Goal: Information Seeking & Learning: Learn about a topic

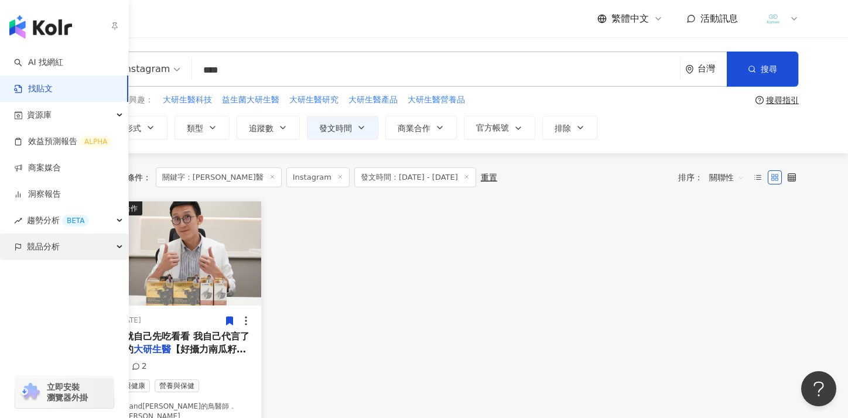
click at [21, 251] on div "競品分析" at bounding box center [64, 247] width 128 height 26
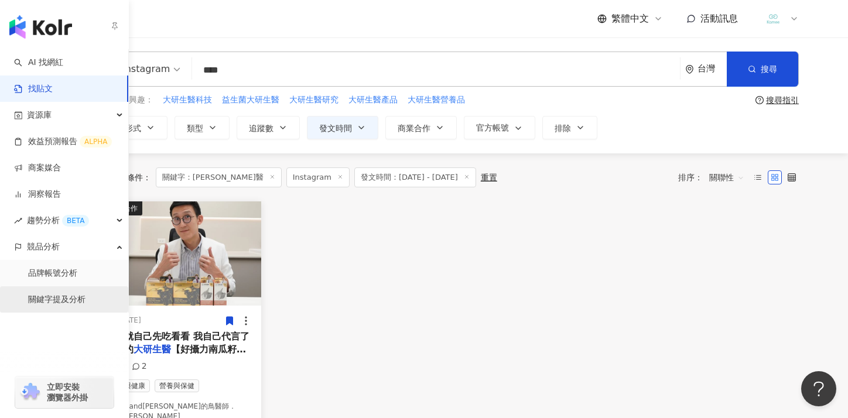
click at [60, 298] on link "關鍵字提及分析" at bounding box center [56, 300] width 57 height 12
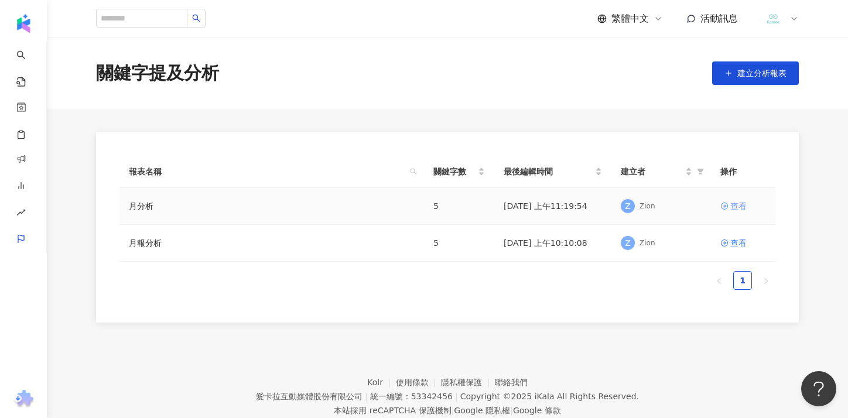
click at [737, 208] on div "查看" at bounding box center [738, 206] width 16 height 13
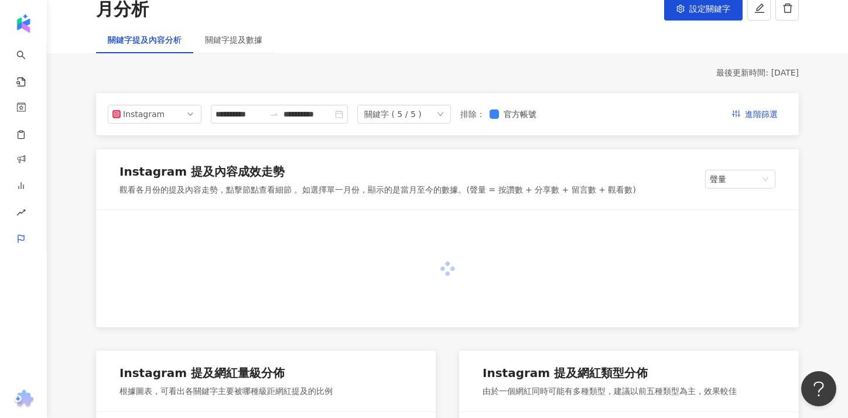
scroll to position [110, 0]
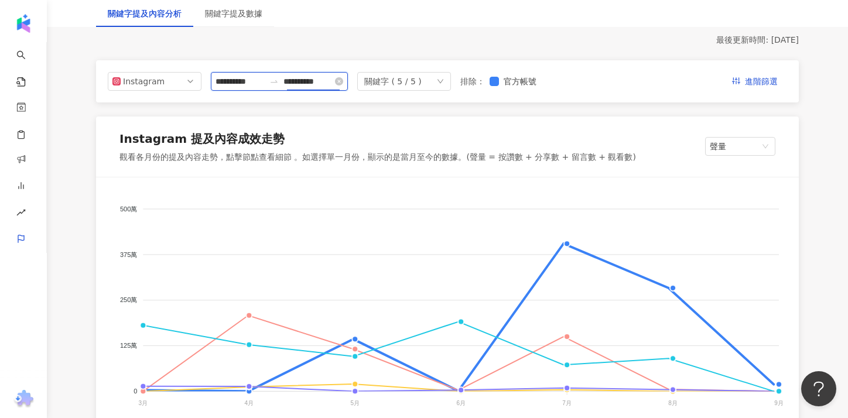
click at [328, 83] on input "**********" at bounding box center [307, 81] width 49 height 13
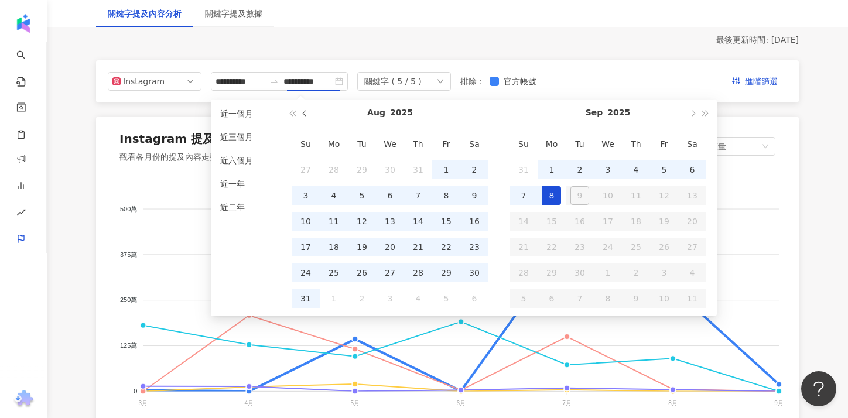
click at [307, 115] on button "button" at bounding box center [305, 113] width 13 height 26
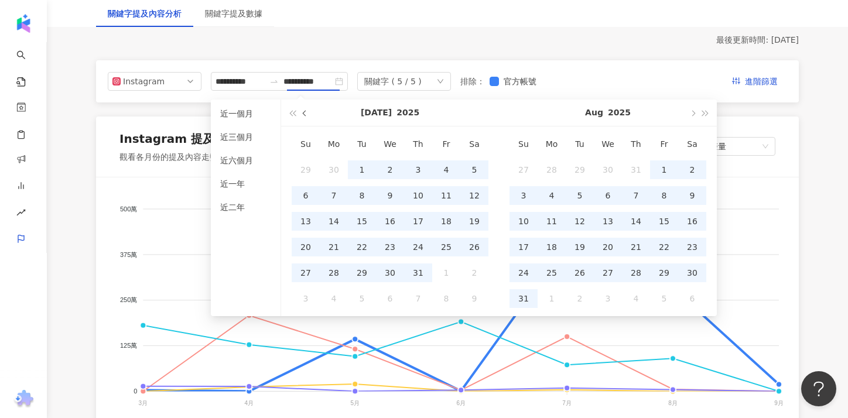
click at [307, 115] on button "button" at bounding box center [305, 113] width 13 height 26
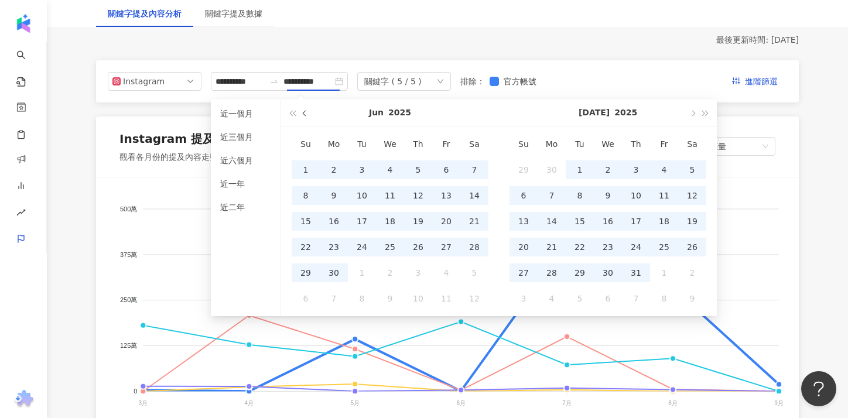
click at [307, 115] on button "button" at bounding box center [305, 113] width 13 height 26
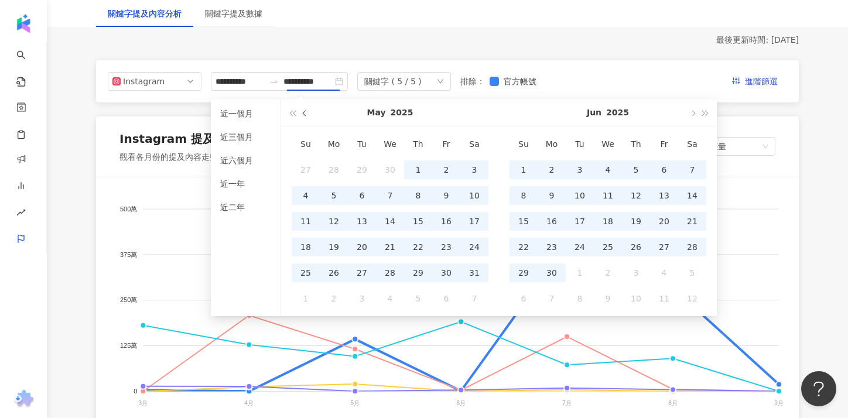
click at [307, 115] on button "button" at bounding box center [305, 113] width 13 height 26
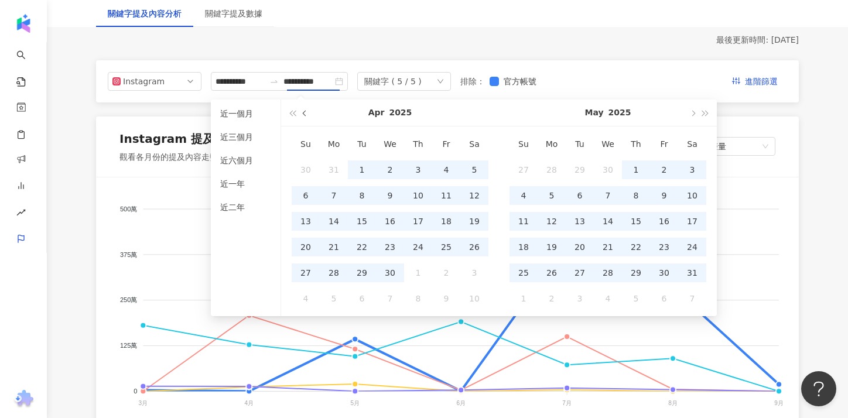
click at [307, 115] on button "button" at bounding box center [305, 113] width 13 height 26
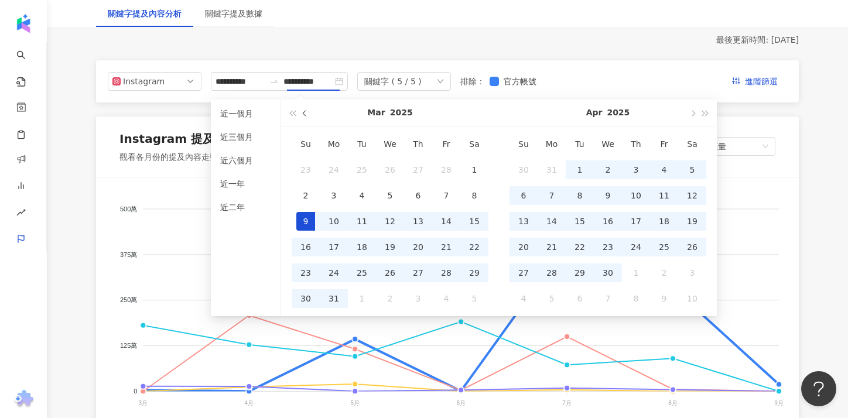
click at [307, 115] on button "button" at bounding box center [305, 113] width 13 height 26
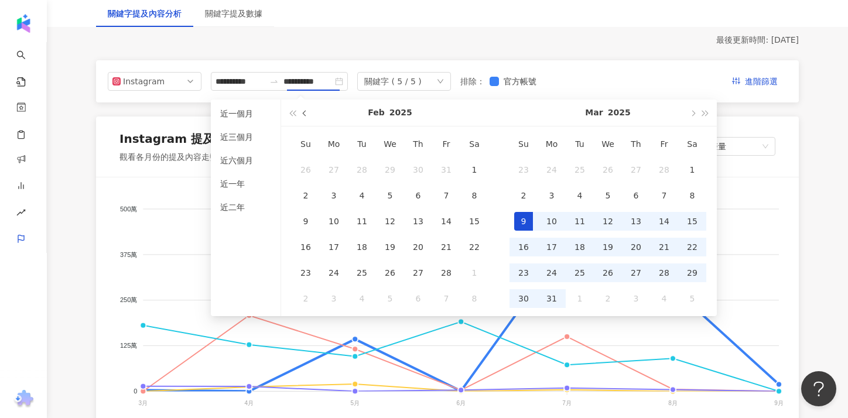
click at [307, 115] on button "button" at bounding box center [305, 113] width 13 height 26
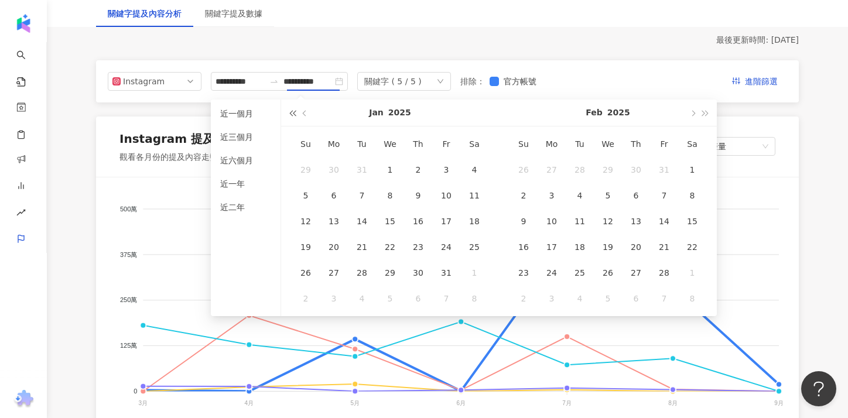
click at [298, 112] on button "button" at bounding box center [292, 113] width 13 height 26
click at [304, 112] on span "button" at bounding box center [306, 113] width 6 height 6
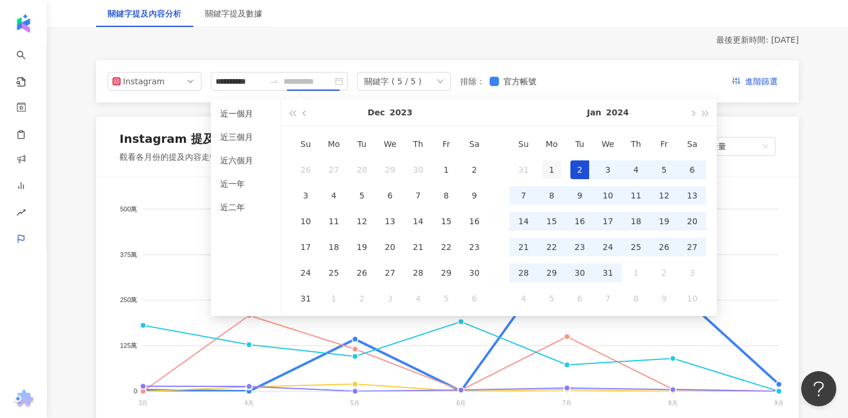
type input "**********"
click at [551, 169] on div "1" at bounding box center [551, 169] width 19 height 19
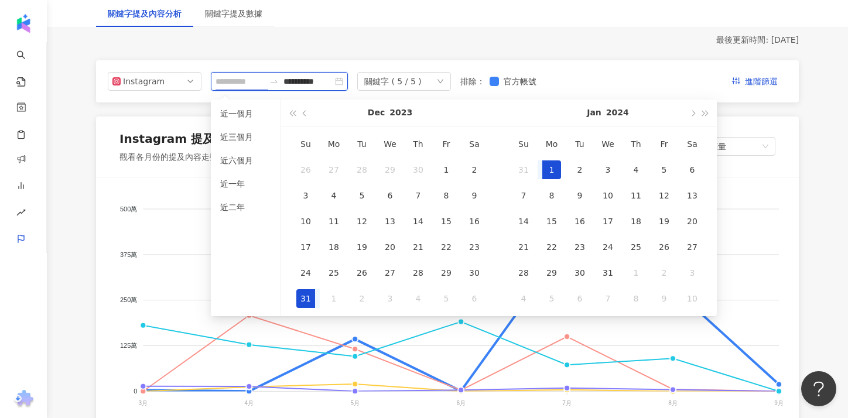
type input "**********"
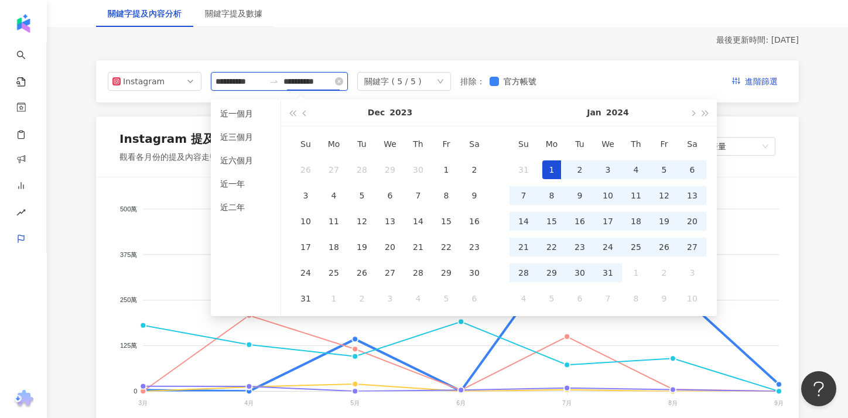
click at [333, 82] on input "**********" at bounding box center [307, 81] width 49 height 13
click at [689, 116] on button "button" at bounding box center [692, 113] width 13 height 26
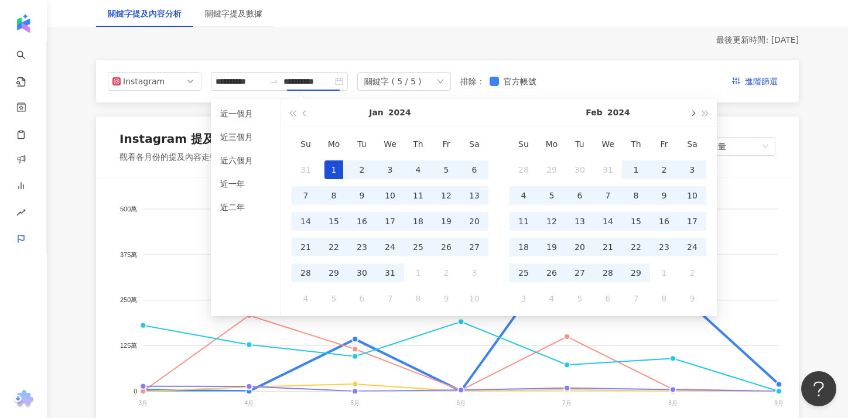
click at [689, 116] on button "button" at bounding box center [692, 113] width 13 height 26
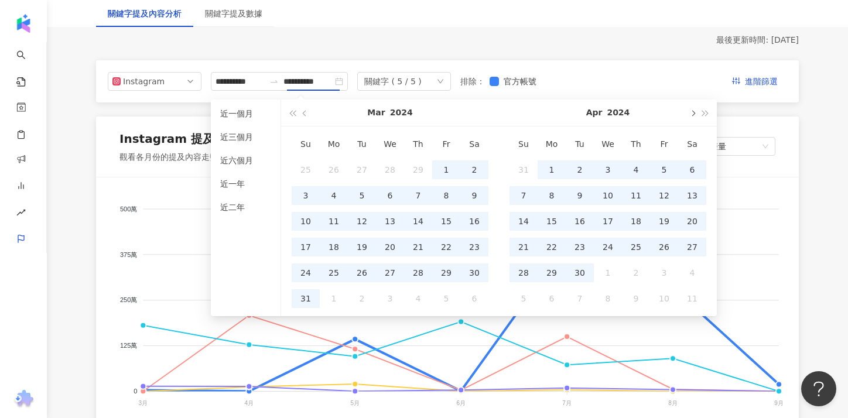
click at [689, 116] on button "button" at bounding box center [692, 113] width 13 height 26
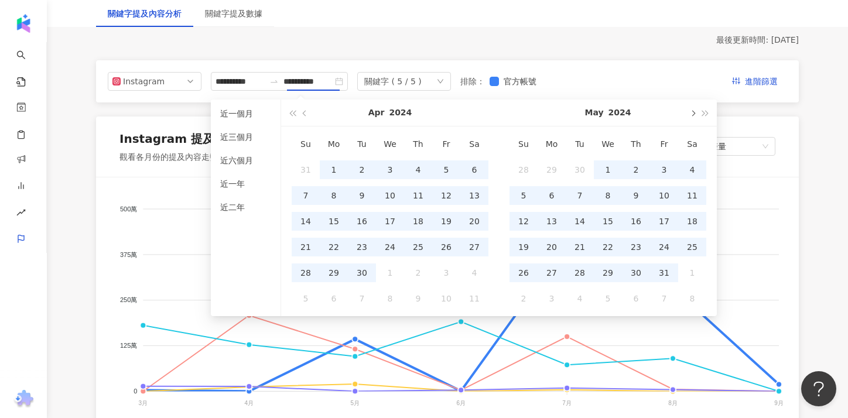
click at [689, 116] on button "button" at bounding box center [692, 113] width 13 height 26
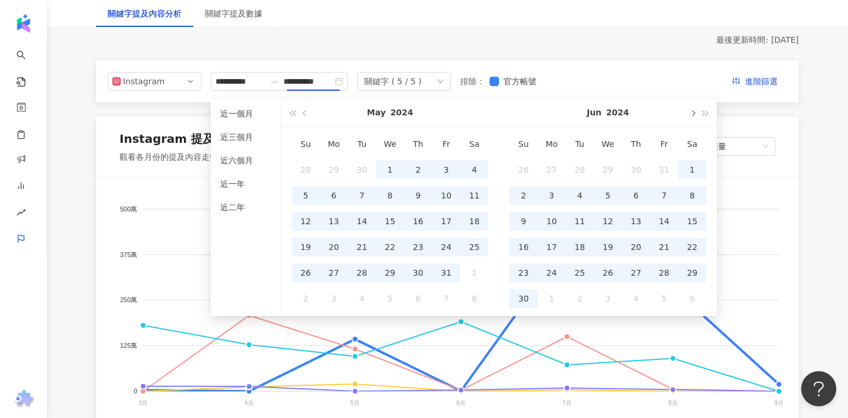
click at [689, 116] on button "button" at bounding box center [692, 113] width 13 height 26
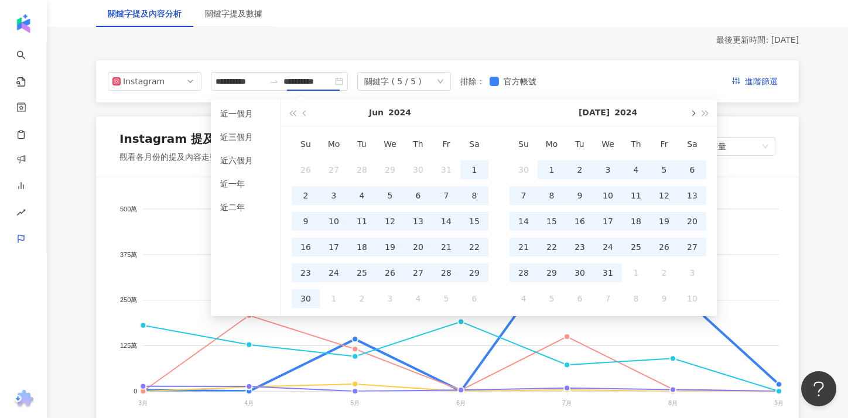
click at [689, 116] on button "button" at bounding box center [692, 113] width 13 height 26
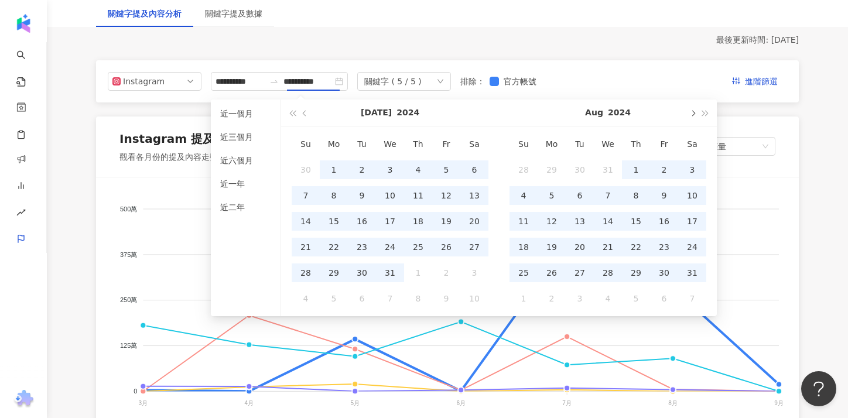
click at [689, 116] on button "button" at bounding box center [692, 113] width 13 height 26
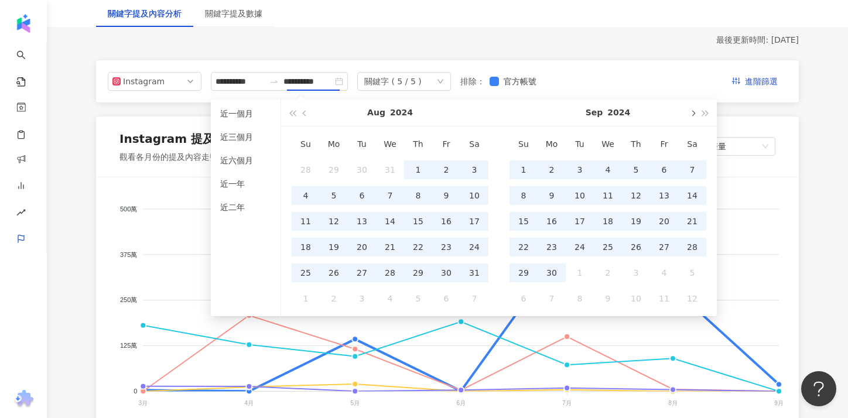
click at [689, 116] on button "button" at bounding box center [692, 113] width 13 height 26
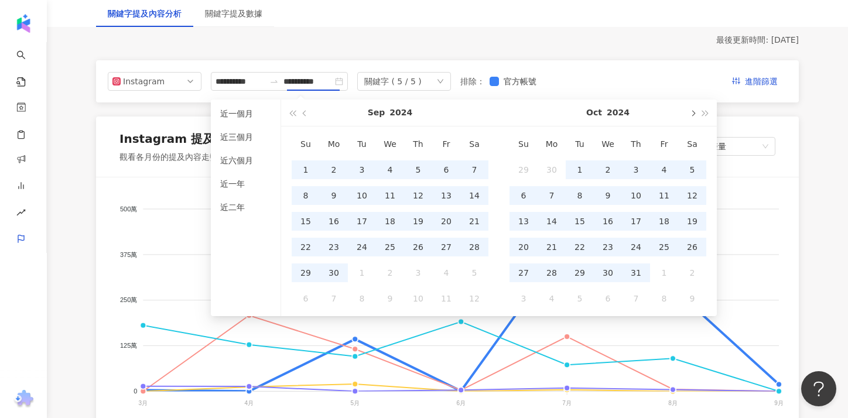
click at [689, 116] on button "button" at bounding box center [692, 113] width 13 height 26
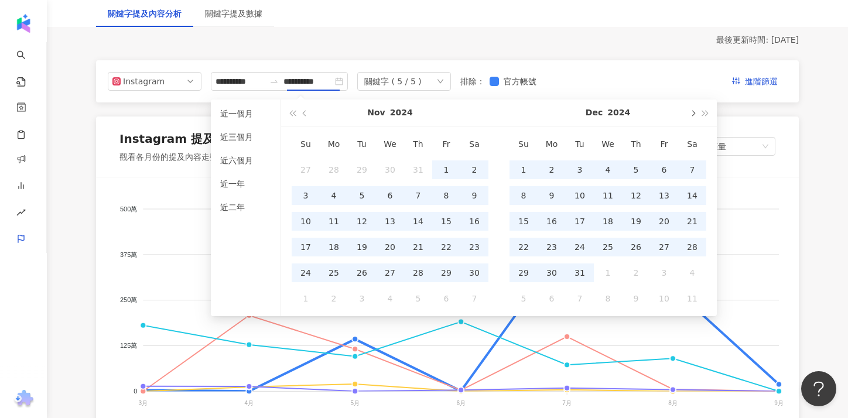
click at [689, 116] on button "button" at bounding box center [692, 113] width 13 height 26
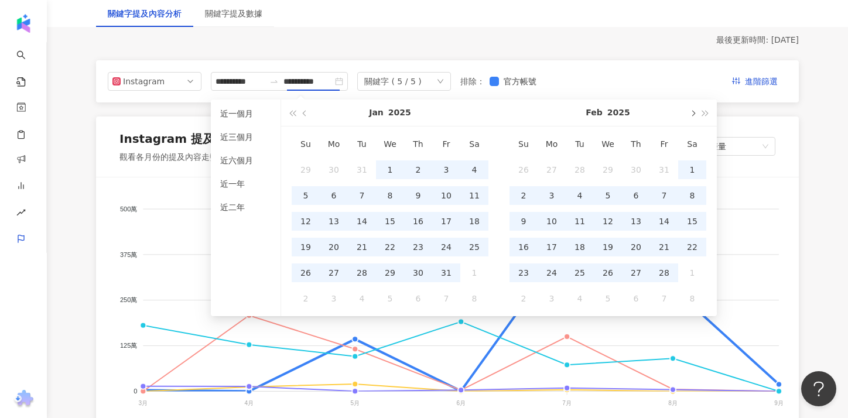
click at [689, 116] on button "button" at bounding box center [692, 113] width 13 height 26
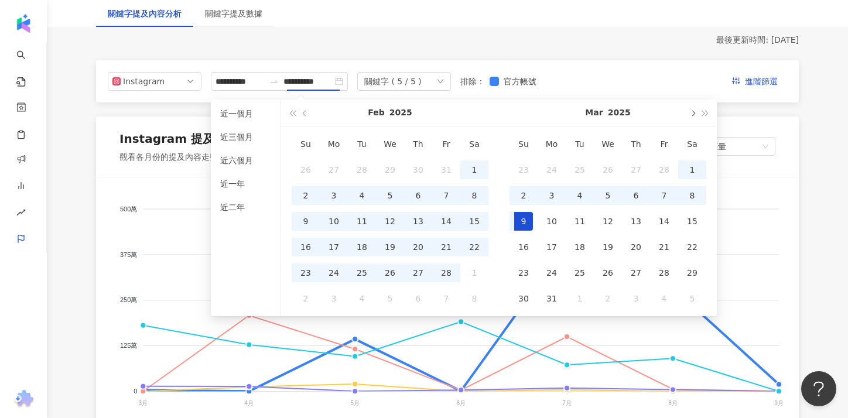
click at [692, 115] on span "button" at bounding box center [692, 113] width 6 height 6
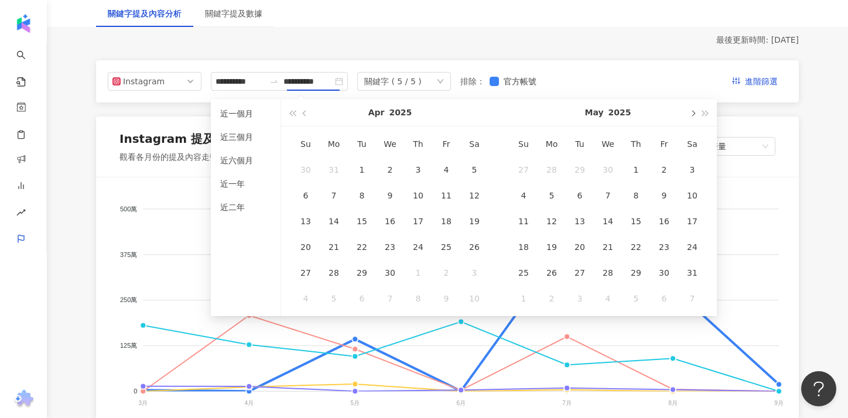
click at [692, 115] on span "button" at bounding box center [692, 113] width 6 height 6
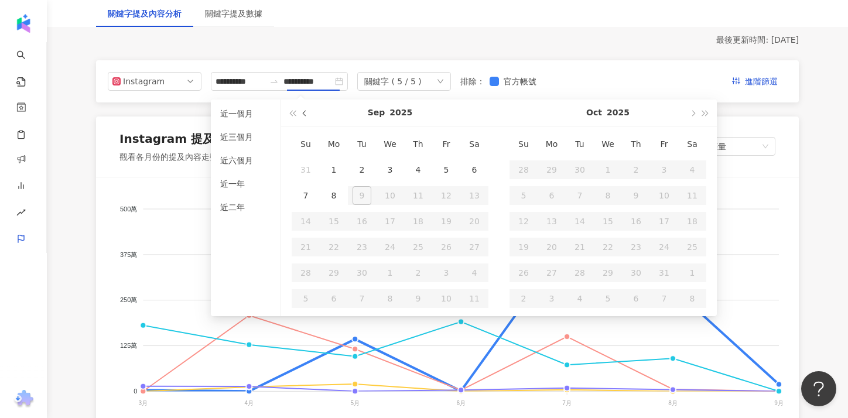
click at [309, 121] on button "button" at bounding box center [305, 113] width 13 height 26
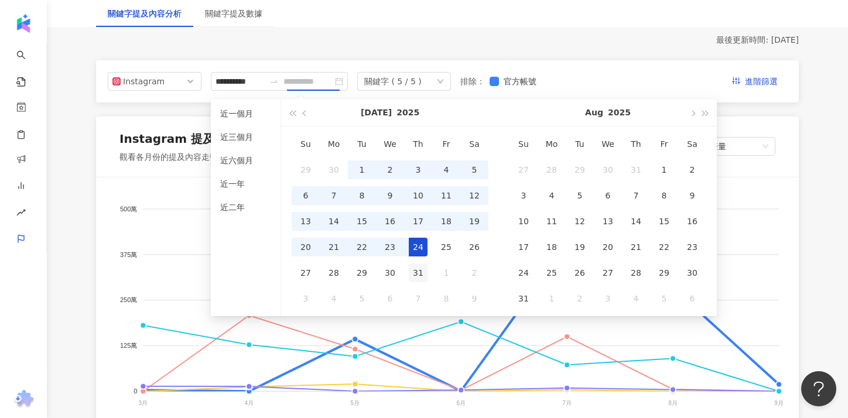
type input "**********"
click at [416, 266] on div "31" at bounding box center [418, 272] width 19 height 19
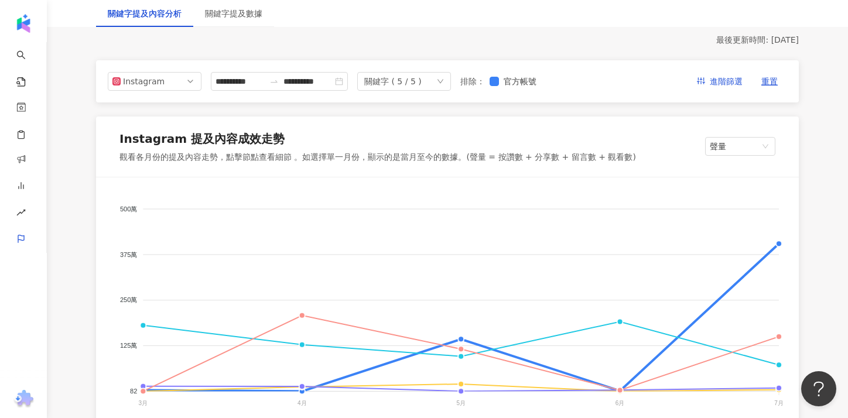
click at [433, 77] on div "關鍵字 ( 5 / 5 )" at bounding box center [404, 81] width 94 height 19
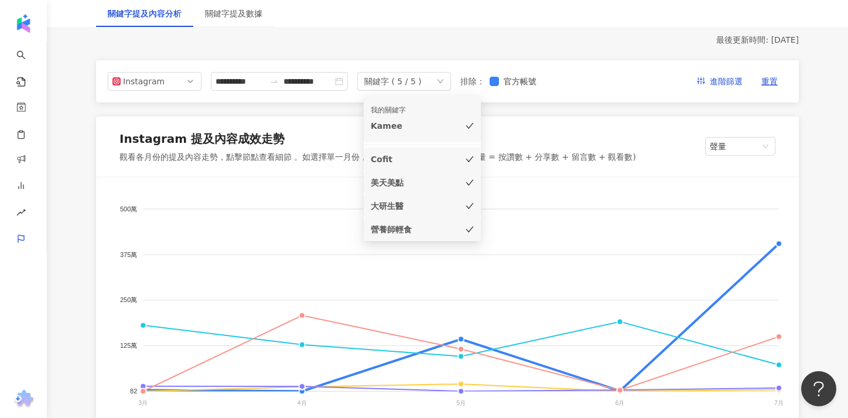
click at [386, 124] on div "Kamee" at bounding box center [406, 125] width 70 height 13
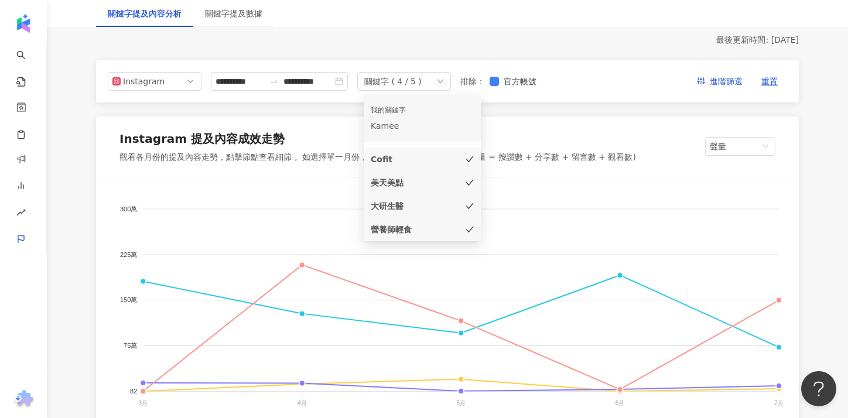
click at [436, 134] on div "我的關鍵字 [PERSON_NAME]" at bounding box center [422, 119] width 103 height 37
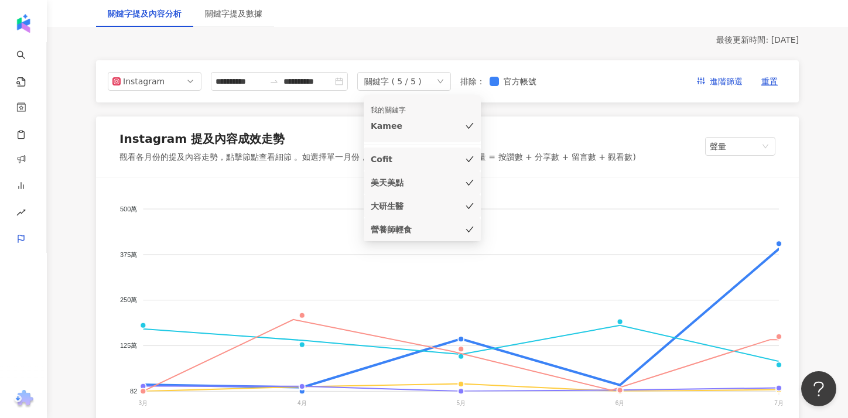
click at [452, 163] on div "Cofit" at bounding box center [422, 159] width 103 height 13
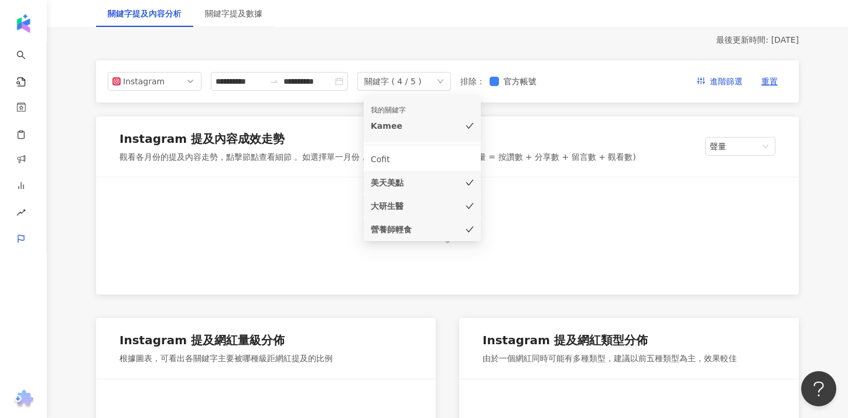
click at [453, 183] on div "美天美點" at bounding box center [422, 182] width 103 height 13
click at [455, 200] on div "大研生醫" at bounding box center [422, 206] width 103 height 13
click at [454, 217] on li "大研生醫" at bounding box center [422, 205] width 117 height 23
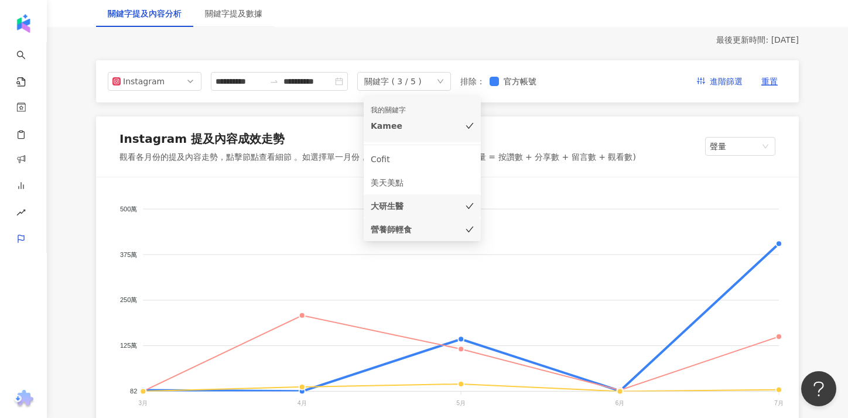
click at [454, 227] on div "營養師輕食" at bounding box center [422, 229] width 103 height 13
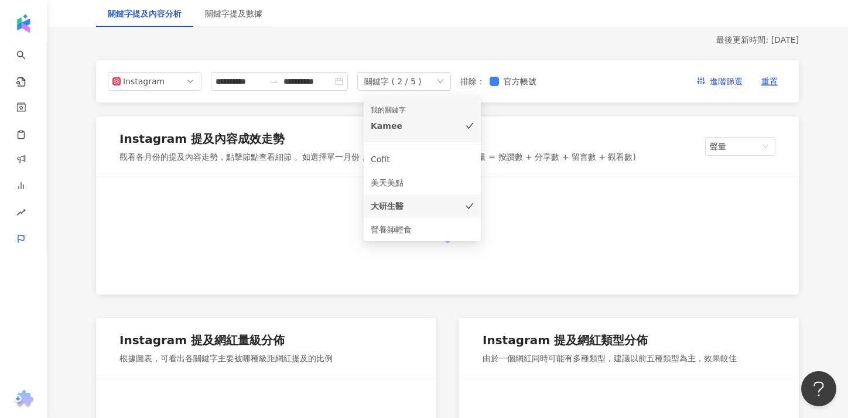
click at [454, 213] on li "大研生醫" at bounding box center [422, 205] width 117 height 23
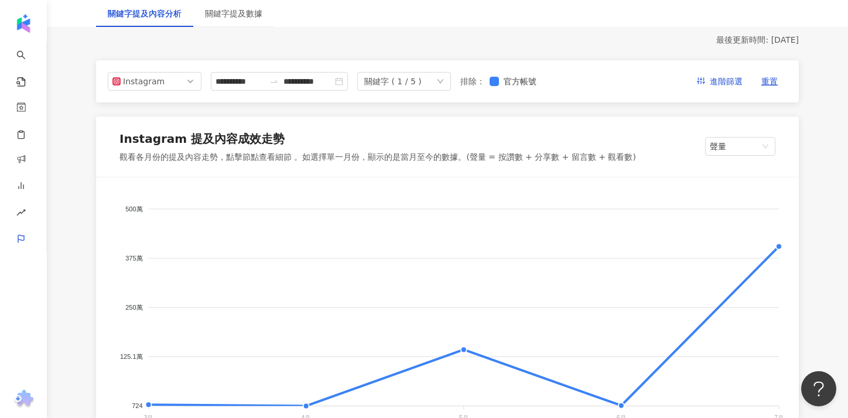
click at [528, 134] on div "Instagram 提及內容成效走勢" at bounding box center [377, 141] width 516 height 21
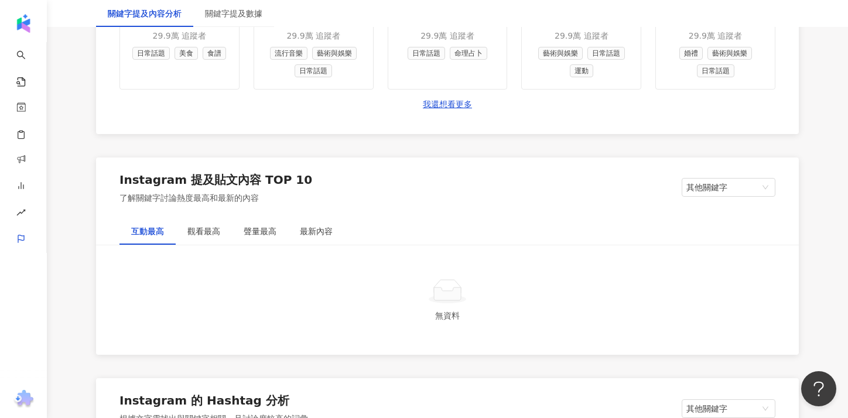
scroll to position [1787, 0]
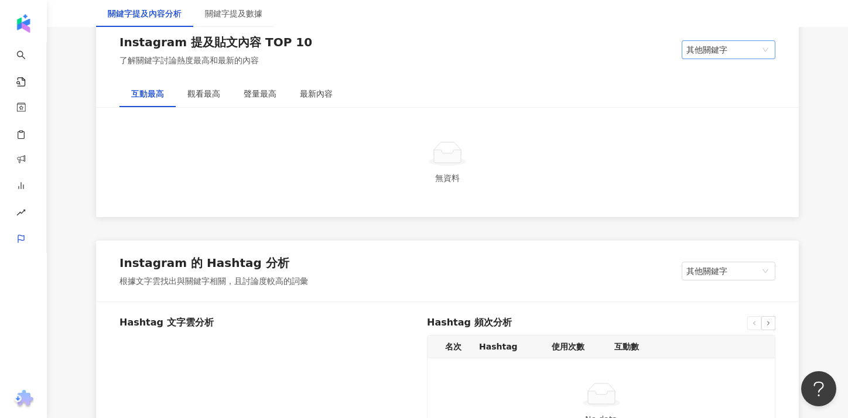
click at [696, 53] on span "其他關鍵字" at bounding box center [728, 50] width 84 height 18
click at [699, 92] on div "我的關鍵字" at bounding box center [728, 93] width 75 height 13
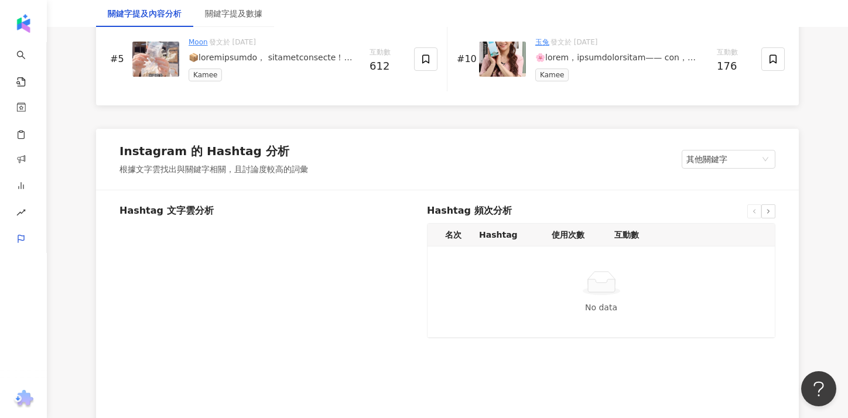
scroll to position [2211, 0]
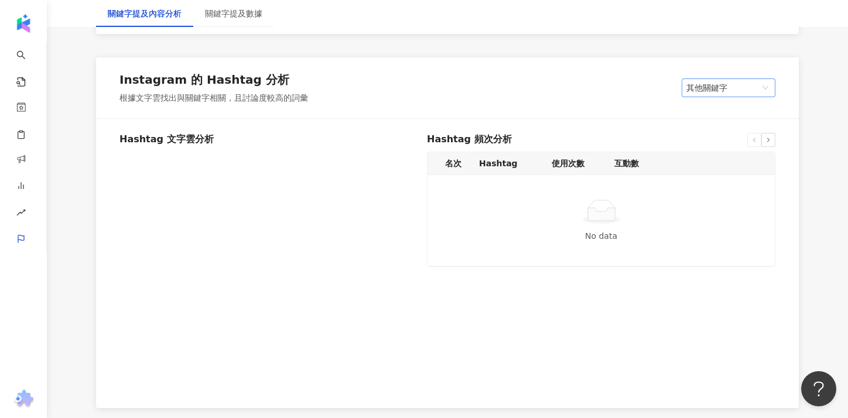
click at [701, 91] on span "其他關鍵字" at bounding box center [728, 88] width 84 height 18
click at [704, 136] on div "我的關鍵字" at bounding box center [728, 131] width 75 height 13
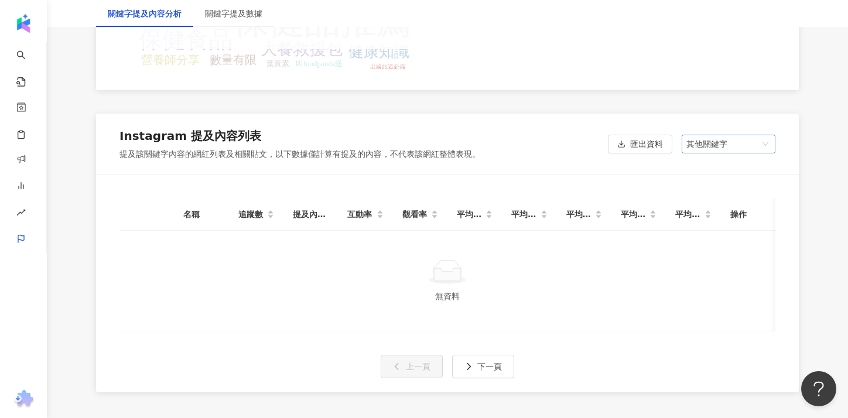
scroll to position [2537, 0]
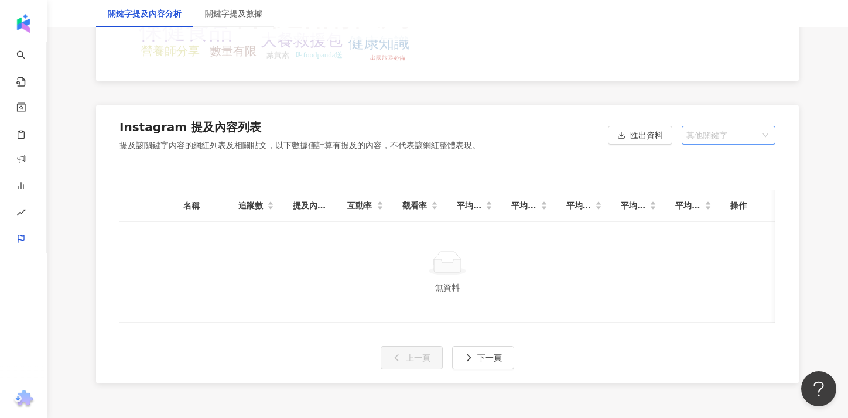
click at [706, 139] on span "其他關鍵字" at bounding box center [728, 135] width 84 height 18
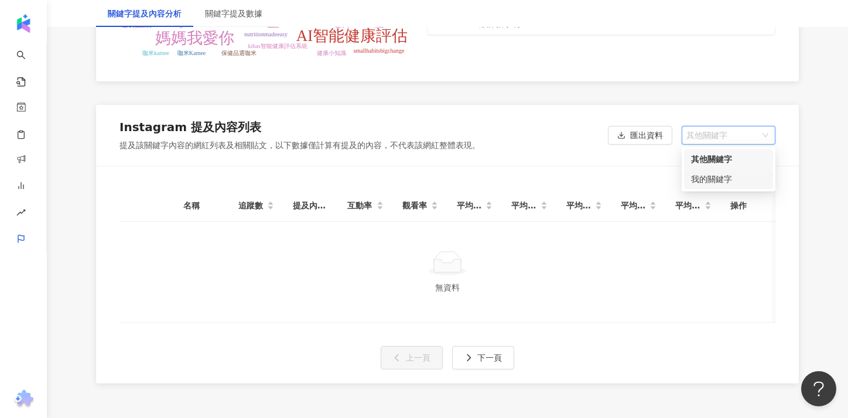
click at [704, 186] on div "我的關鍵字" at bounding box center [728, 179] width 89 height 20
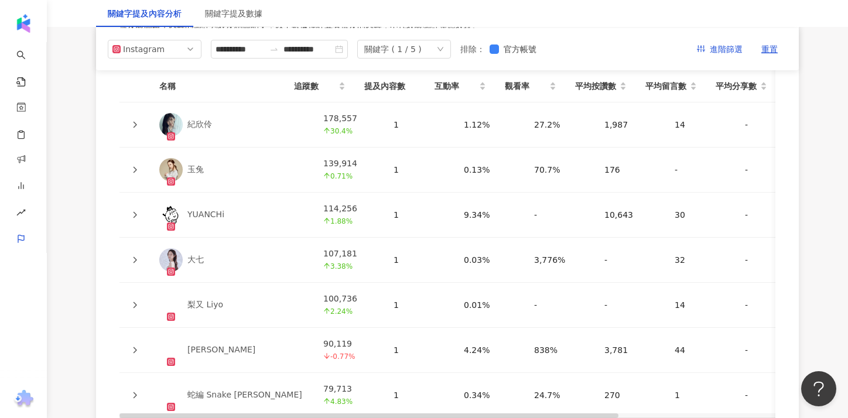
scroll to position [2632, 0]
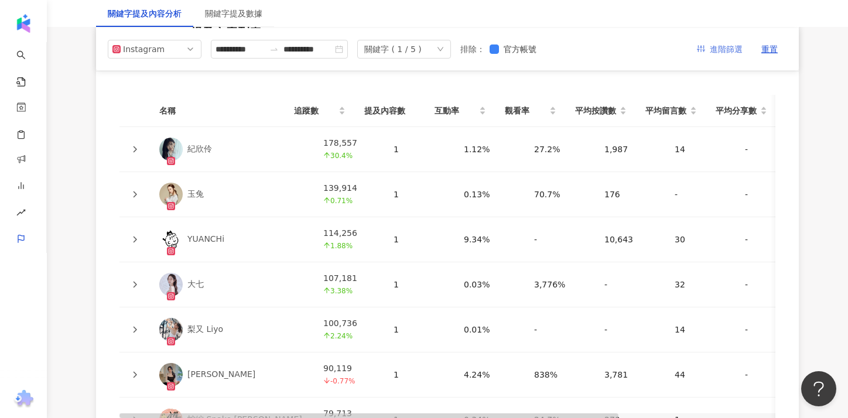
click at [705, 54] on button "進階篩選" at bounding box center [719, 49] width 64 height 19
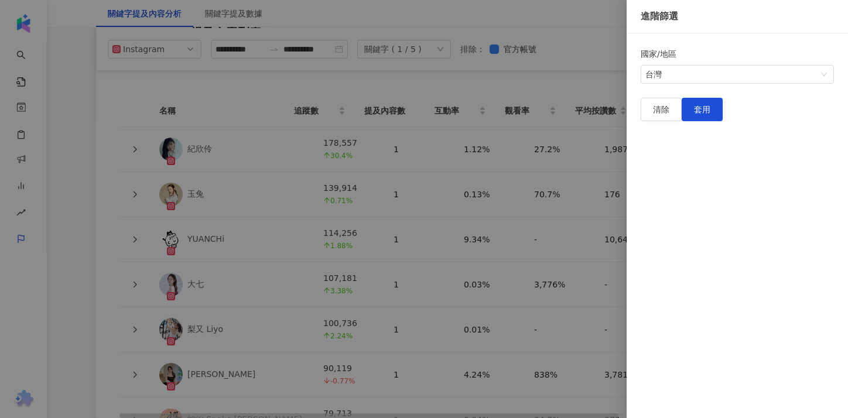
click at [532, 75] on div at bounding box center [424, 209] width 848 height 418
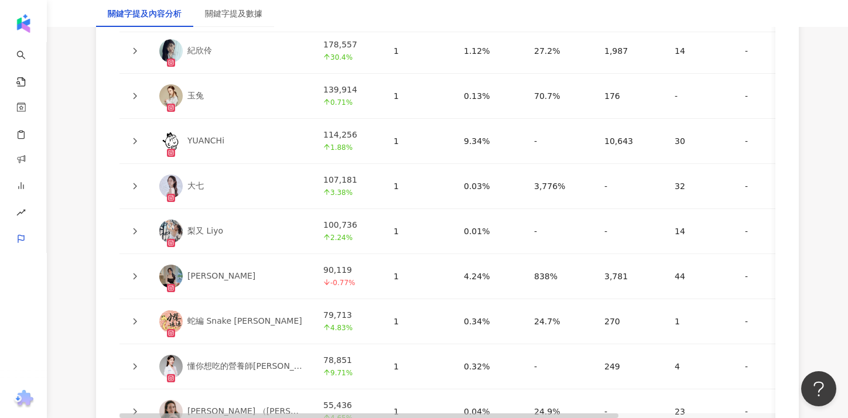
scroll to position [2843, 0]
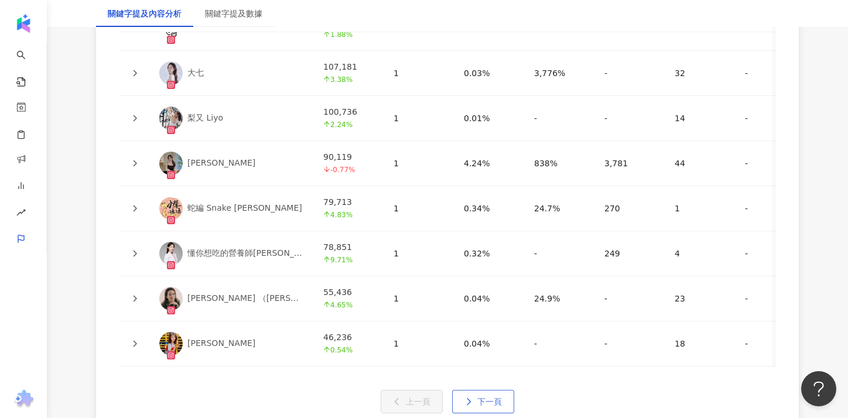
click at [472, 396] on button "下一頁" at bounding box center [483, 401] width 62 height 23
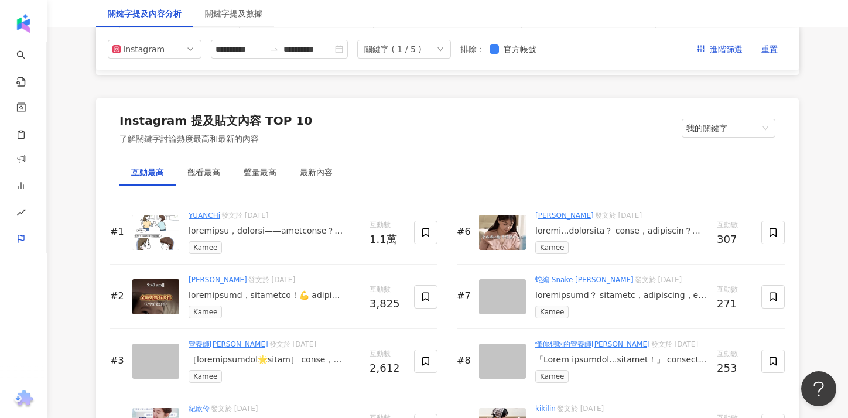
scroll to position [1697, 0]
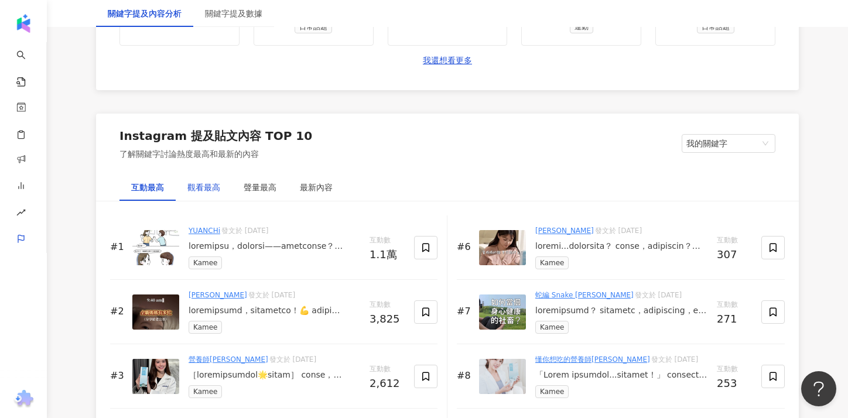
click at [203, 191] on div "觀看最高" at bounding box center [204, 187] width 56 height 27
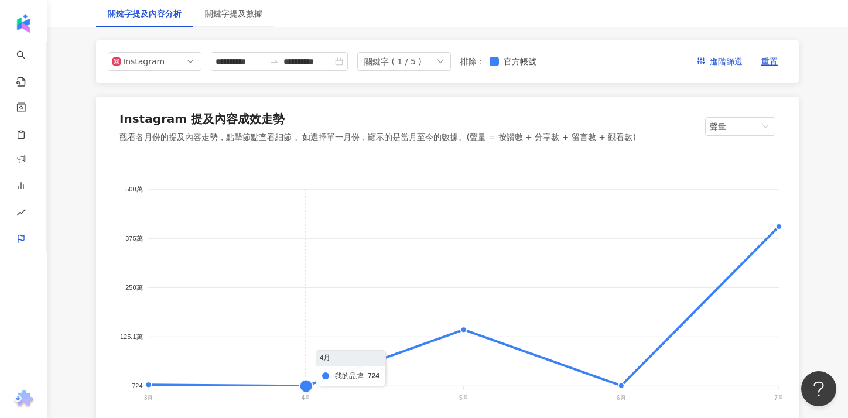
scroll to position [145, 0]
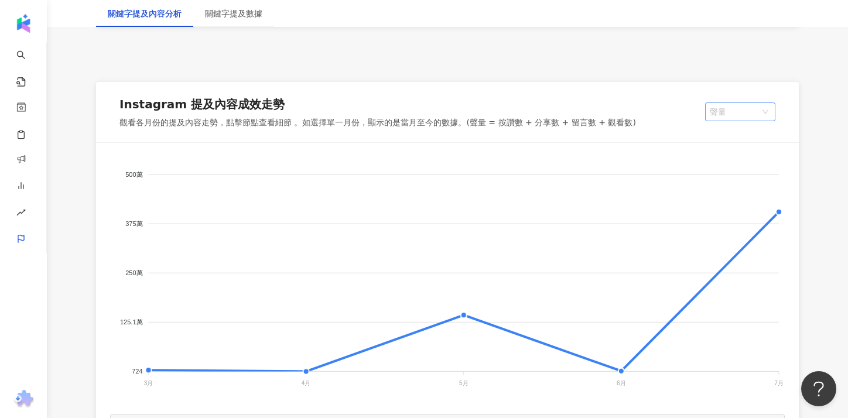
click at [763, 103] on span "聲量" at bounding box center [740, 112] width 61 height 18
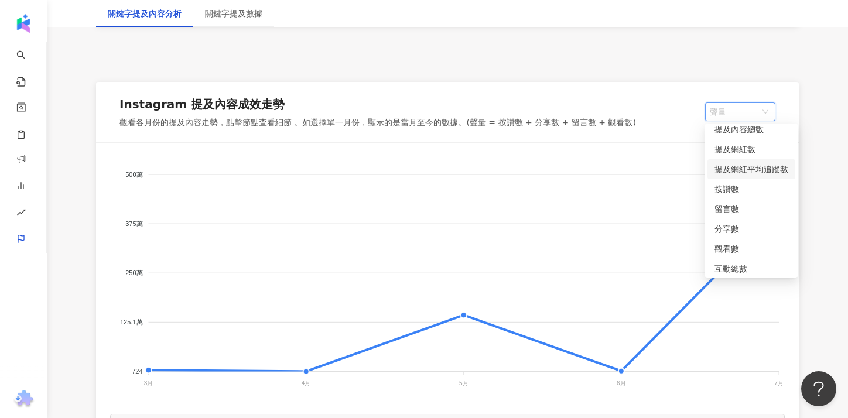
scroll to position [29, 0]
click at [747, 263] on div "觀看數" at bounding box center [751, 265] width 74 height 13
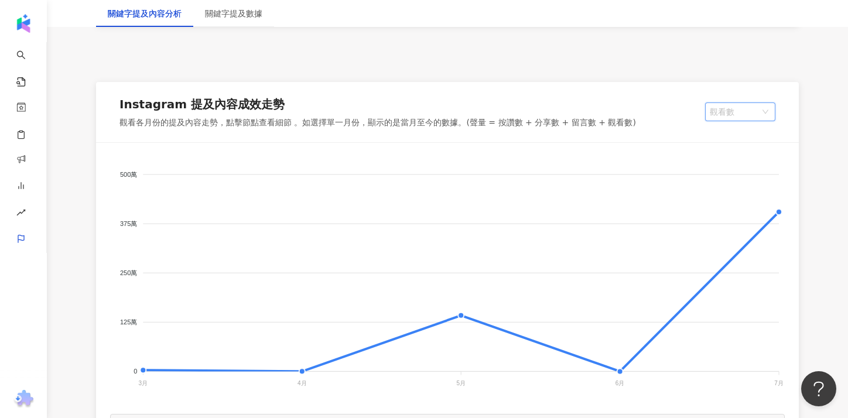
click at [759, 119] on span "觀看數" at bounding box center [740, 112] width 61 height 18
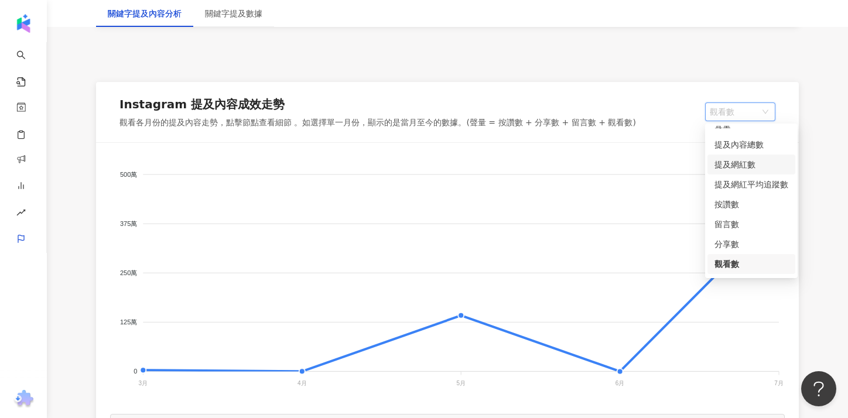
click at [753, 160] on div "提及網紅數" at bounding box center [751, 164] width 74 height 13
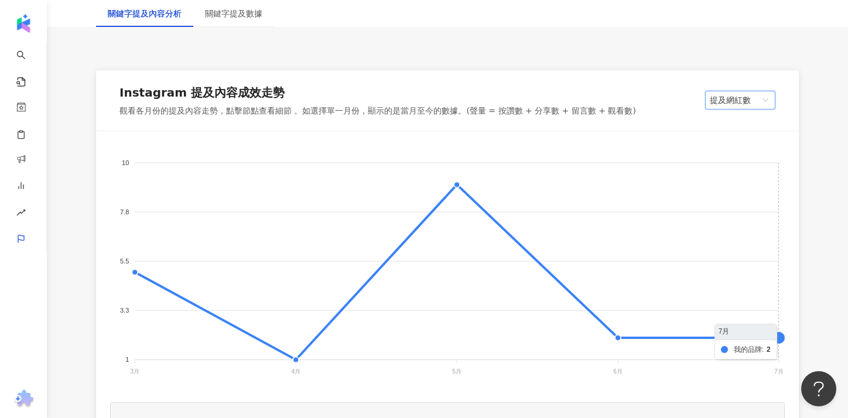
scroll to position [157, 0]
click at [768, 97] on span "提及網紅數" at bounding box center [740, 100] width 61 height 18
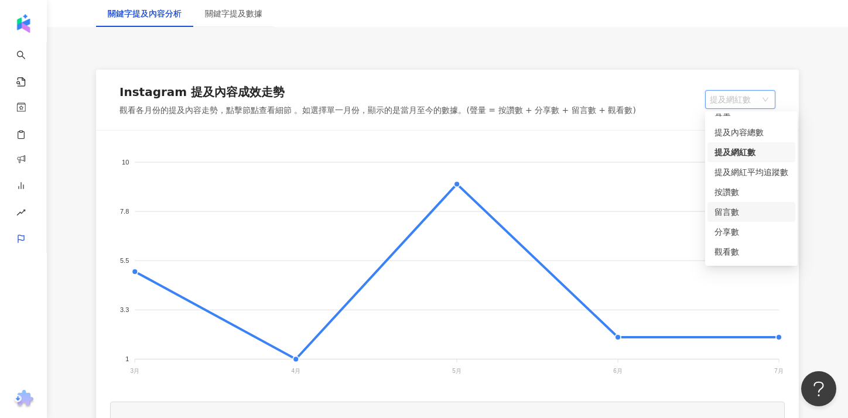
click at [745, 213] on div "留言數" at bounding box center [751, 211] width 74 height 13
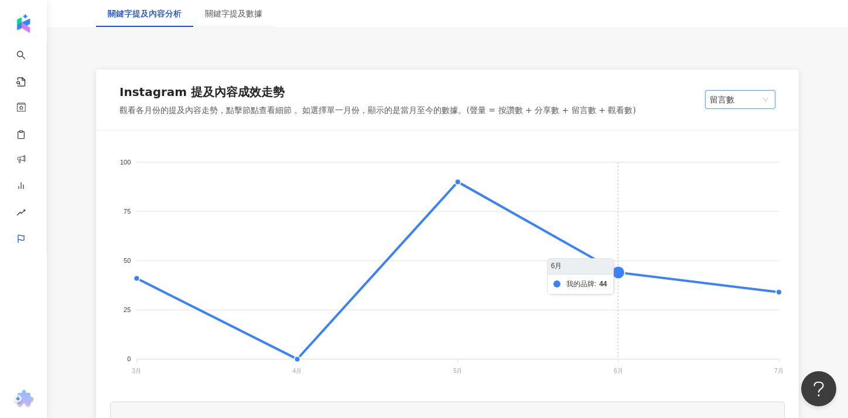
scroll to position [160, 0]
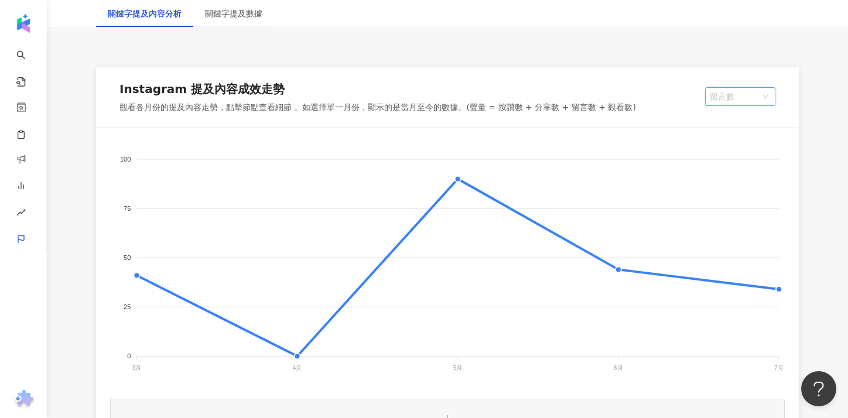
click at [752, 101] on span "留言數" at bounding box center [740, 97] width 61 height 18
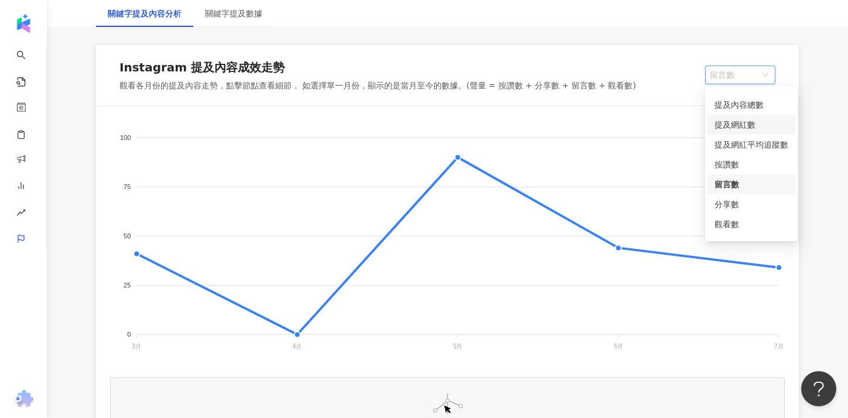
scroll to position [11, 0]
click at [749, 112] on div "提及內容總數" at bounding box center [751, 107] width 74 height 13
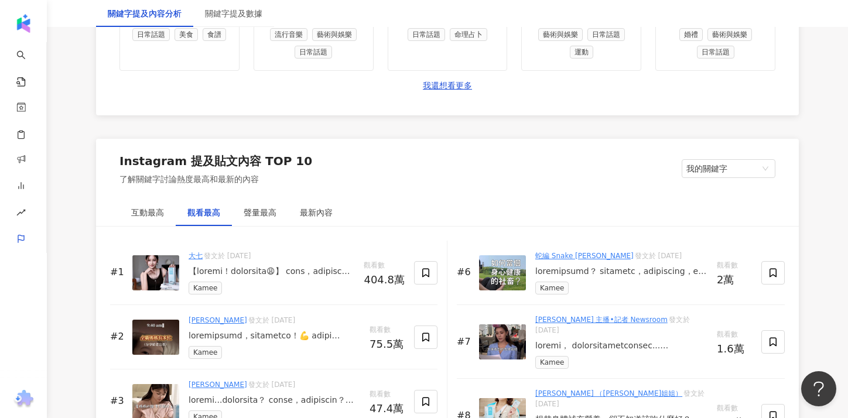
scroll to position [1709, 0]
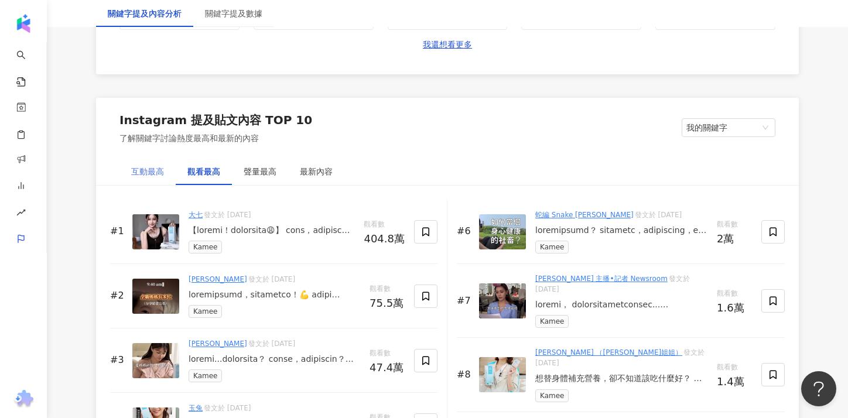
click at [169, 177] on div "互動最高" at bounding box center [147, 171] width 56 height 27
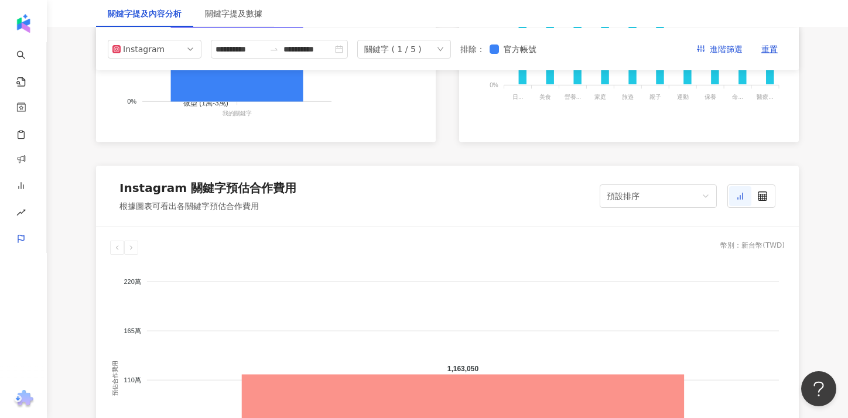
scroll to position [806, 0]
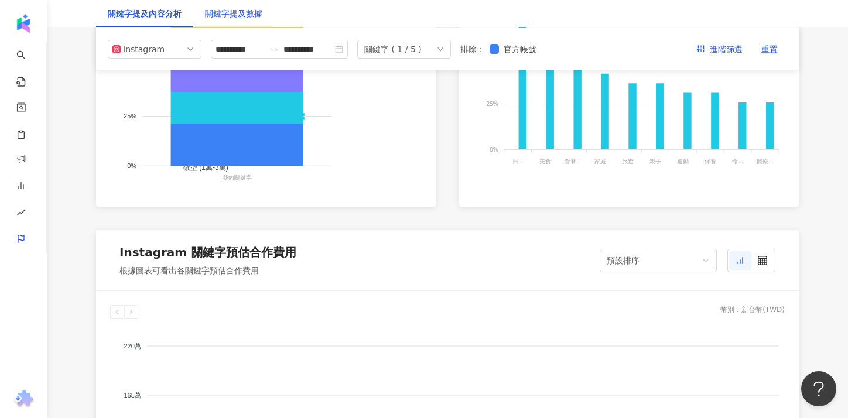
click at [243, 11] on div "關鍵字提及數據" at bounding box center [233, 13] width 57 height 13
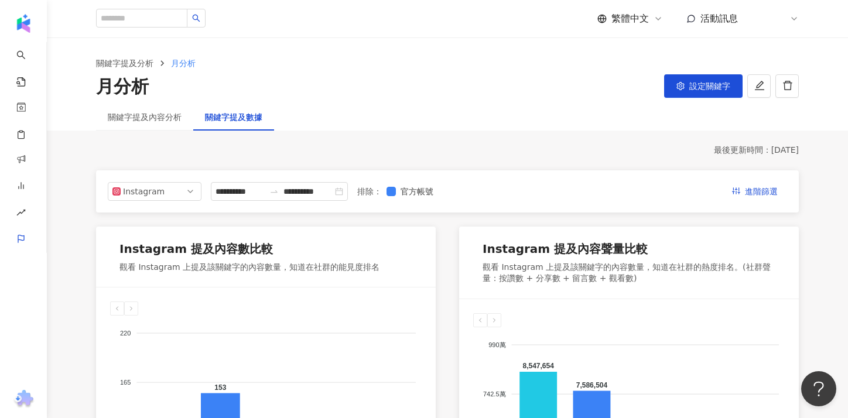
click at [704, 91] on button "設定關鍵字" at bounding box center [703, 85] width 78 height 23
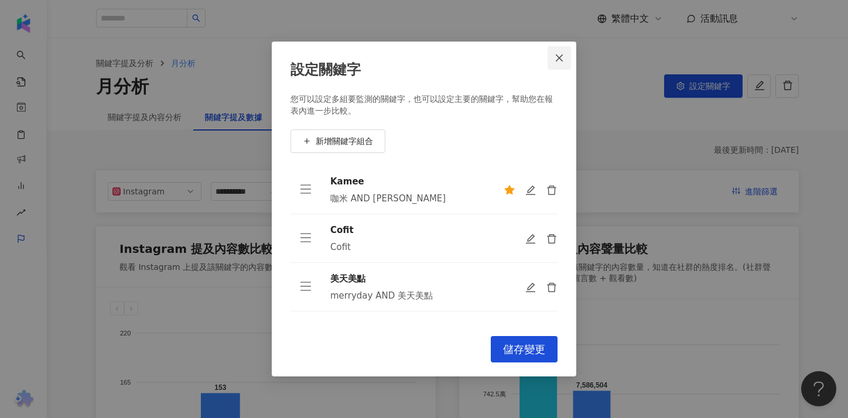
click at [554, 60] on icon "close" at bounding box center [558, 57] width 9 height 9
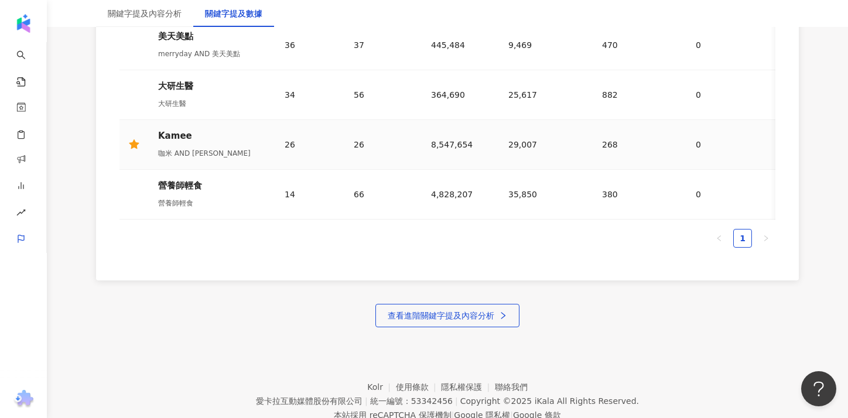
scroll to position [732, 0]
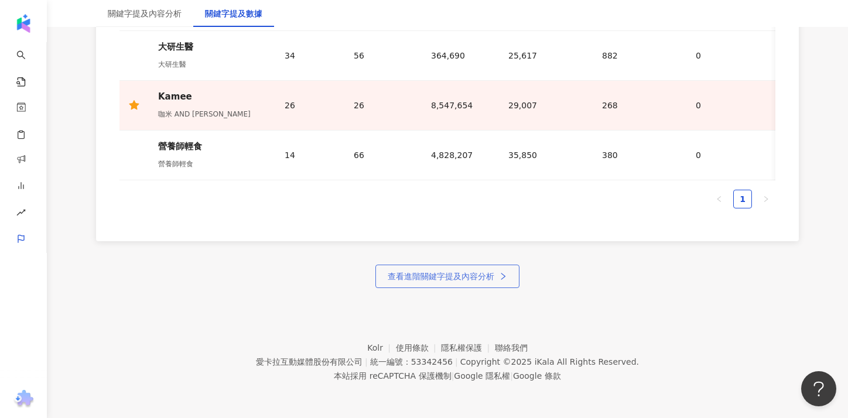
click at [446, 274] on span "查看進階關鍵字提及內容分析" at bounding box center [441, 276] width 107 height 9
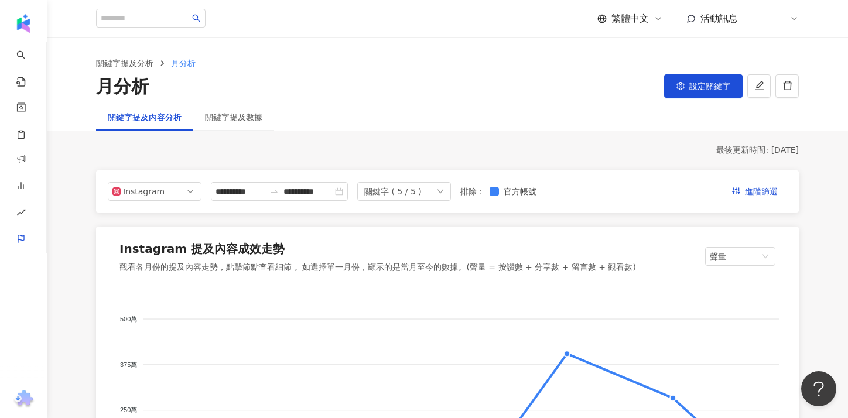
click at [451, 196] on div "關鍵字 ( 5 / 5 )" at bounding box center [404, 191] width 94 height 19
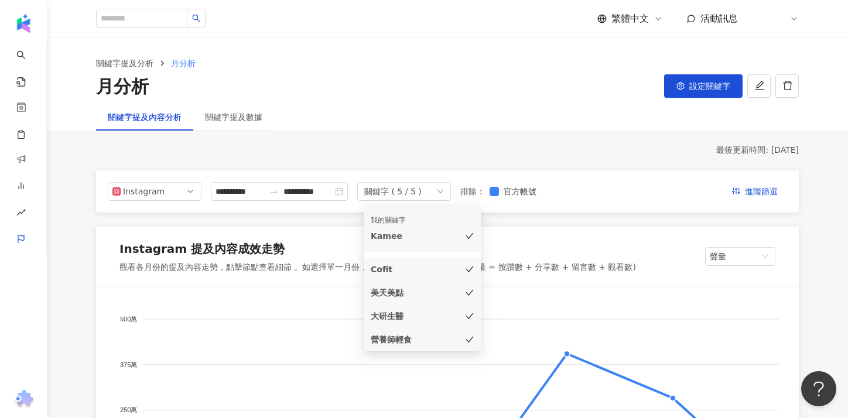
click at [412, 337] on div "營養師輕食" at bounding box center [406, 339] width 70 height 13
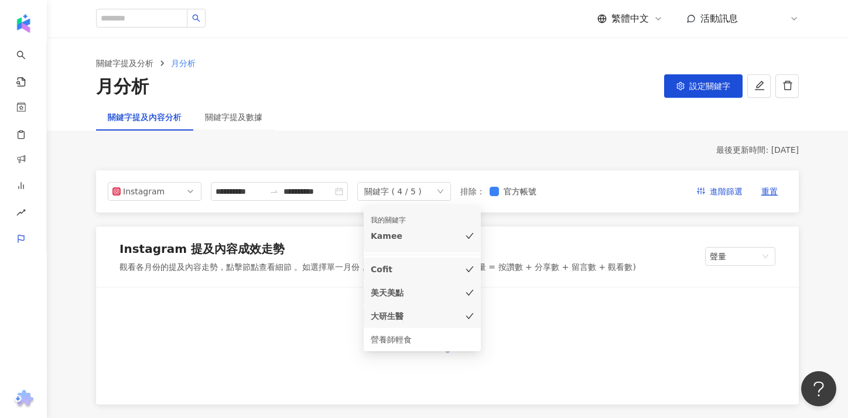
click at [413, 311] on div "大研生醫" at bounding box center [406, 316] width 70 height 13
click at [416, 291] on div "美天美點" at bounding box center [406, 292] width 70 height 13
click at [418, 273] on div "Cofit" at bounding box center [406, 269] width 70 height 13
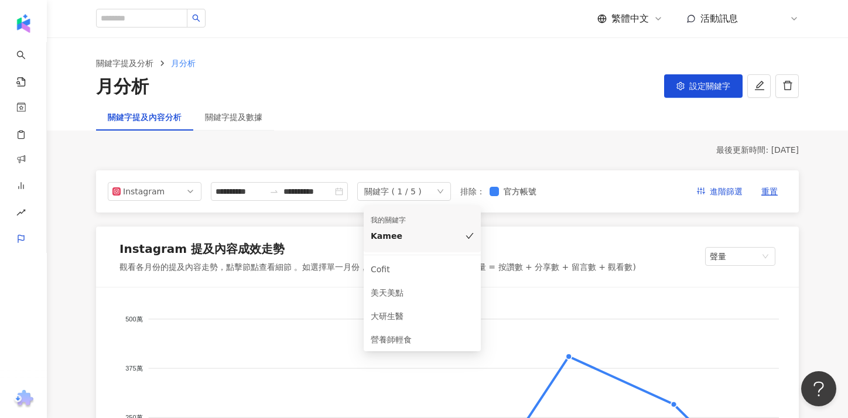
click at [546, 232] on div "Instagram 提及內容成效走勢 觀看各月份的提及內容走勢，點擊節點查看細節 。如選擇單一月份，顯示的是當月至今的數據。(聲量 = 按讚數 + 分享數 +…" at bounding box center [447, 257] width 703 height 61
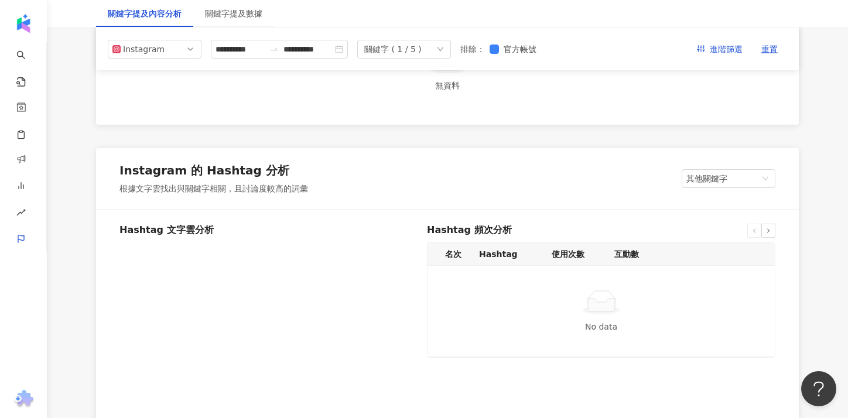
scroll to position [1779, 0]
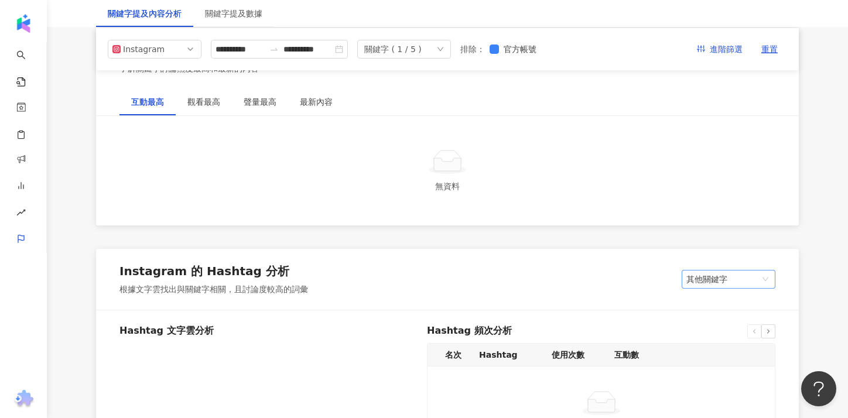
click at [711, 283] on span "其他關鍵字" at bounding box center [728, 279] width 84 height 18
click at [710, 317] on div "我的關鍵字" at bounding box center [728, 323] width 75 height 13
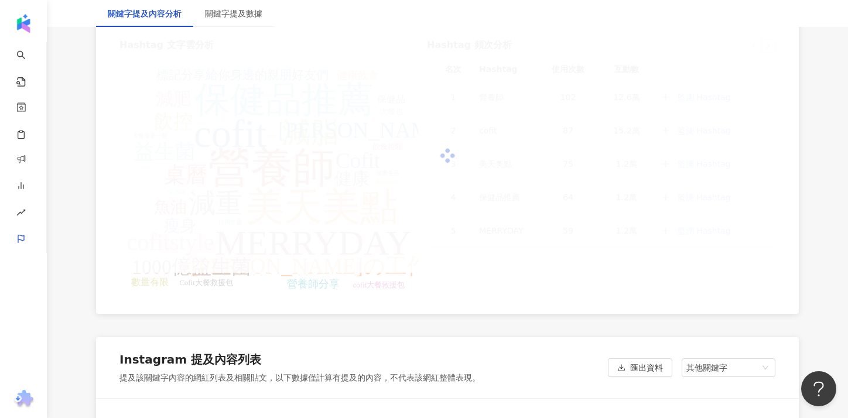
scroll to position [2205, 0]
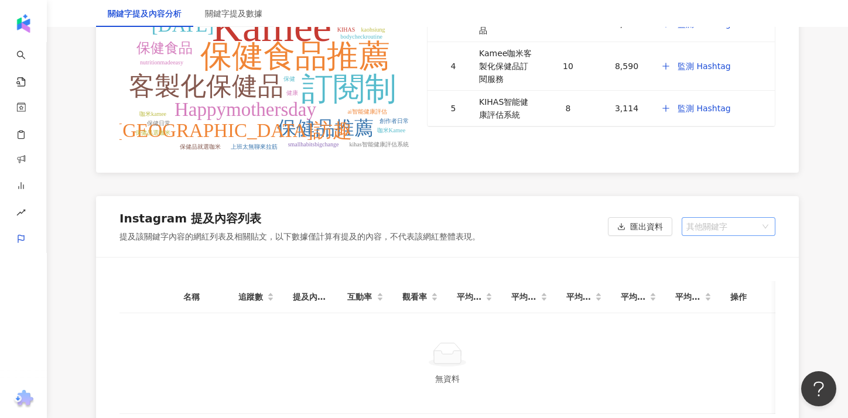
click at [733, 231] on span "其他關鍵字" at bounding box center [728, 227] width 84 height 18
click at [720, 273] on div "我的關鍵字" at bounding box center [728, 270] width 75 height 13
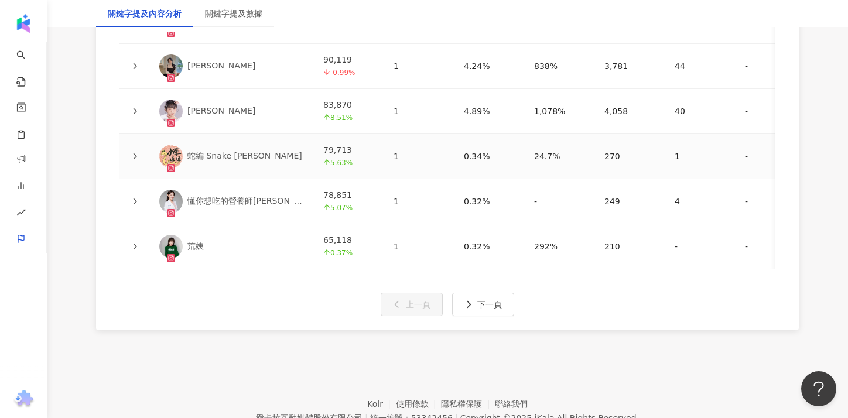
scroll to position [2698, 0]
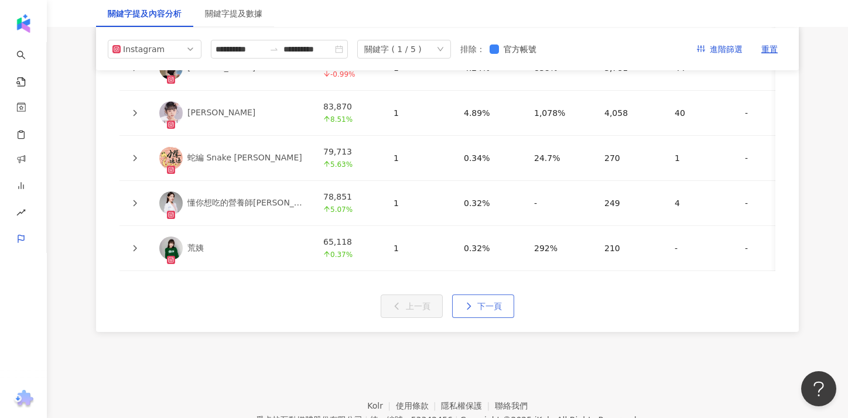
click at [496, 306] on span "下一頁" at bounding box center [489, 305] width 25 height 9
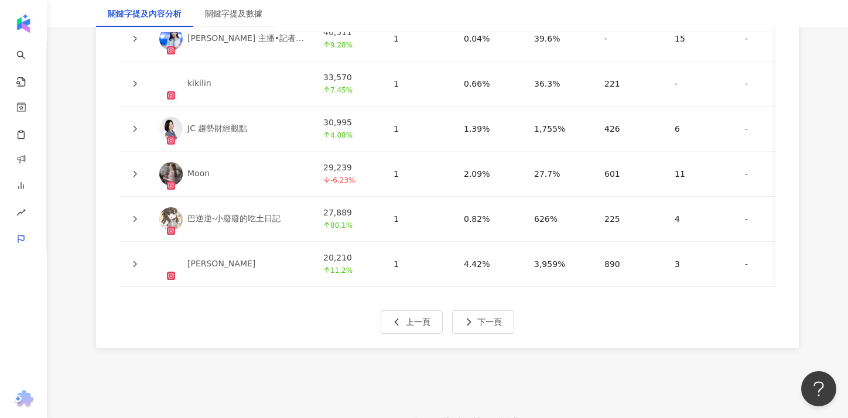
scroll to position [2756, 0]
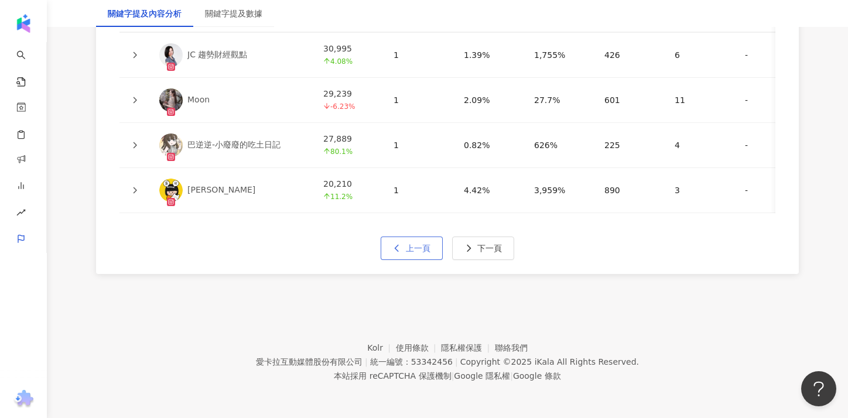
click at [419, 242] on button "上一頁" at bounding box center [412, 248] width 62 height 23
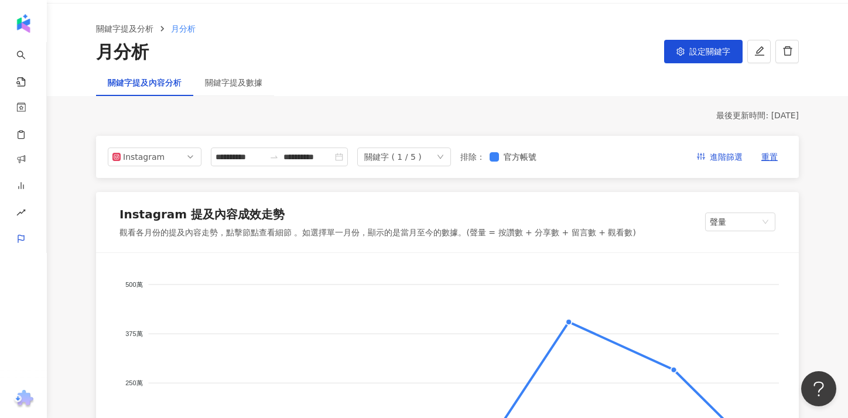
scroll to position [0, 0]
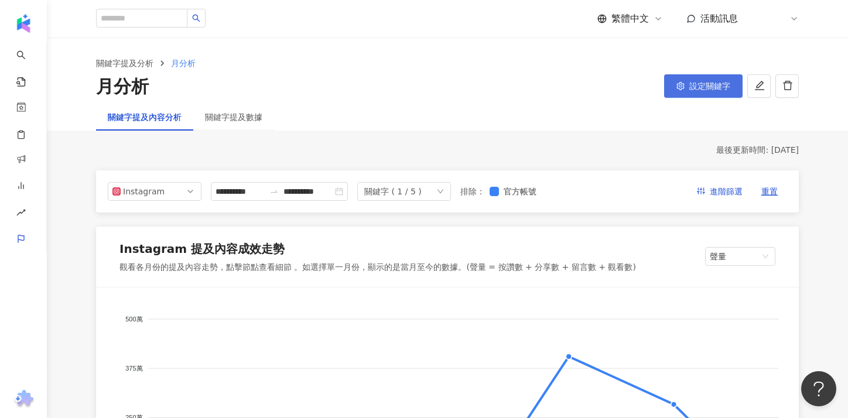
click at [701, 93] on button "設定關鍵字" at bounding box center [703, 85] width 78 height 23
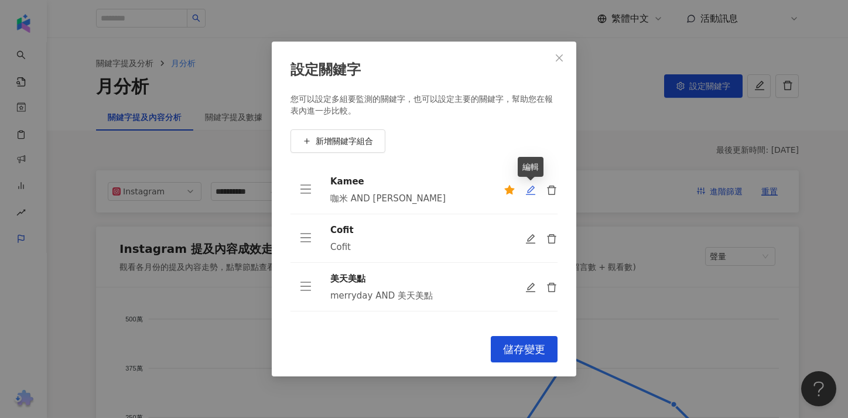
click at [533, 195] on icon "edit" at bounding box center [530, 190] width 9 height 9
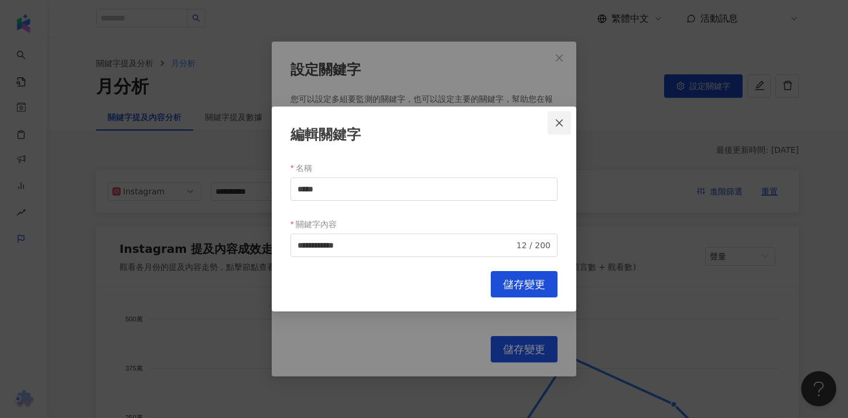
click at [560, 124] on icon "close" at bounding box center [559, 122] width 7 height 7
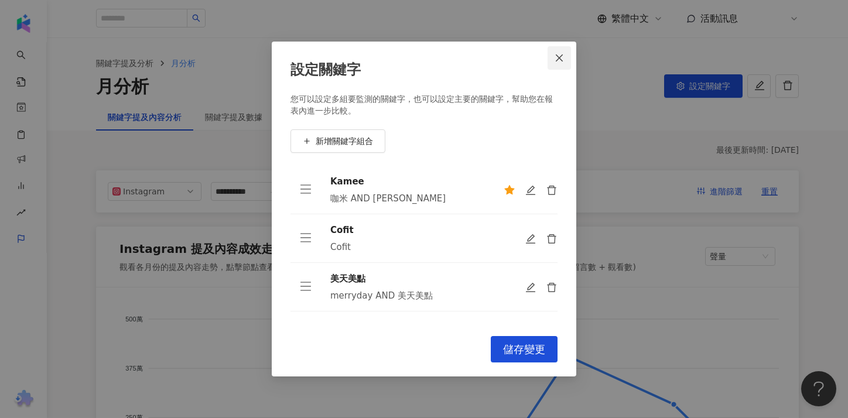
click at [559, 57] on icon "close" at bounding box center [558, 57] width 9 height 9
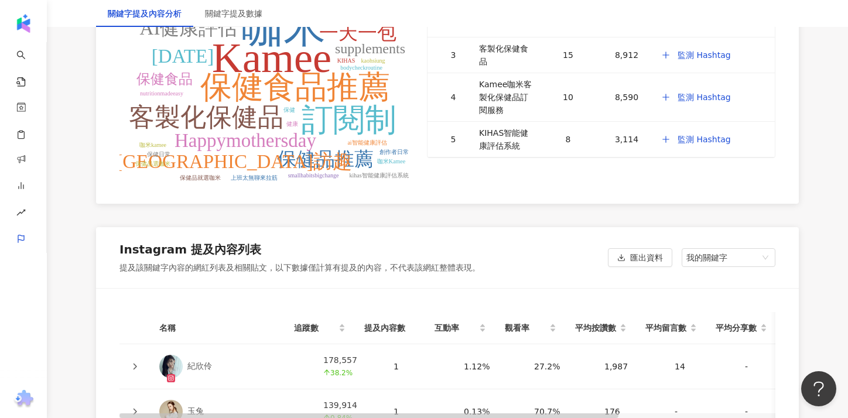
scroll to position [2328, 0]
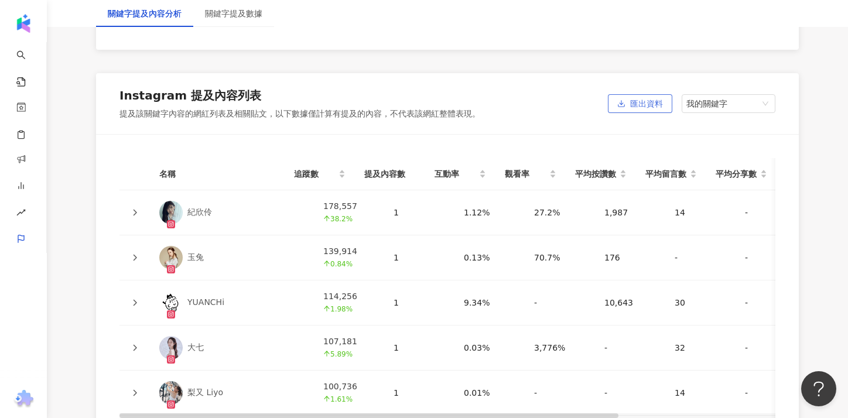
click at [660, 108] on span "匯出資料" at bounding box center [646, 104] width 33 height 19
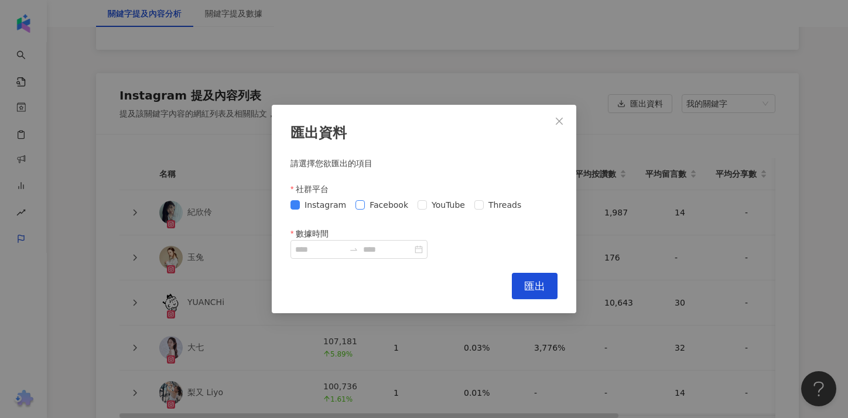
click at [365, 205] on span "Facebook" at bounding box center [389, 204] width 48 height 13
click at [427, 202] on span "YouTube" at bounding box center [448, 204] width 43 height 13
click at [476, 205] on span at bounding box center [478, 204] width 9 height 9
click at [425, 247] on div at bounding box center [358, 249] width 137 height 19
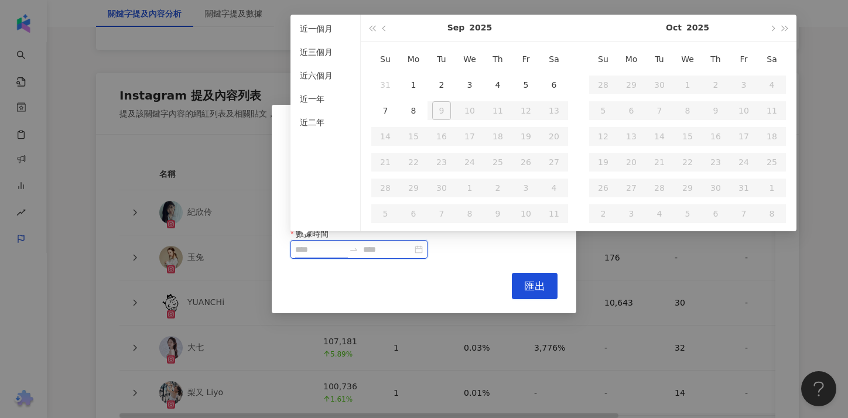
type input "**********"
click at [382, 30] on button "button" at bounding box center [384, 28] width 13 height 26
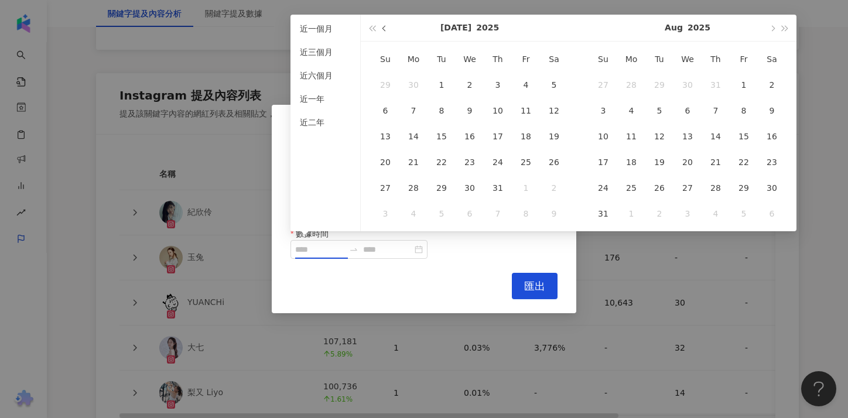
click at [382, 30] on button "button" at bounding box center [384, 28] width 13 height 26
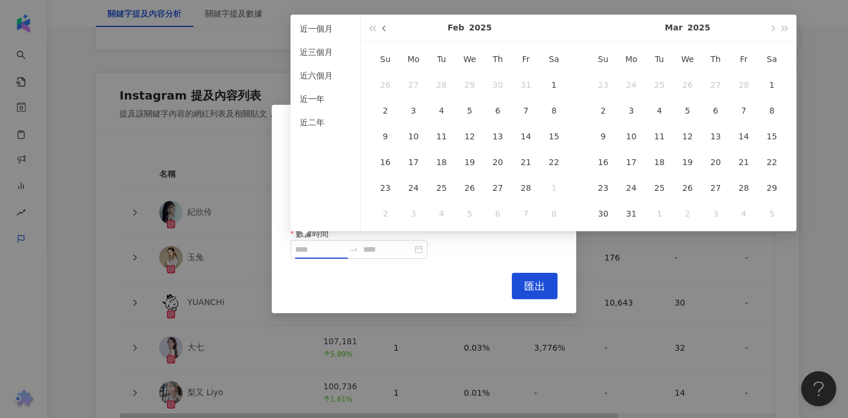
click at [382, 30] on button "button" at bounding box center [384, 28] width 13 height 26
type input "**********"
click at [688, 83] on div "1" at bounding box center [687, 85] width 19 height 19
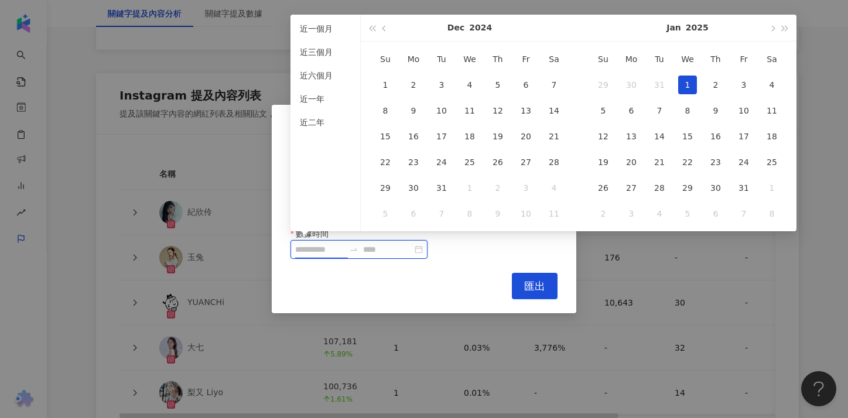
type input "**********"
click at [766, 29] on button "button" at bounding box center [771, 28] width 13 height 26
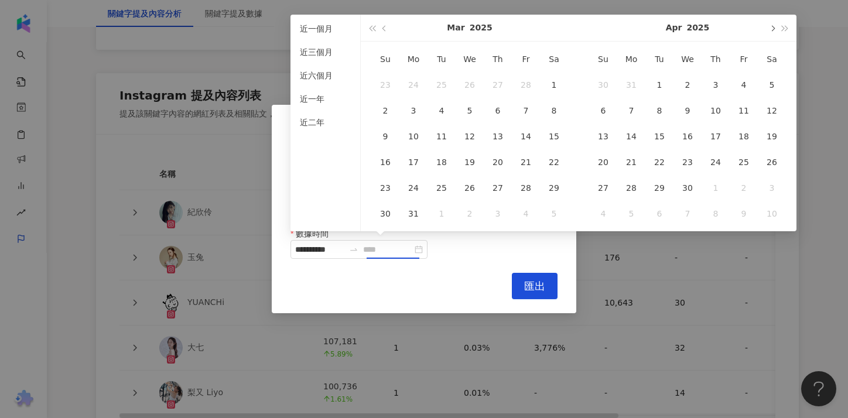
click at [766, 29] on button "button" at bounding box center [771, 28] width 13 height 26
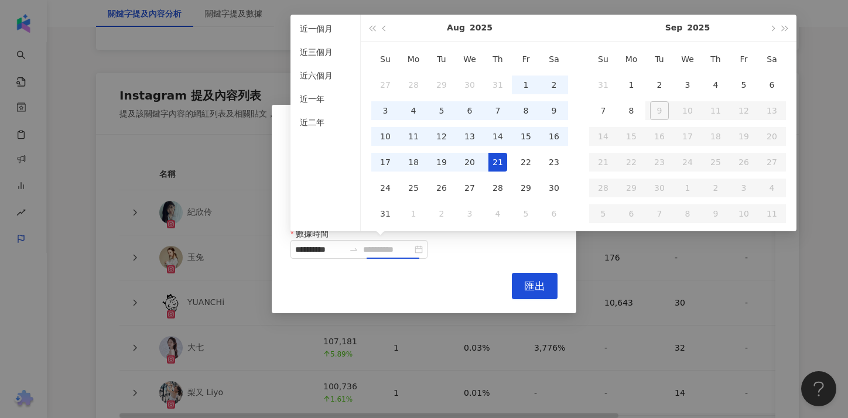
type input "**********"
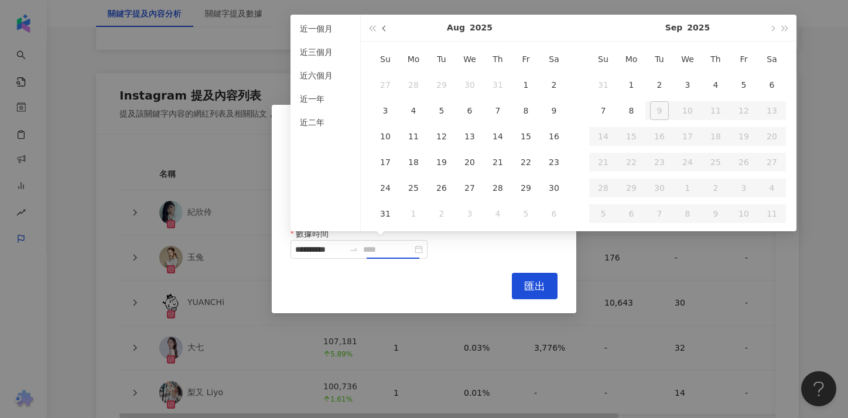
click at [383, 30] on span "button" at bounding box center [385, 28] width 6 height 6
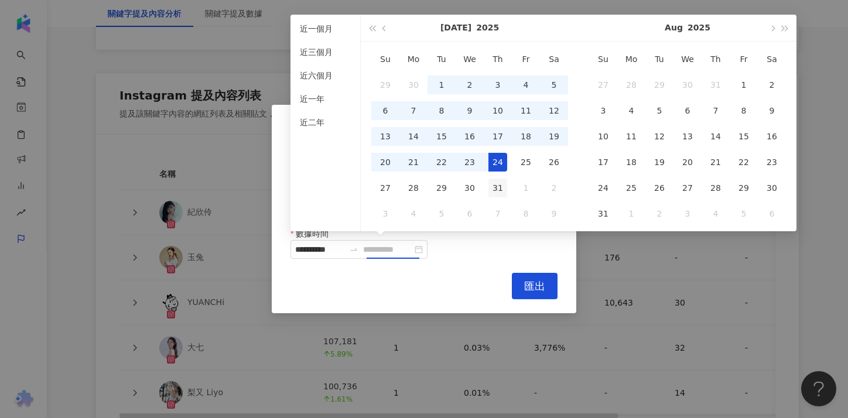
type input "**********"
click at [498, 184] on div "31" at bounding box center [497, 188] width 19 height 19
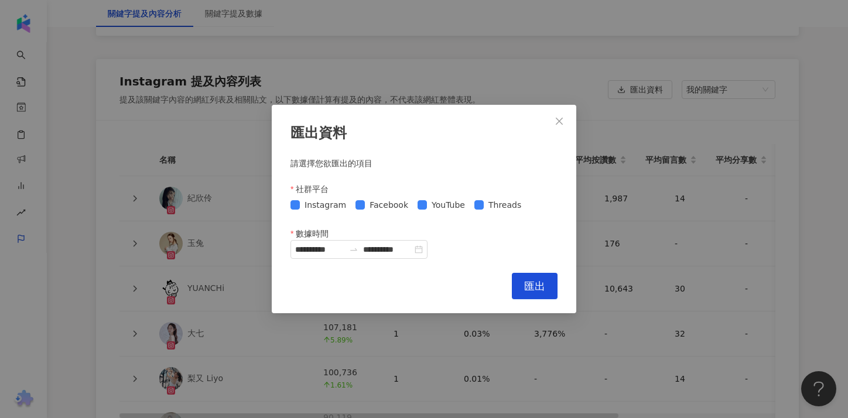
scroll to position [2348, 0]
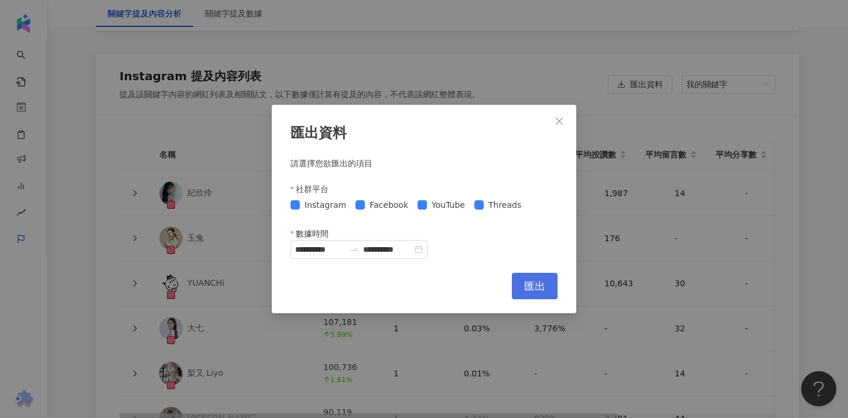
click at [531, 292] on span "匯出" at bounding box center [534, 286] width 21 height 13
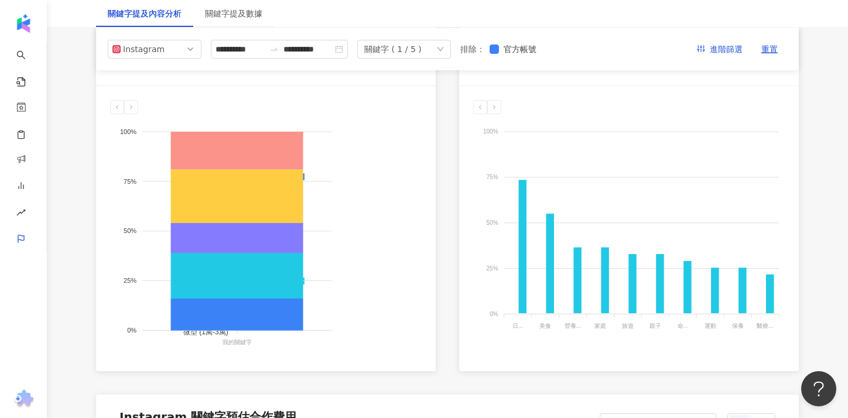
scroll to position [0, 0]
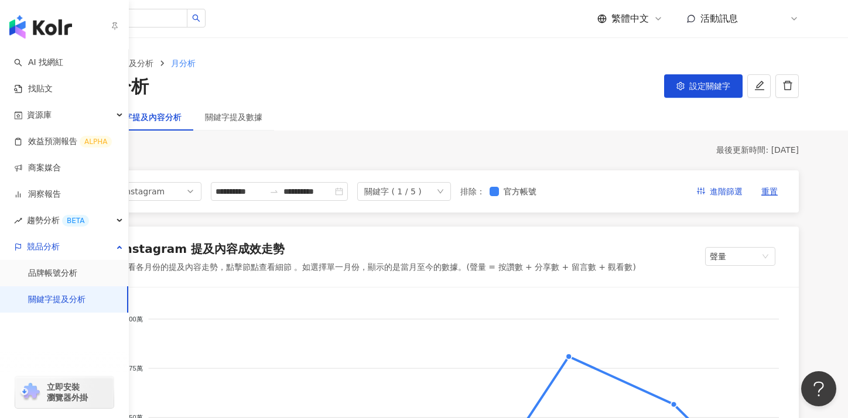
click at [42, 295] on link "關鍵字提及分析" at bounding box center [56, 300] width 57 height 12
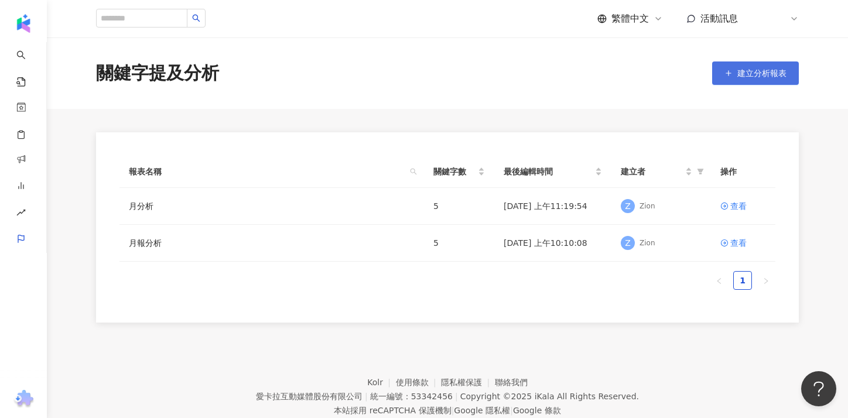
click at [738, 84] on button "建立分析報表" at bounding box center [755, 72] width 87 height 23
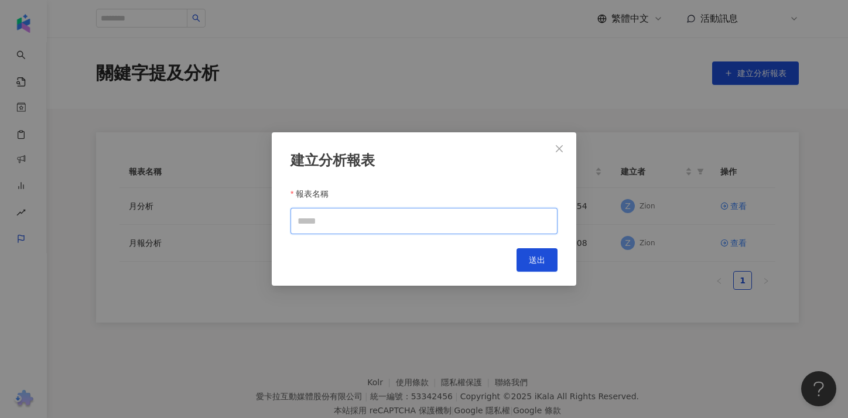
click at [385, 224] on input "報表名稱" at bounding box center [423, 221] width 267 height 26
type input "*****"
click at [553, 263] on button "送出" at bounding box center [536, 259] width 41 height 23
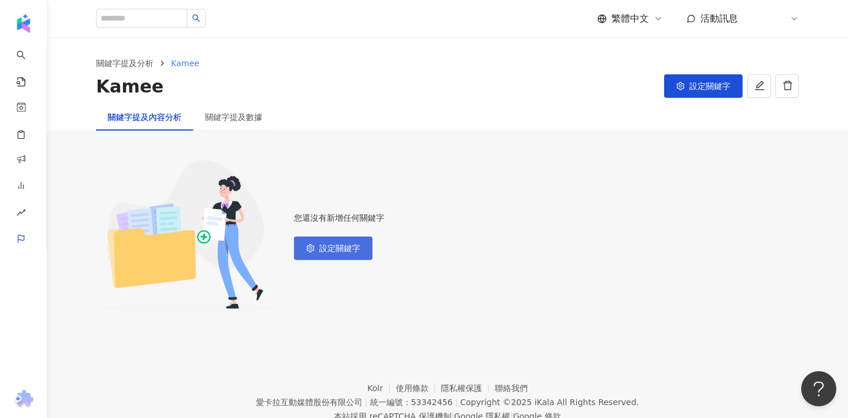
click at [360, 253] on span "設定關鍵字" at bounding box center [339, 248] width 41 height 9
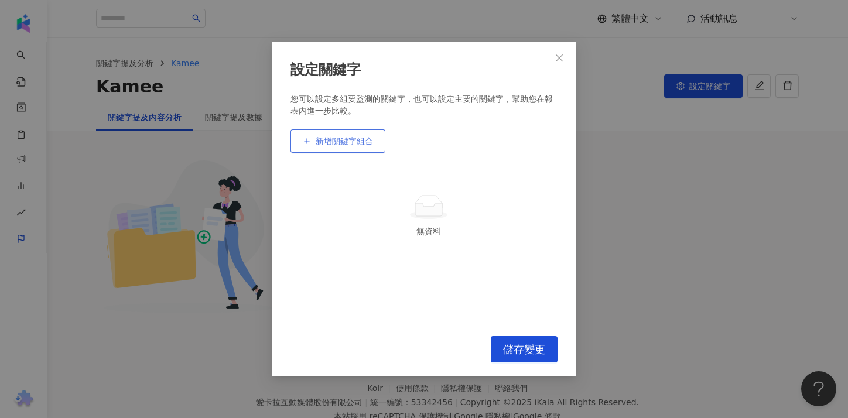
click at [345, 146] on button "新增關鍵字組合" at bounding box center [337, 140] width 95 height 23
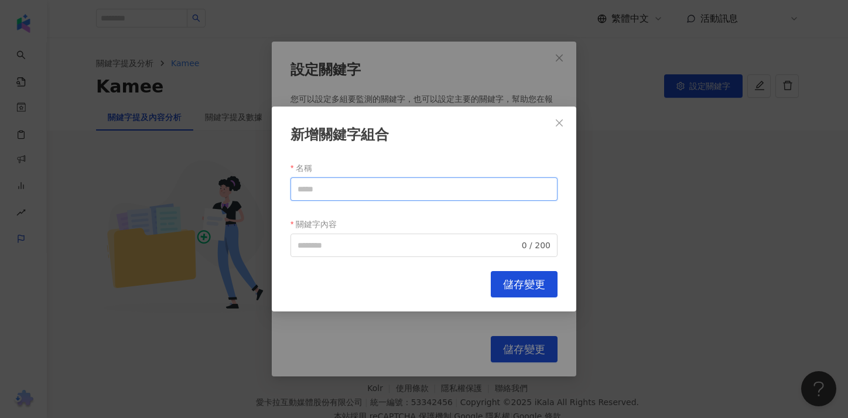
click at [372, 194] on input "名稱" at bounding box center [423, 188] width 267 height 23
type input "*****"
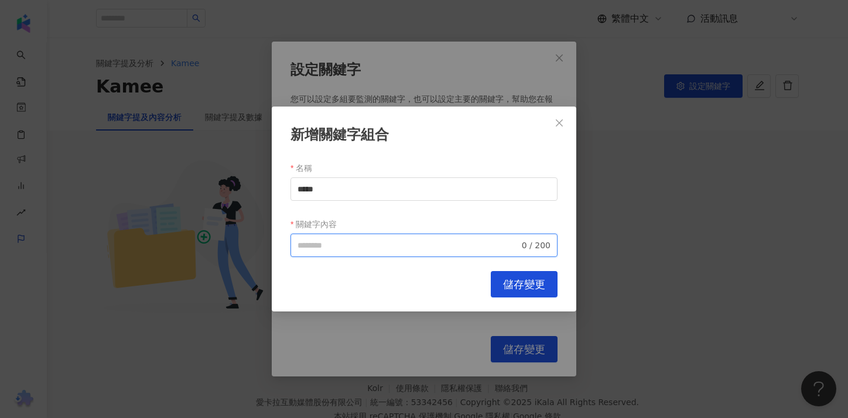
click at [330, 243] on input "關鍵字內容" at bounding box center [408, 245] width 222 height 13
paste input "********"
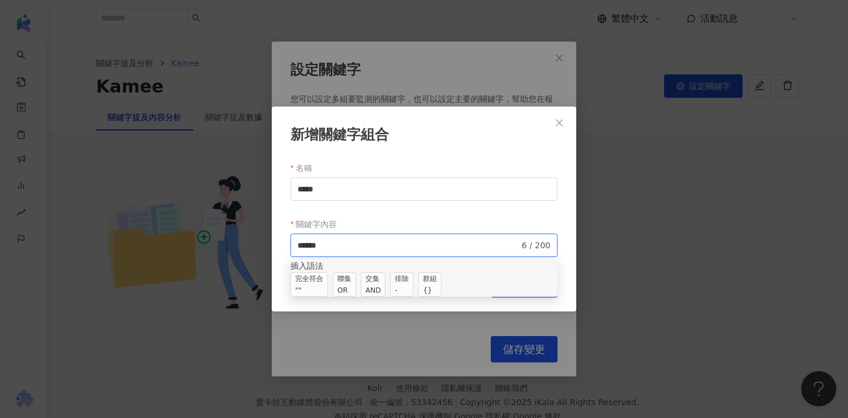
click at [385, 293] on span "交集 AND" at bounding box center [373, 284] width 25 height 25
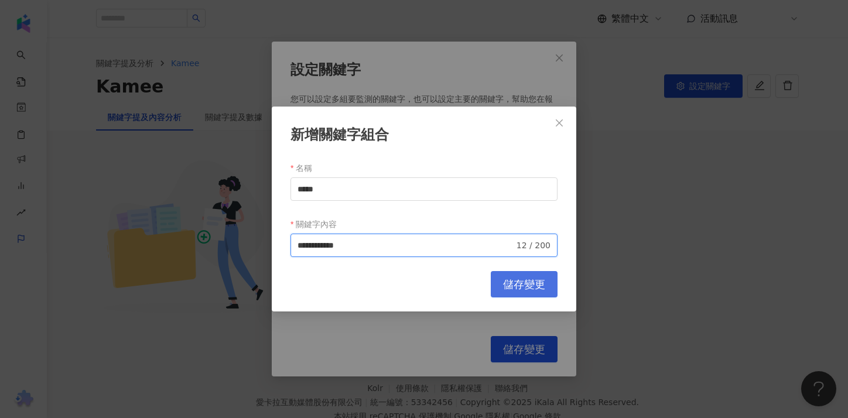
type input "**********"
click at [513, 290] on span "儲存變更" at bounding box center [524, 284] width 42 height 13
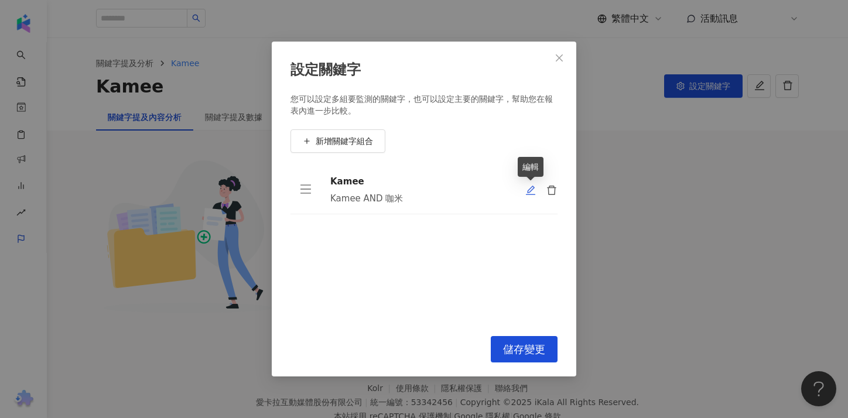
click at [531, 194] on icon "edit" at bounding box center [530, 190] width 9 height 9
type input "*****"
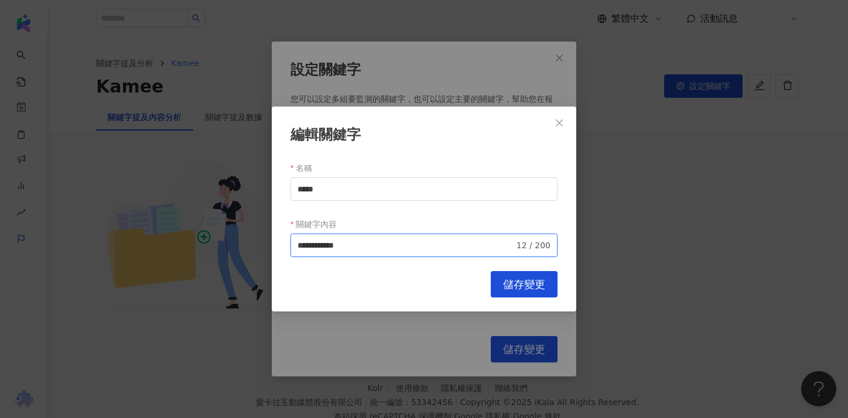
click at [388, 251] on input "**********" at bounding box center [405, 245] width 217 height 13
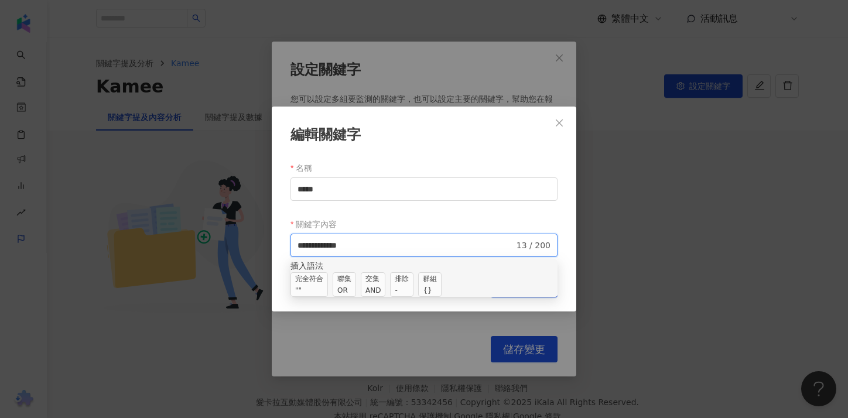
click at [356, 293] on span "聯集 OR" at bounding box center [344, 284] width 23 height 25
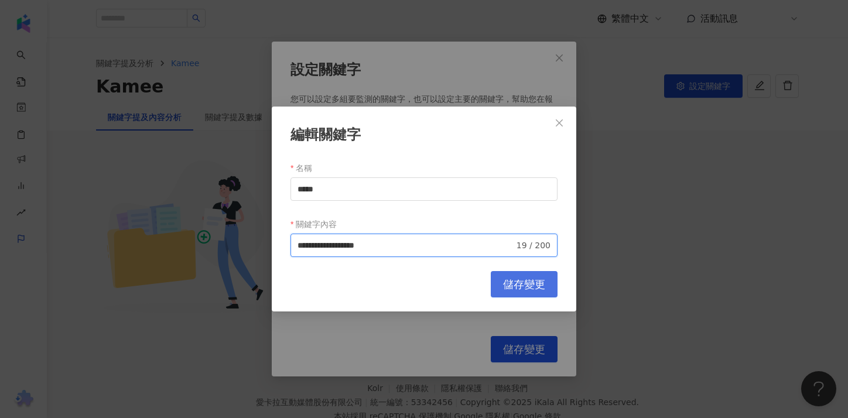
type input "**********"
click at [515, 280] on span "儲存變更" at bounding box center [524, 284] width 42 height 13
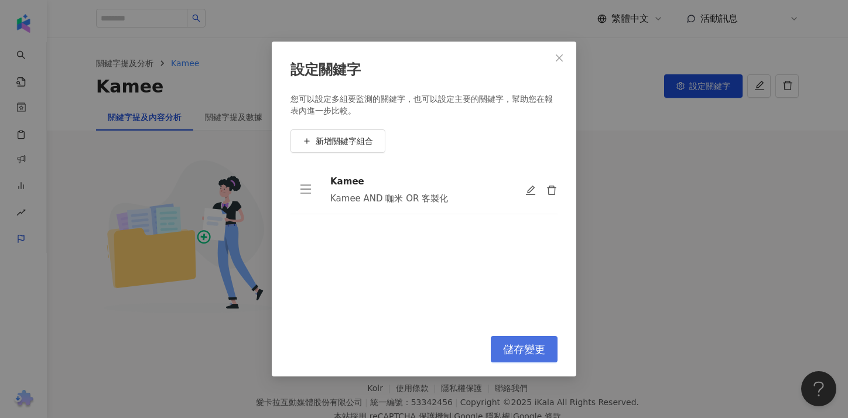
click at [522, 353] on span "儲存變更" at bounding box center [524, 349] width 42 height 13
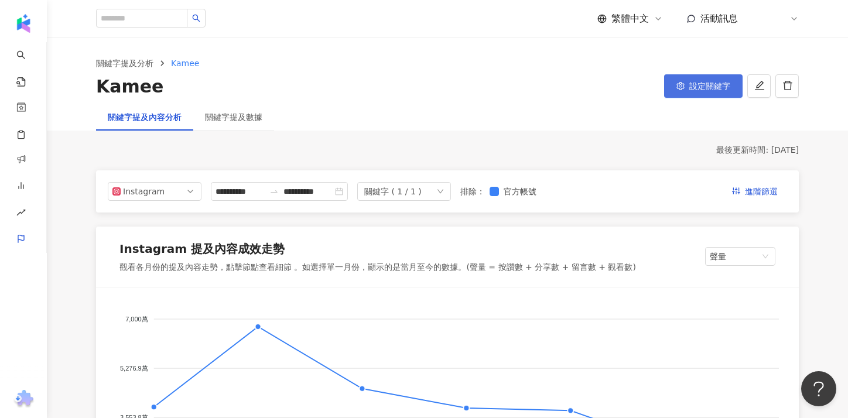
click at [700, 87] on span "設定關鍵字" at bounding box center [709, 85] width 41 height 9
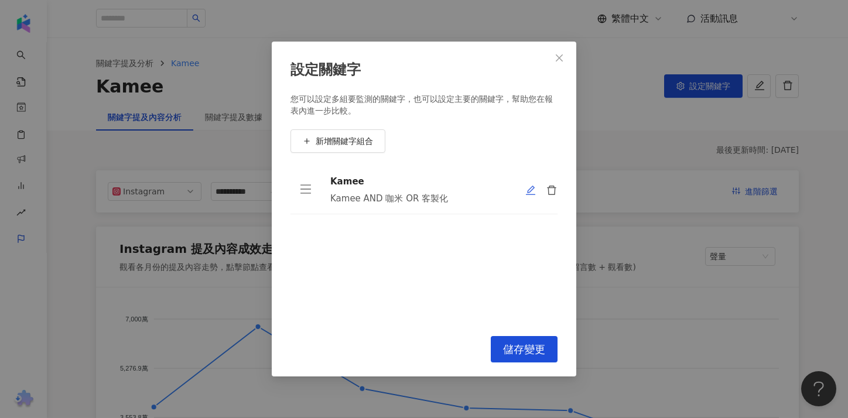
click at [530, 196] on icon "edit" at bounding box center [530, 190] width 11 height 11
type input "*****"
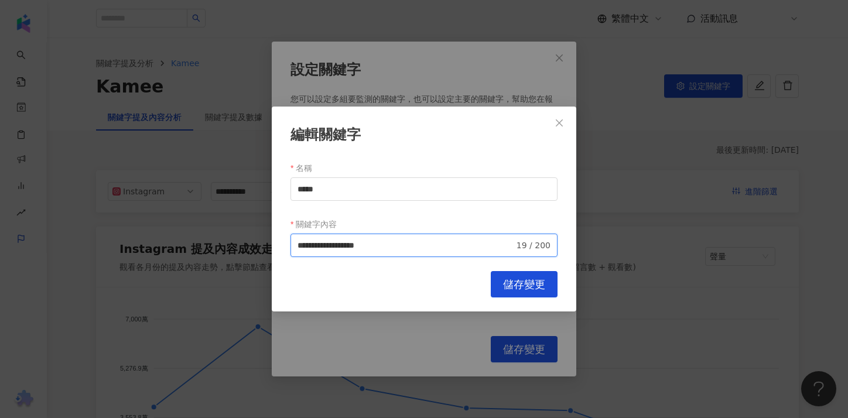
click at [444, 243] on input "**********" at bounding box center [405, 245] width 217 height 13
click at [365, 244] on input "**********" at bounding box center [405, 245] width 217 height 13
click at [339, 246] on input "**********" at bounding box center [405, 245] width 217 height 13
click at [375, 248] on input "**********" at bounding box center [405, 245] width 217 height 13
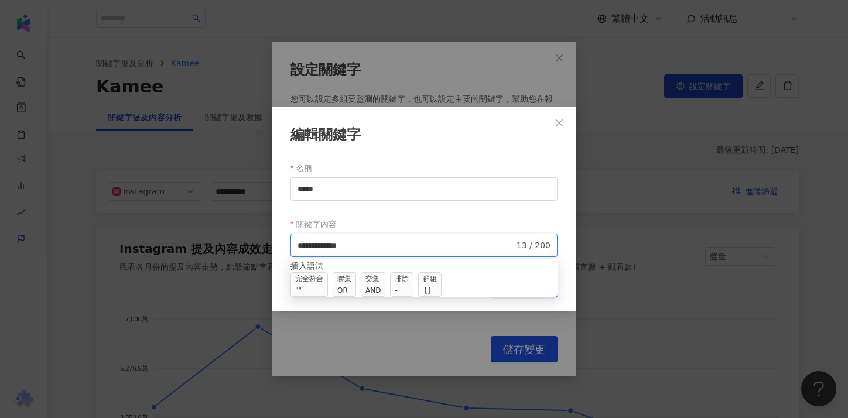
drag, startPoint x: 347, startPoint y: 246, endPoint x: 327, endPoint y: 247, distance: 19.3
click at [327, 247] on input "**********" at bounding box center [405, 245] width 217 height 13
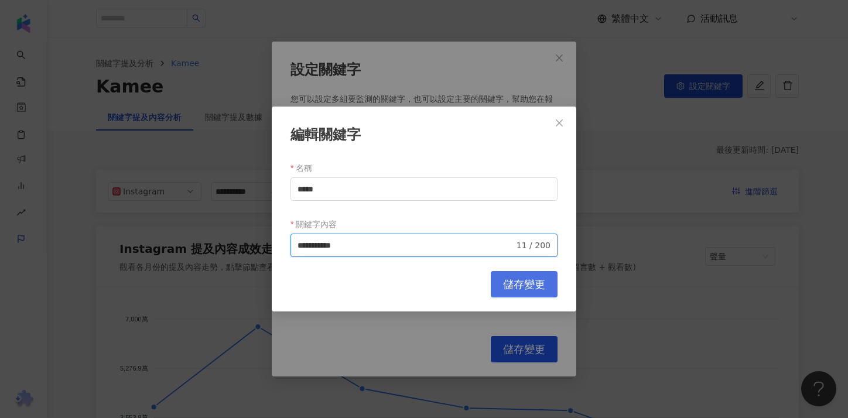
type input "**********"
click at [514, 285] on span "儲存變更" at bounding box center [524, 284] width 42 height 13
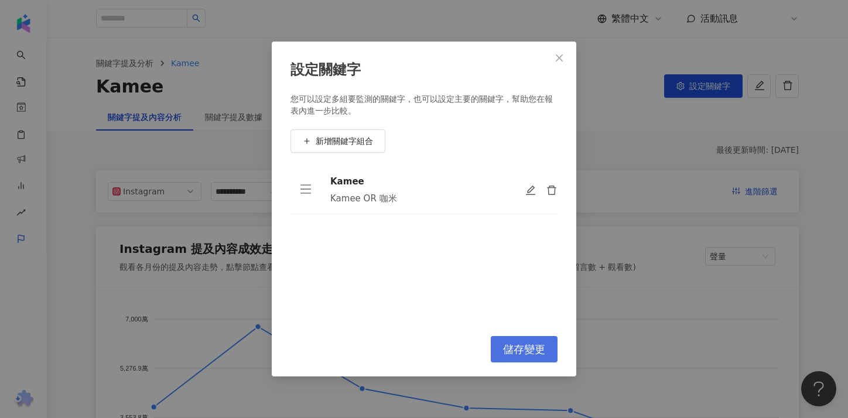
click at [524, 352] on span "儲存變更" at bounding box center [524, 349] width 42 height 13
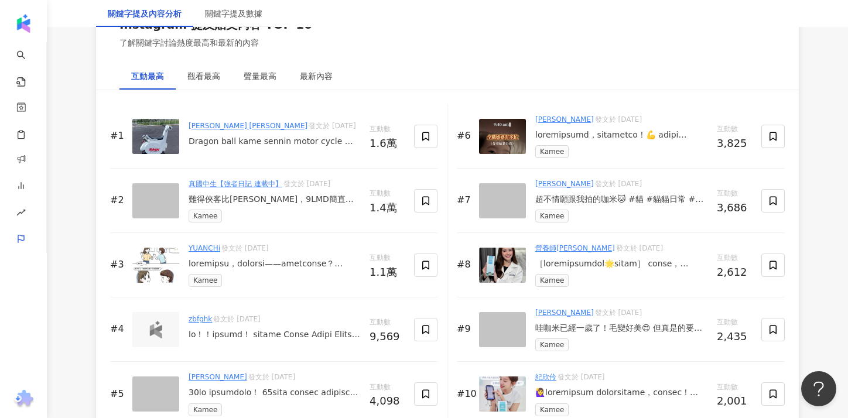
scroll to position [1864, 0]
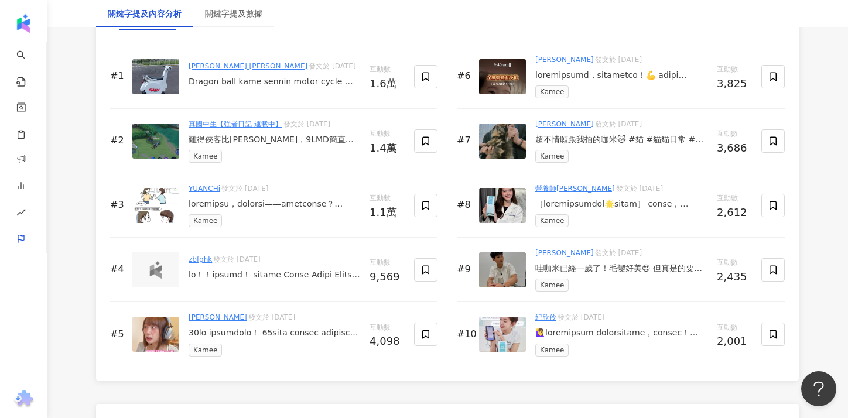
click at [634, 268] on div "哇咖米已經一歲了！毛變好美😍 但真是的要送你飾品給你帶 但你的毛那麼長都擋住了！ 那我還是自己帶吧🤣🤣🤣 @awnlzh_official #awnlzh #…" at bounding box center [621, 269] width 172 height 12
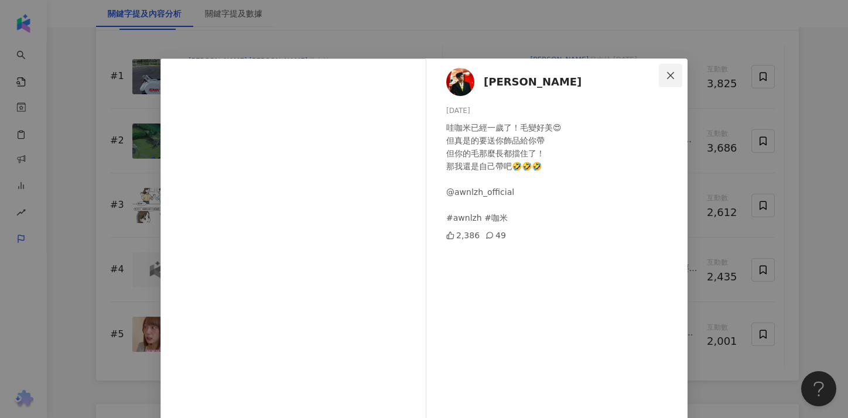
click at [674, 73] on icon "close" at bounding box center [670, 75] width 9 height 9
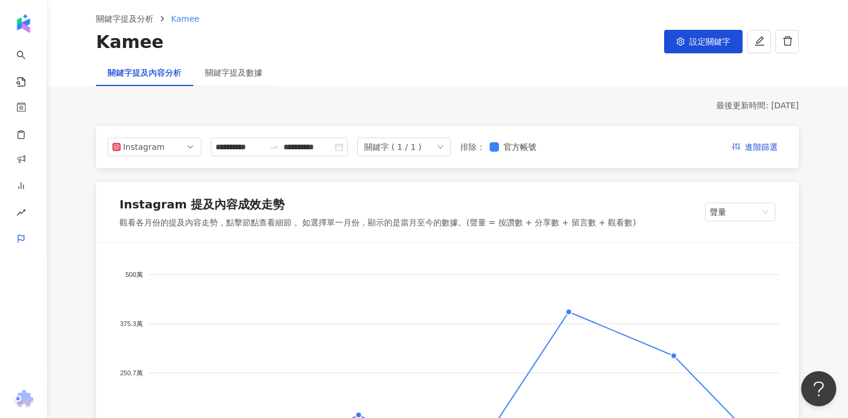
scroll to position [0, 0]
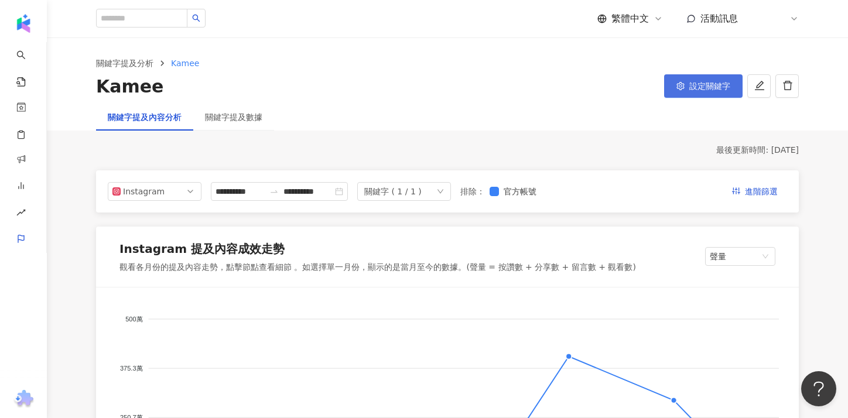
click at [717, 92] on button "設定關鍵字" at bounding box center [703, 85] width 78 height 23
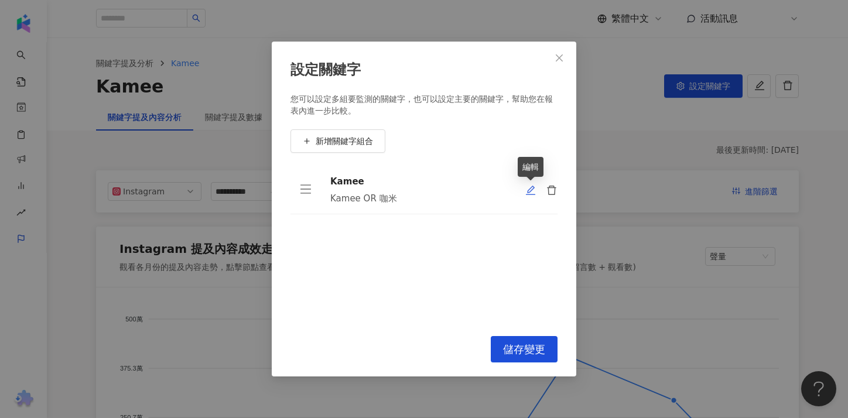
click at [528, 190] on icon "edit" at bounding box center [530, 190] width 9 height 9
type input "*****"
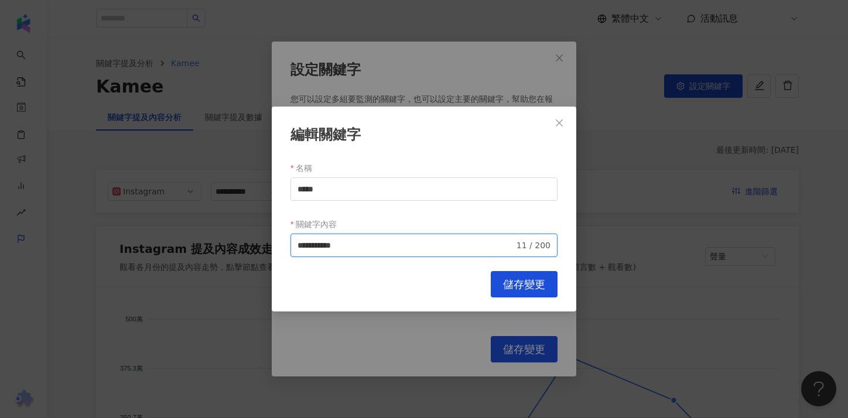
click at [337, 248] on input "**********" at bounding box center [405, 245] width 217 height 13
type input "**********"
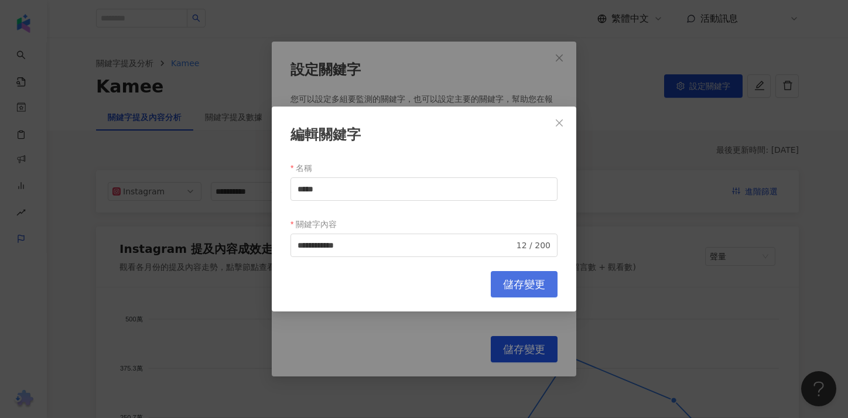
click at [542, 279] on span "儲存變更" at bounding box center [524, 284] width 42 height 13
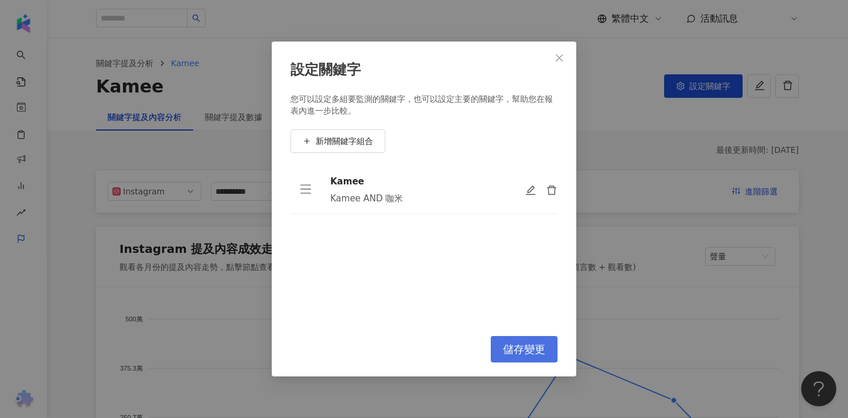
click at [529, 354] on span "儲存變更" at bounding box center [524, 349] width 42 height 13
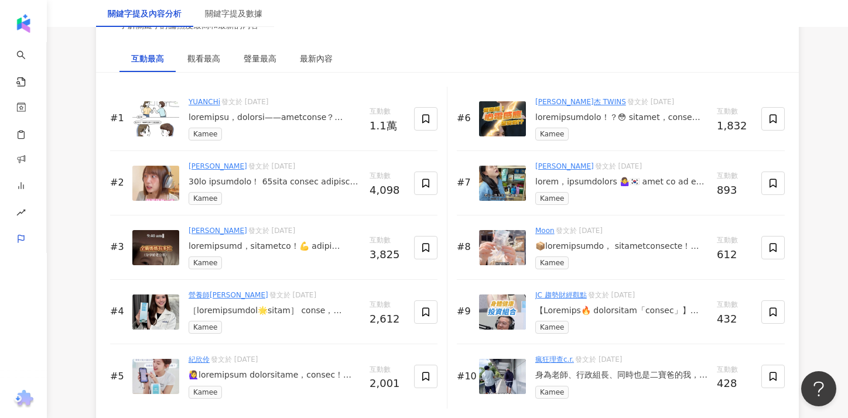
scroll to position [1826, 0]
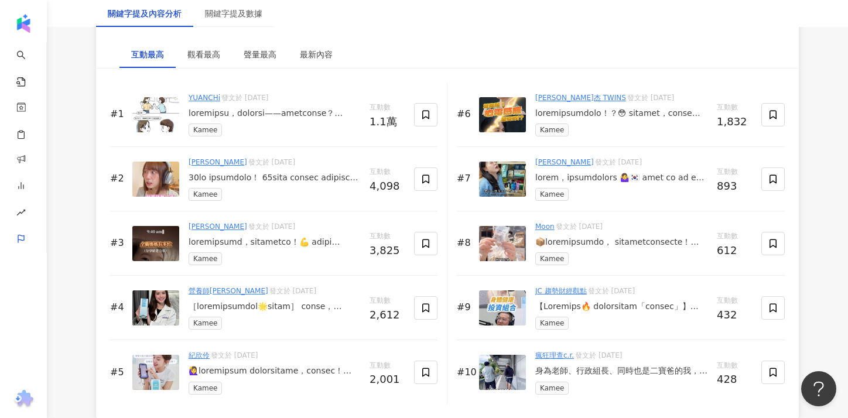
click at [263, 114] on div at bounding box center [275, 114] width 172 height 12
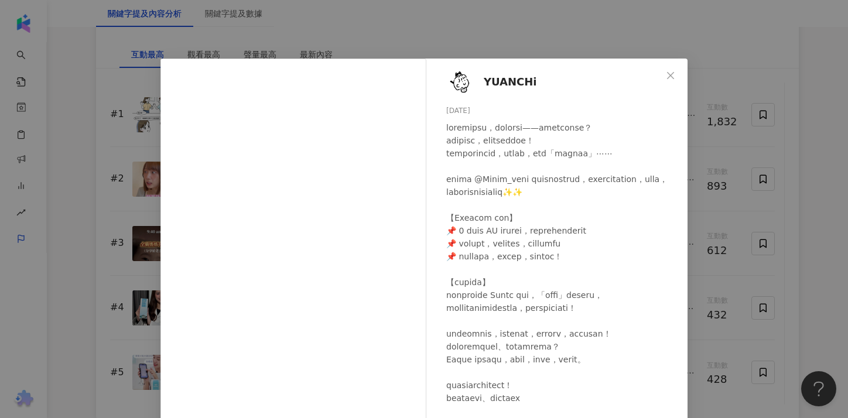
click at [734, 237] on div "YUANCHi [DATE] 1.1萬 30 查看原始貼文" at bounding box center [424, 209] width 848 height 418
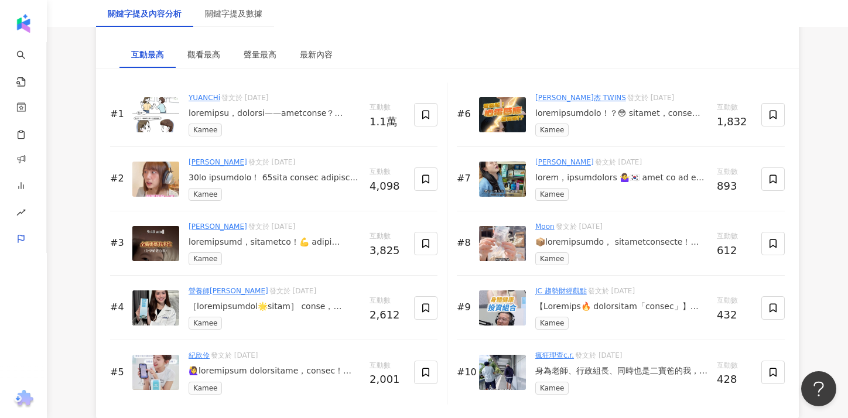
click at [320, 191] on div "Kamee" at bounding box center [275, 194] width 172 height 13
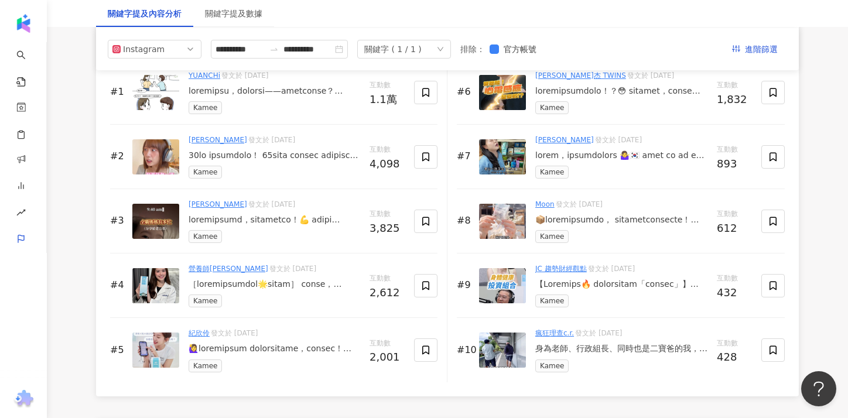
scroll to position [1835, 0]
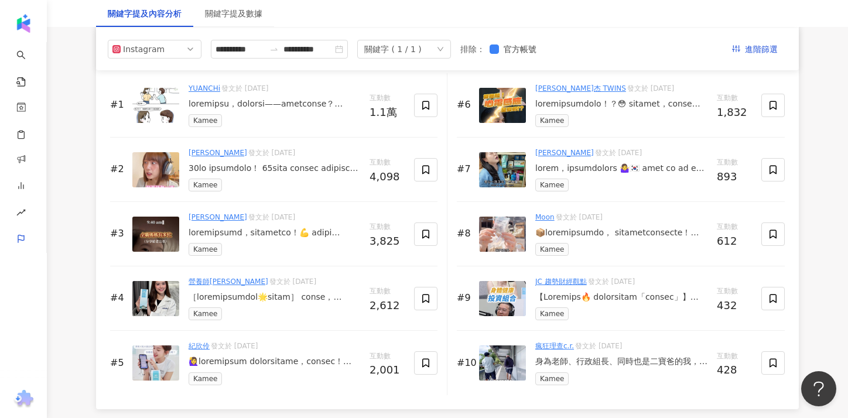
click at [657, 297] on div at bounding box center [621, 298] width 172 height 12
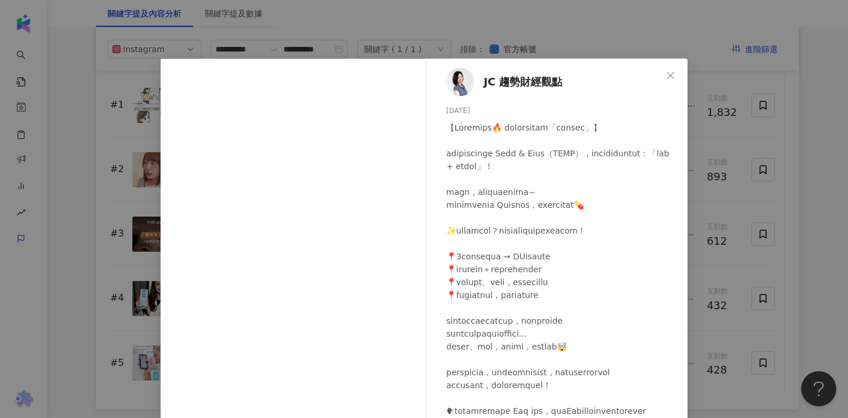
click at [710, 195] on div "JC 趨勢財經觀點 [DATE] 426 6 54.4萬 查看原始貼文" at bounding box center [424, 209] width 848 height 418
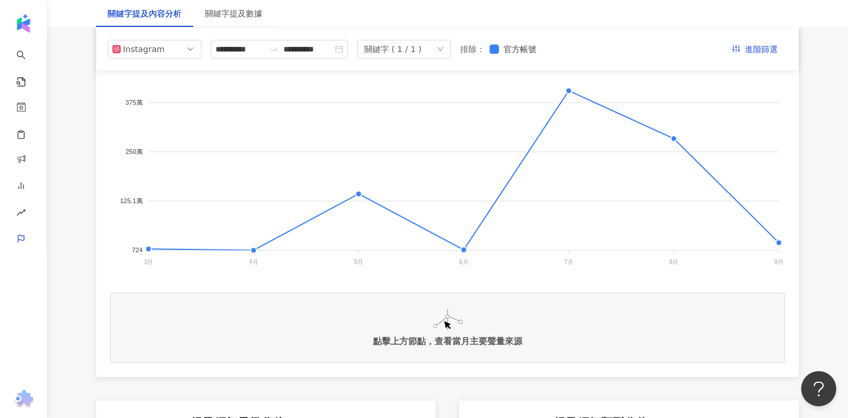
scroll to position [140, 0]
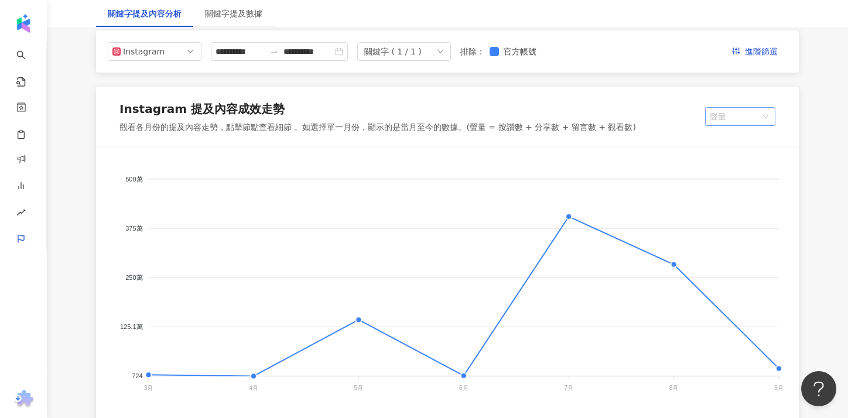
click at [728, 117] on span "聲量" at bounding box center [740, 117] width 61 height 18
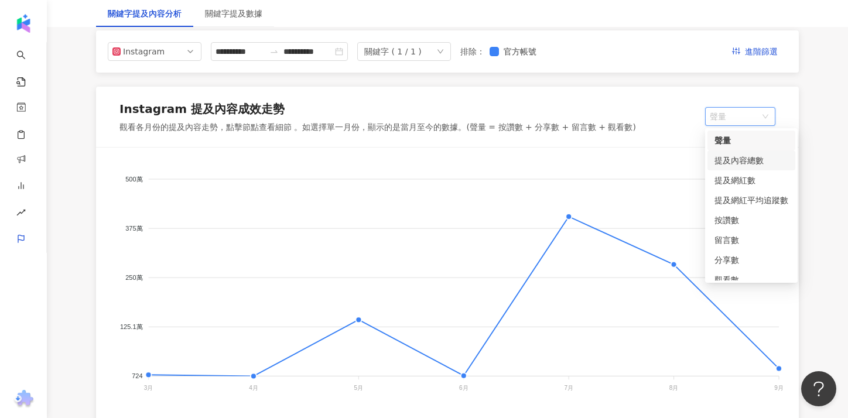
click at [734, 165] on div "提及內容總數" at bounding box center [751, 160] width 74 height 13
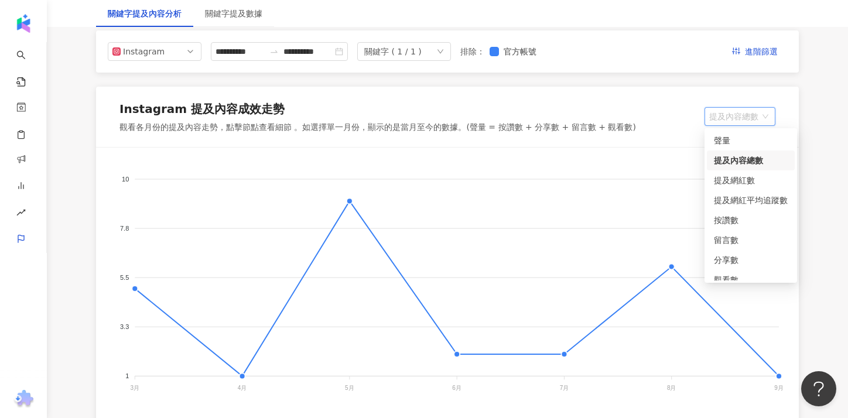
click at [730, 119] on span "提及內容總數" at bounding box center [739, 117] width 61 height 18
click at [731, 145] on div "聲量" at bounding box center [751, 140] width 74 height 13
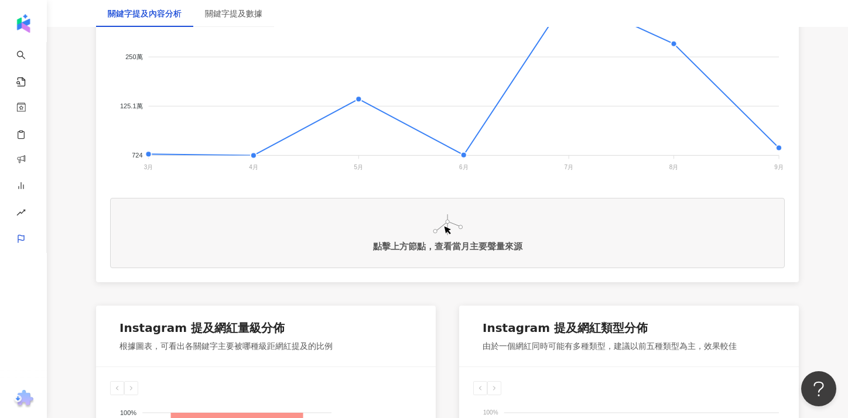
scroll to position [443, 0]
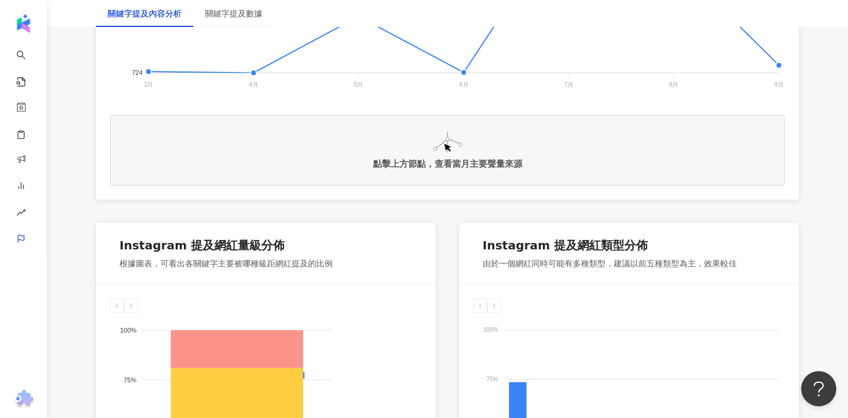
click at [483, 165] on div "點擊上方節點，查看當月主要聲量來源" at bounding box center [447, 164] width 149 height 11
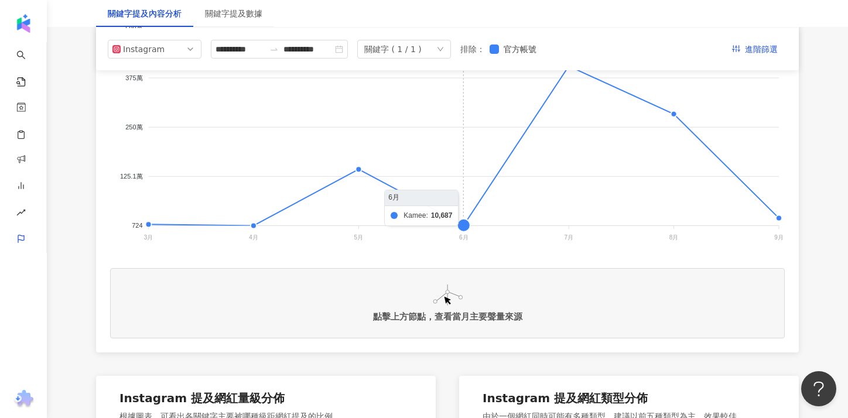
scroll to position [280, 0]
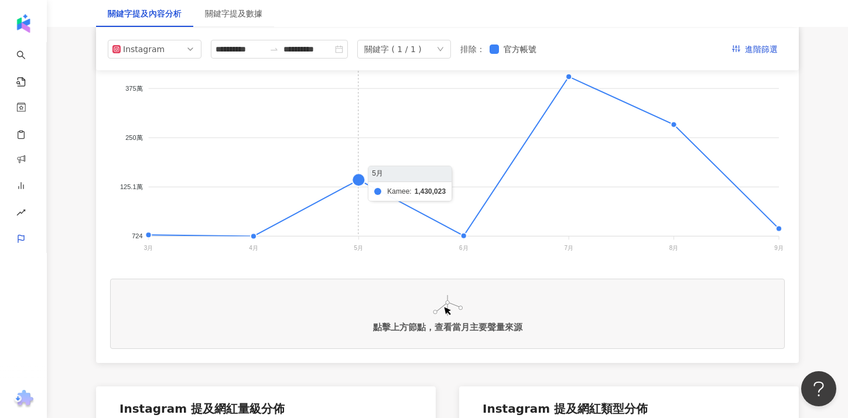
click at [361, 183] on foreignobject at bounding box center [447, 139] width 674 height 234
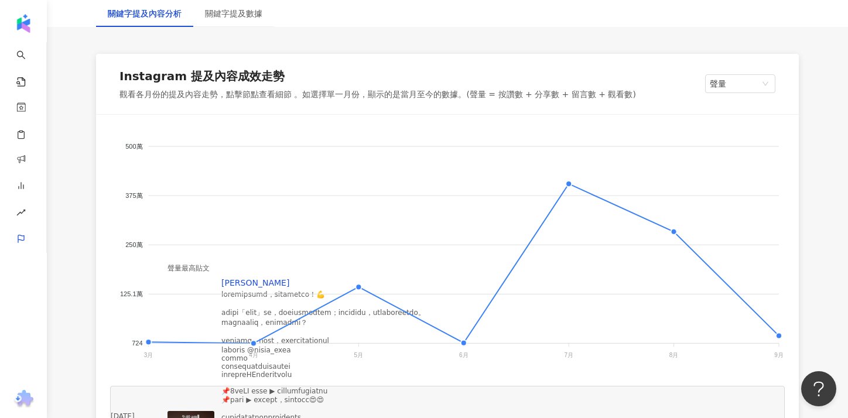
scroll to position [237, 0]
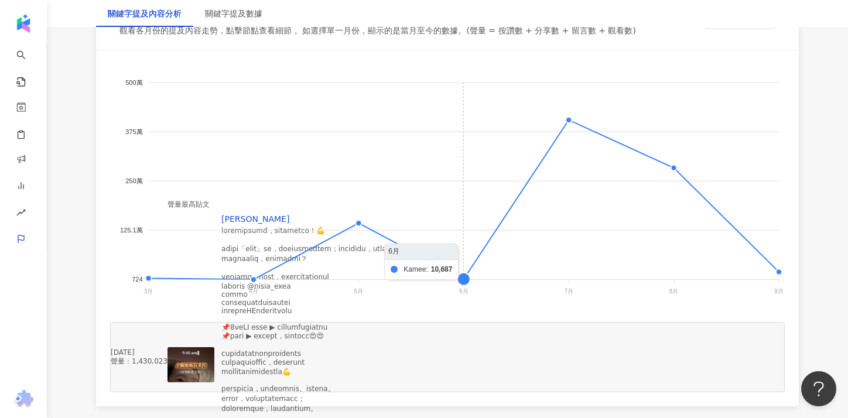
click at [463, 279] on icon "500萬 500萬 375萬 375萬 250萬 250萬 125.1萬 125.1萬 724 724 [DATE]月 [DATE]月 [DATE]月 [DA…" at bounding box center [447, 182] width 674 height 234
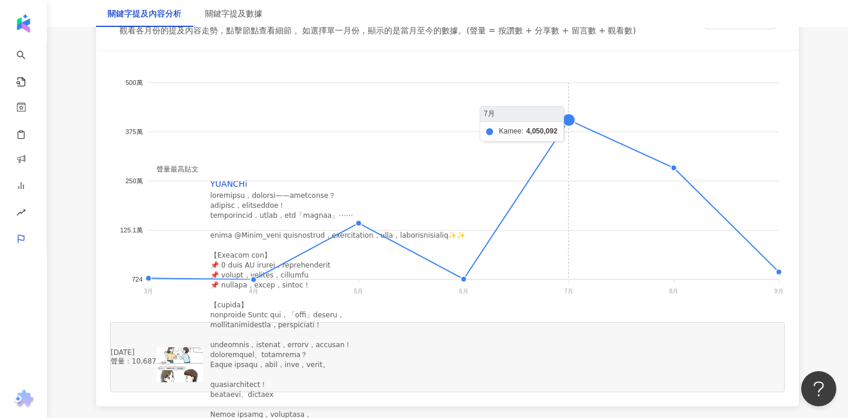
drag, startPoint x: 567, startPoint y: 121, endPoint x: 625, endPoint y: 135, distance: 59.6
click at [567, 121] on foreignobject at bounding box center [447, 182] width 674 height 234
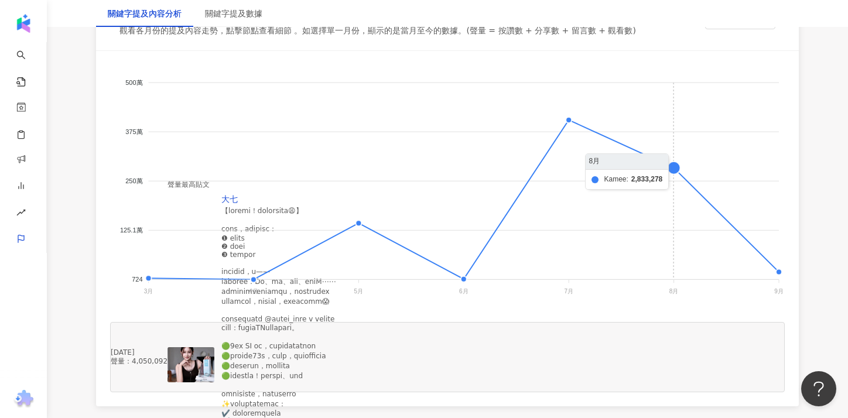
click at [664, 162] on foreignobject at bounding box center [447, 182] width 674 height 234
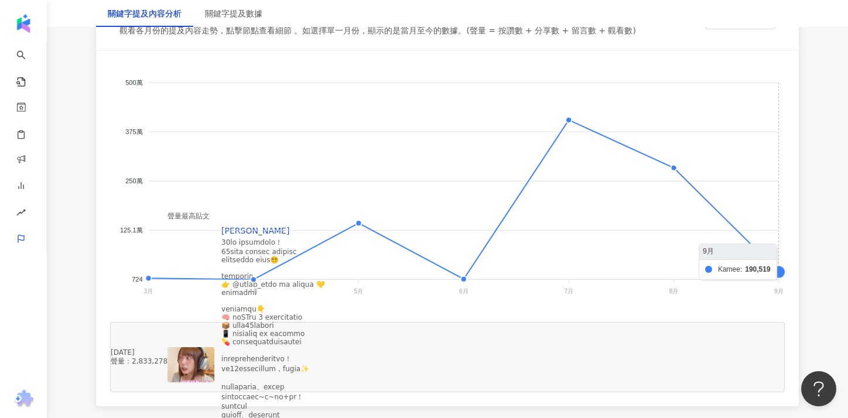
click at [779, 277] on foreignobject at bounding box center [447, 182] width 674 height 234
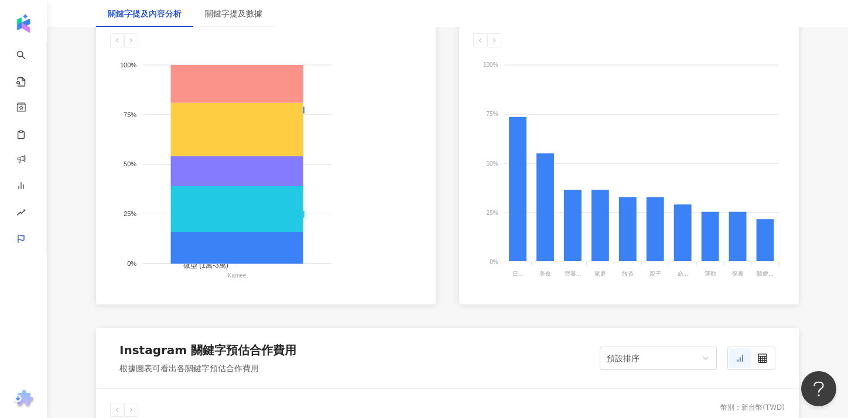
scroll to position [849, 0]
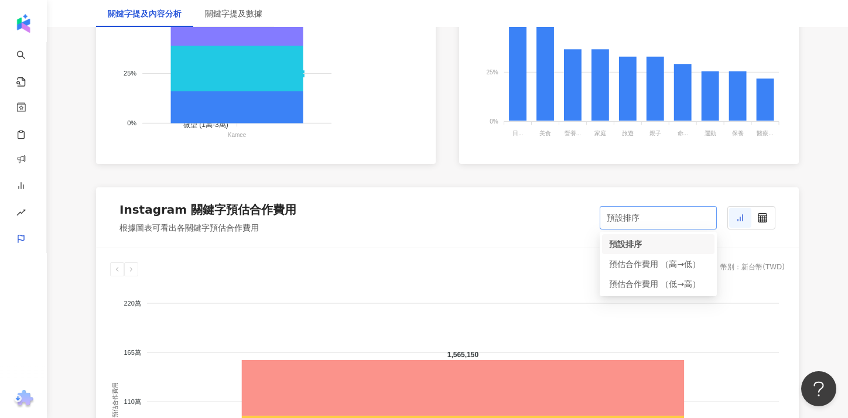
click at [676, 219] on div "預設排序" at bounding box center [653, 218] width 92 height 22
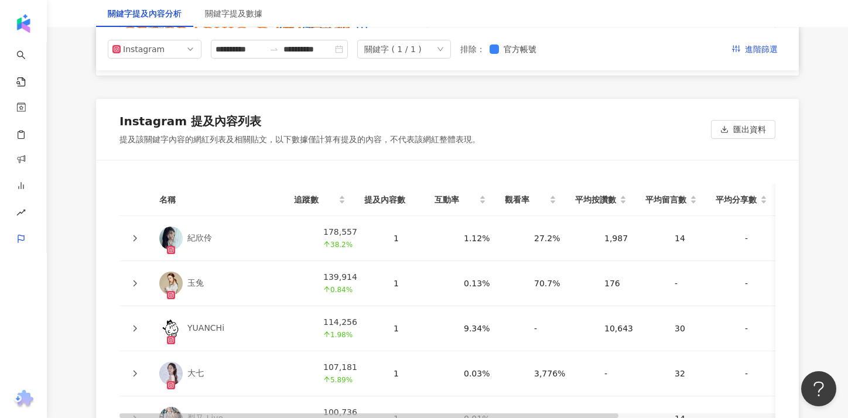
scroll to position [2487, 0]
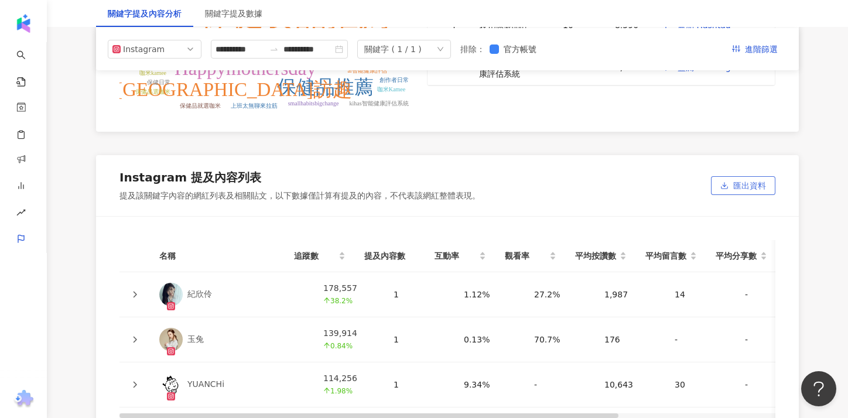
click at [743, 190] on span "匯出資料" at bounding box center [749, 186] width 33 height 19
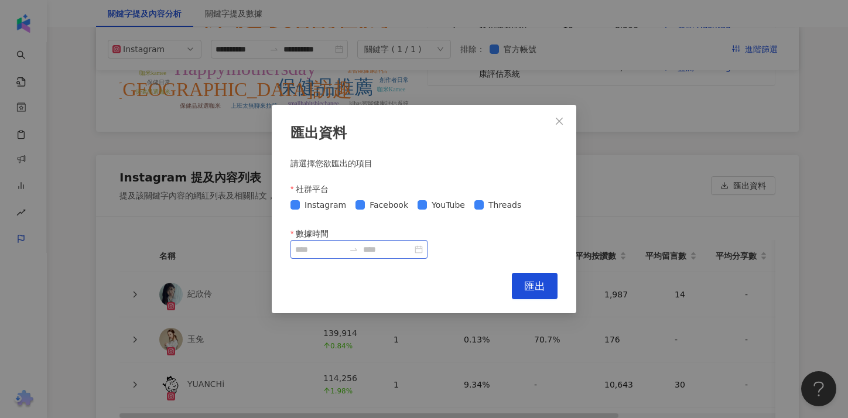
click at [426, 253] on div at bounding box center [358, 249] width 137 height 19
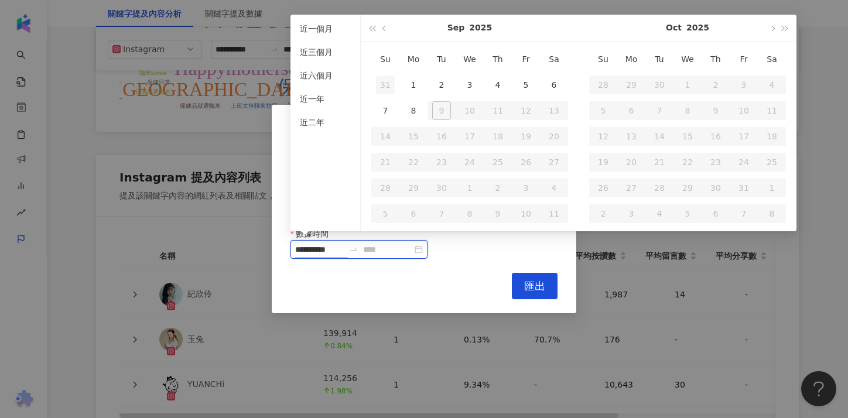
type input "**********"
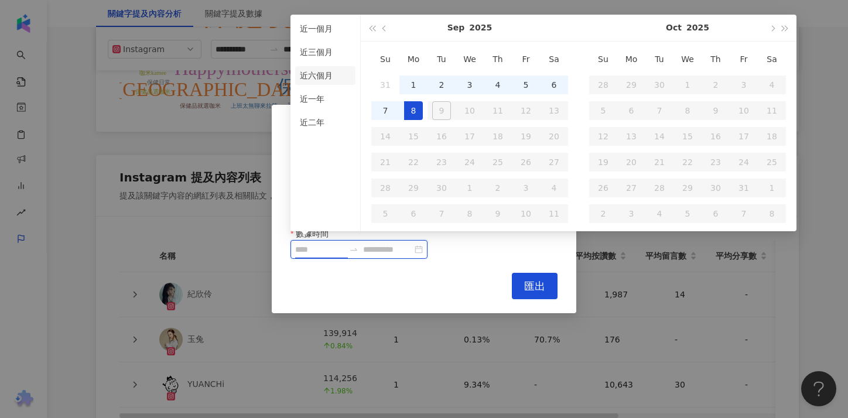
type input "**********"
click at [325, 98] on li "近一年" at bounding box center [325, 99] width 60 height 19
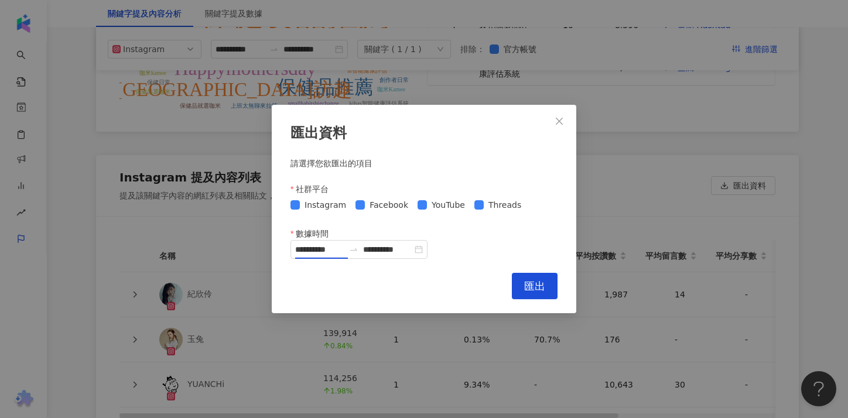
type input "**********"
drag, startPoint x: 542, startPoint y: 287, endPoint x: 527, endPoint y: 282, distance: 15.4
click at [522, 279] on button "匯出" at bounding box center [535, 286] width 46 height 26
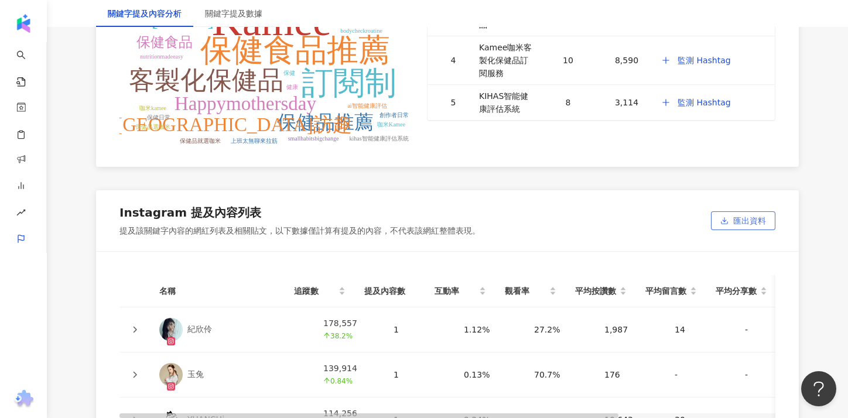
click at [745, 217] on span "匯出資料" at bounding box center [749, 221] width 33 height 19
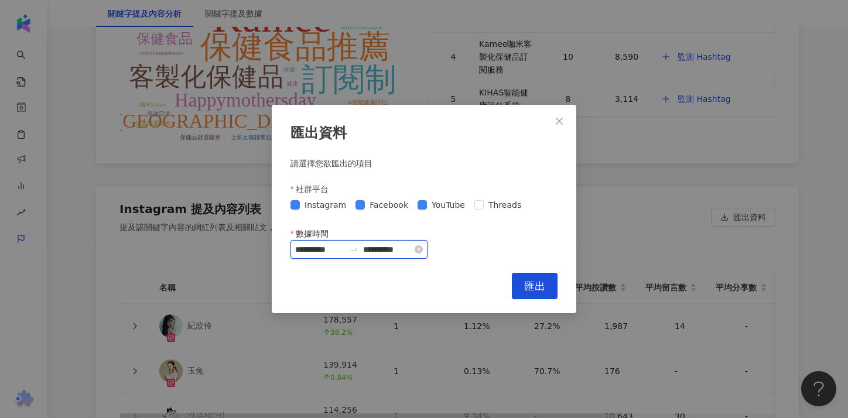
click at [325, 251] on input "**********" at bounding box center [319, 249] width 49 height 13
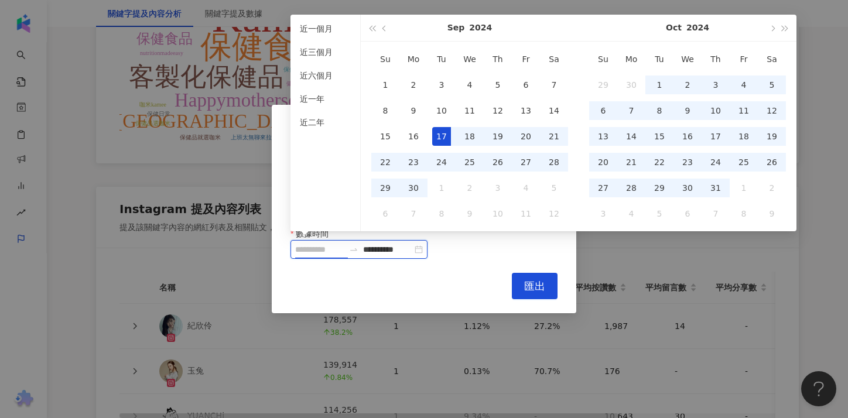
scroll to position [2438, 0]
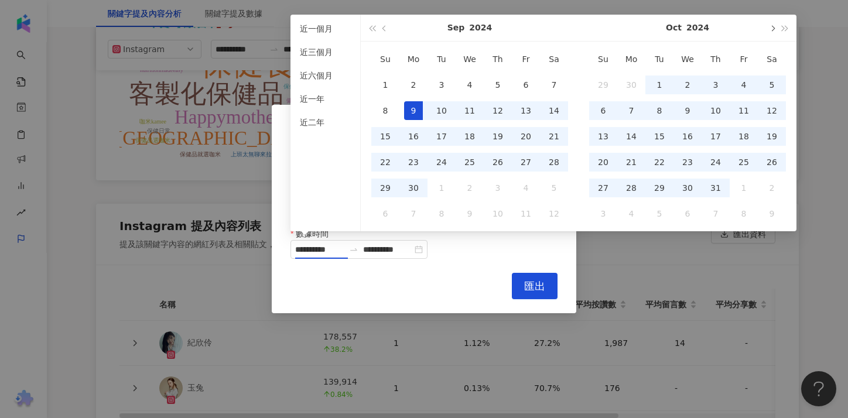
click at [773, 20] on button "button" at bounding box center [771, 28] width 13 height 26
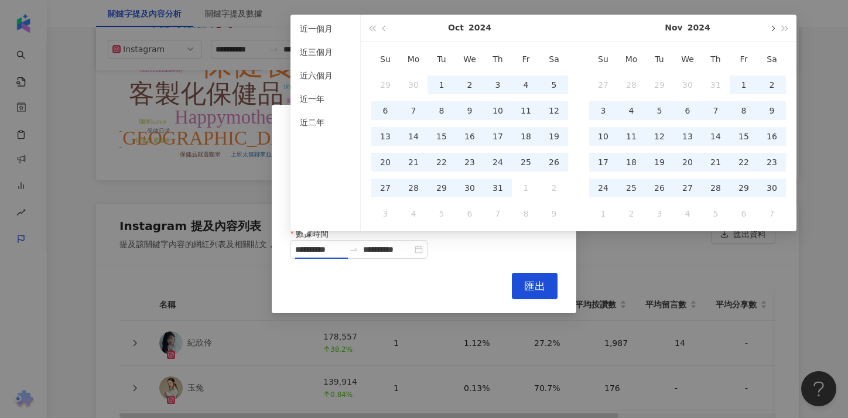
click at [772, 26] on span "button" at bounding box center [772, 28] width 6 height 6
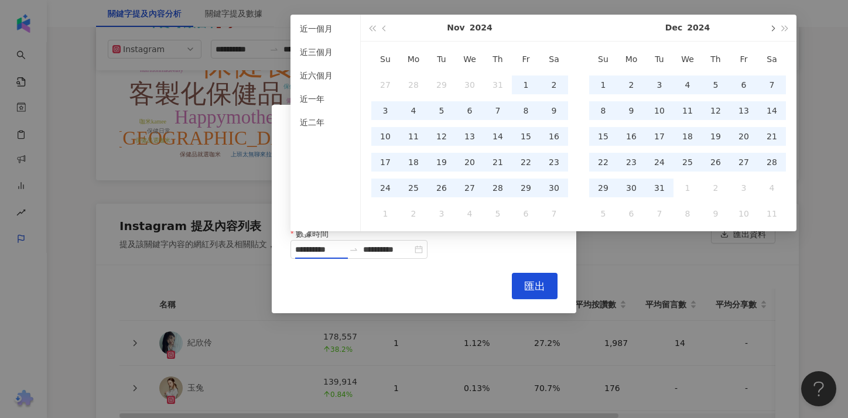
click at [772, 26] on span "button" at bounding box center [772, 28] width 6 height 6
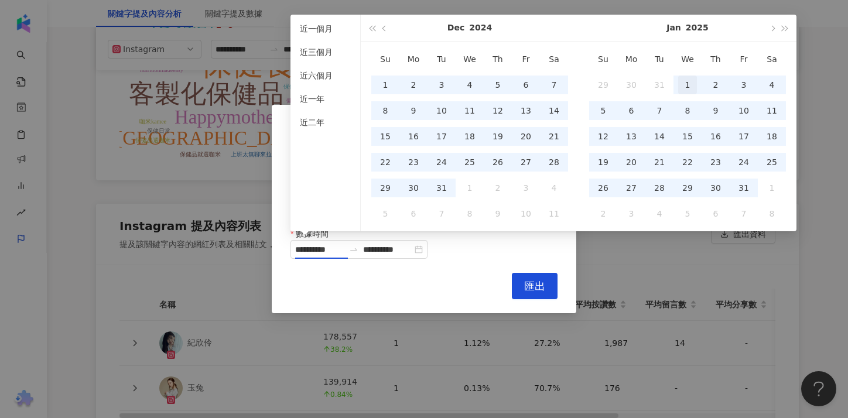
type input "**********"
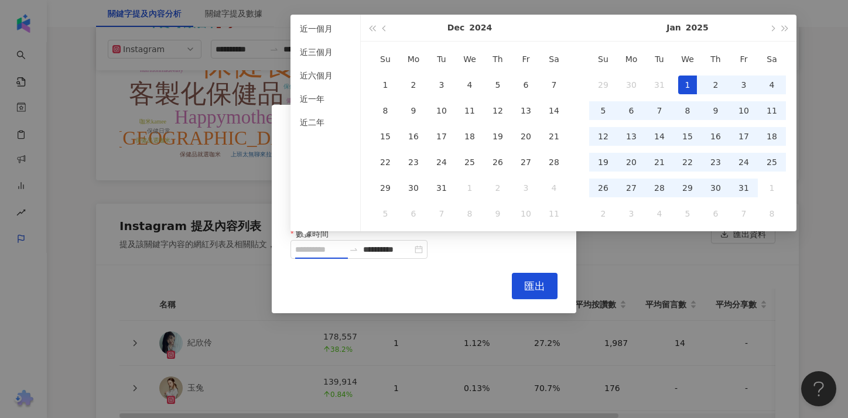
click at [681, 81] on div "1" at bounding box center [687, 85] width 19 height 19
click at [769, 32] on button "button" at bounding box center [771, 28] width 13 height 26
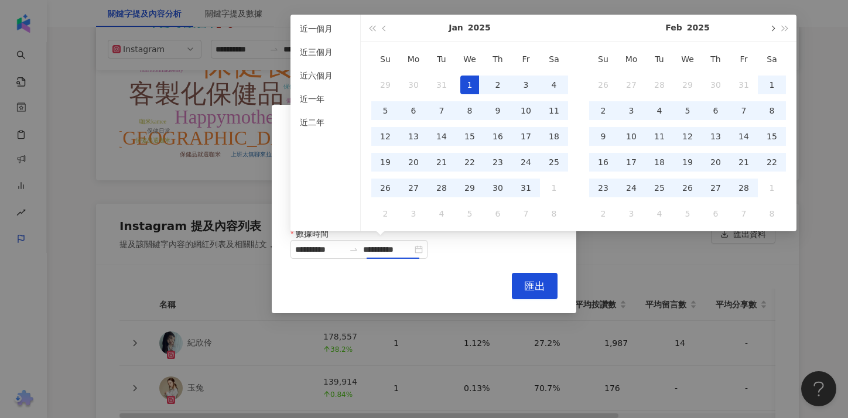
click at [769, 32] on button "button" at bounding box center [771, 28] width 13 height 26
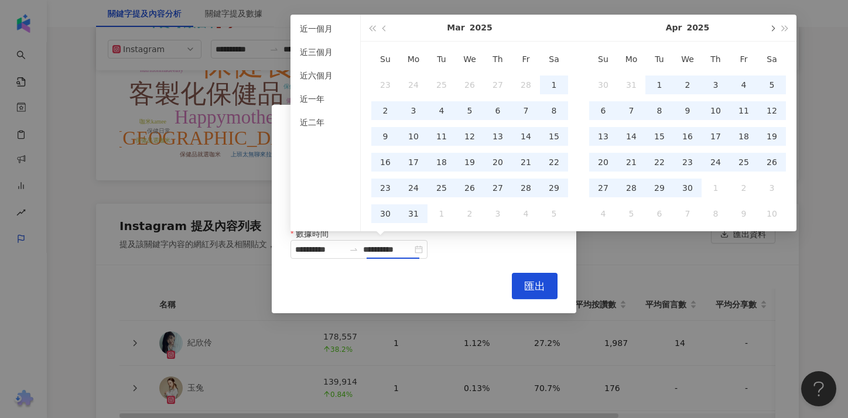
click at [769, 32] on button "button" at bounding box center [771, 28] width 13 height 26
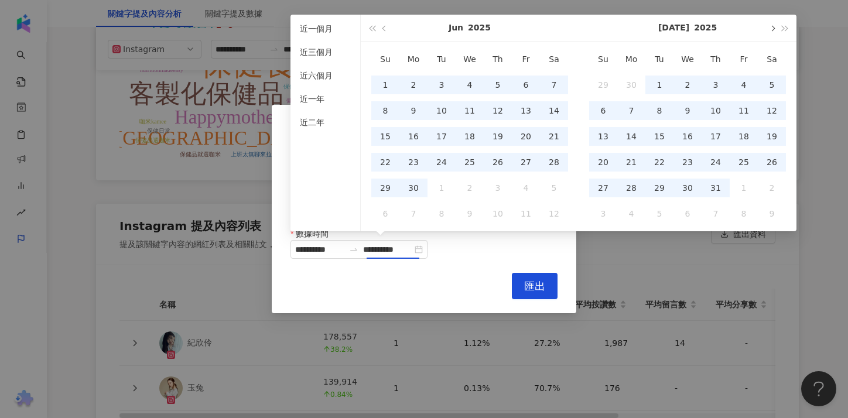
click at [769, 32] on button "button" at bounding box center [771, 28] width 13 height 26
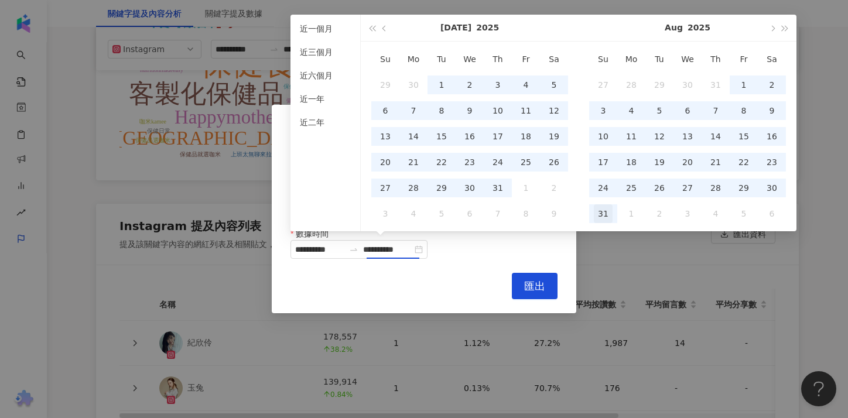
type input "**********"
click at [605, 214] on div "31" at bounding box center [603, 213] width 19 height 19
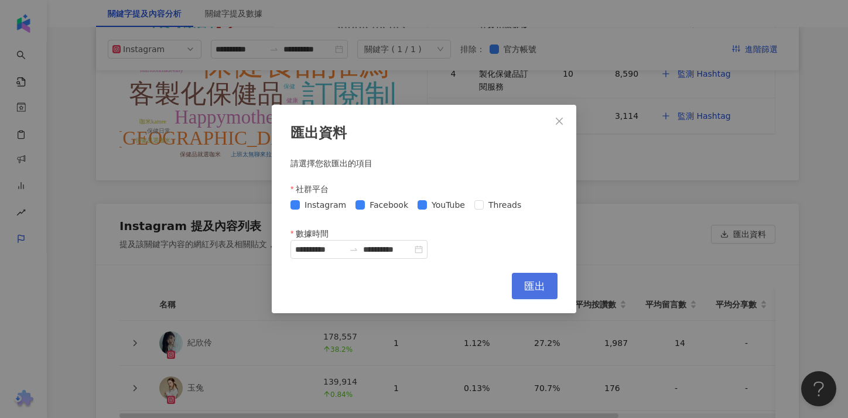
click at [536, 282] on span "匯出" at bounding box center [534, 286] width 21 height 13
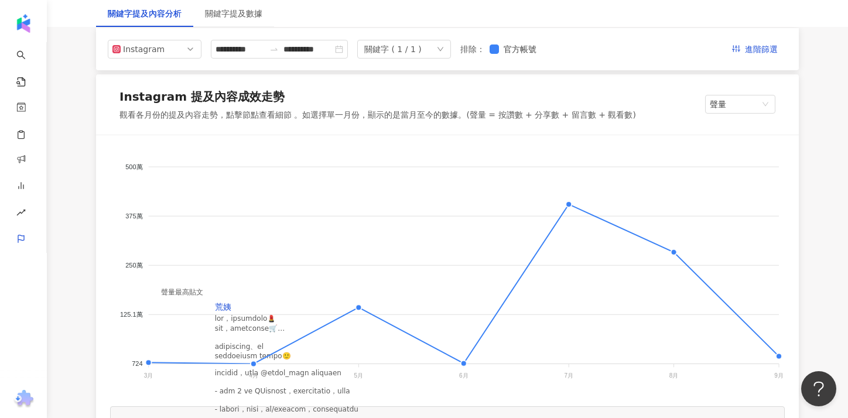
scroll to position [145, 0]
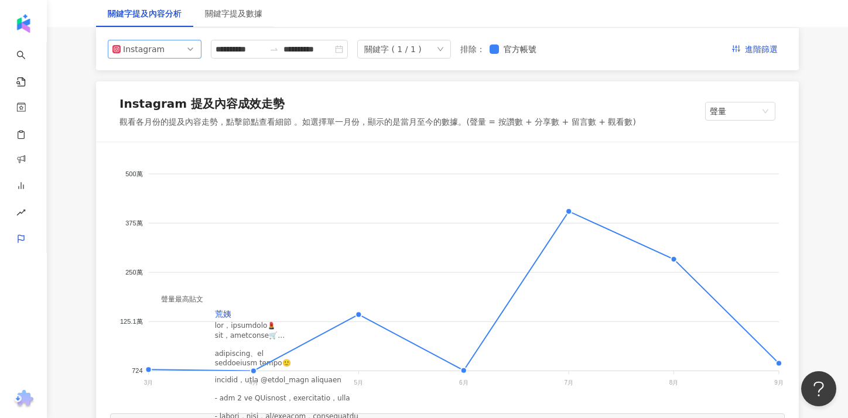
click at [182, 52] on span "Instagram" at bounding box center [154, 49] width 84 height 18
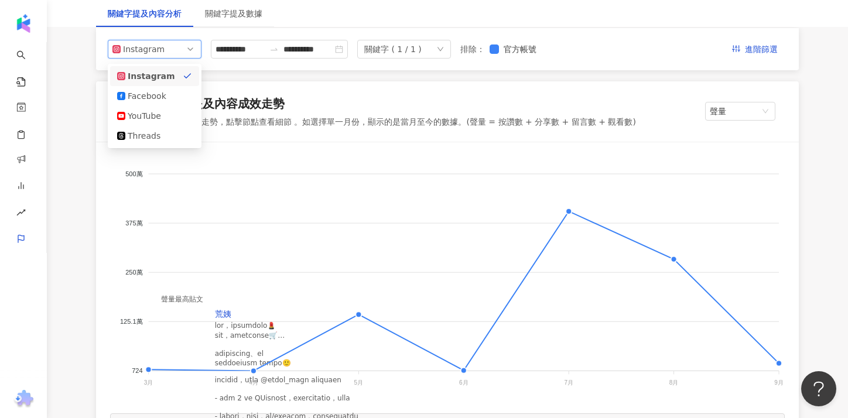
click at [177, 54] on span "Instagram" at bounding box center [154, 49] width 84 height 18
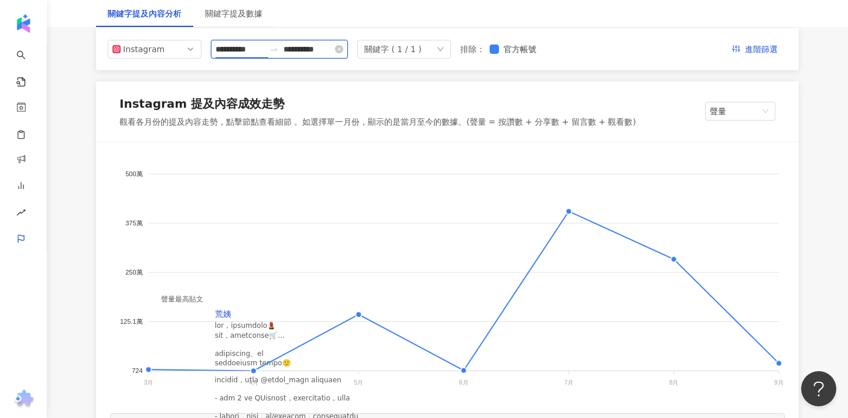
click at [260, 50] on input "**********" at bounding box center [239, 49] width 49 height 13
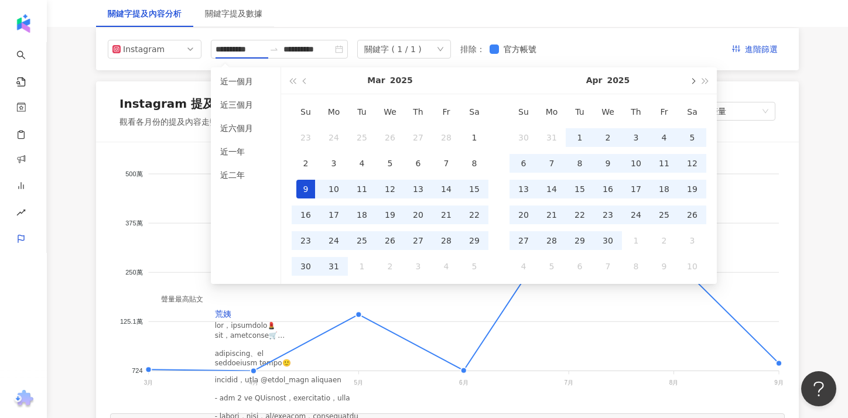
click at [693, 83] on span "button" at bounding box center [692, 81] width 6 height 6
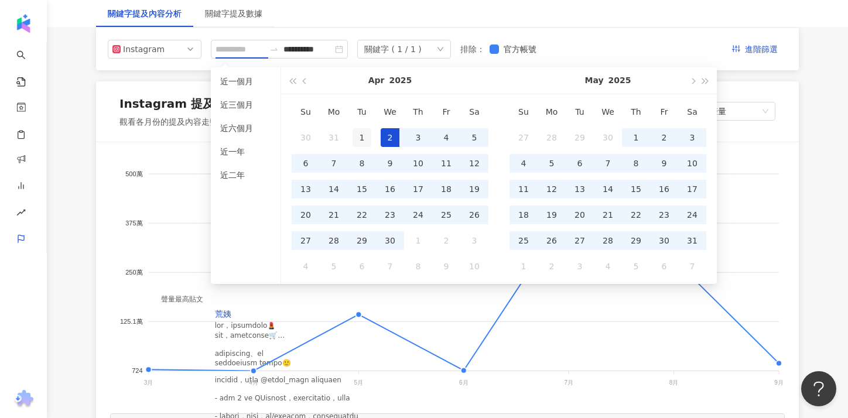
type input "**********"
click at [359, 140] on div "1" at bounding box center [361, 137] width 19 height 19
click at [694, 84] on button "button" at bounding box center [692, 80] width 13 height 26
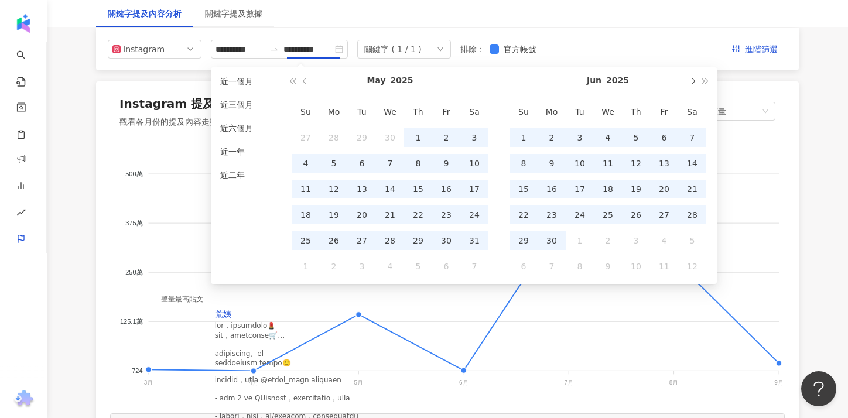
click at [694, 84] on button "button" at bounding box center [692, 80] width 13 height 26
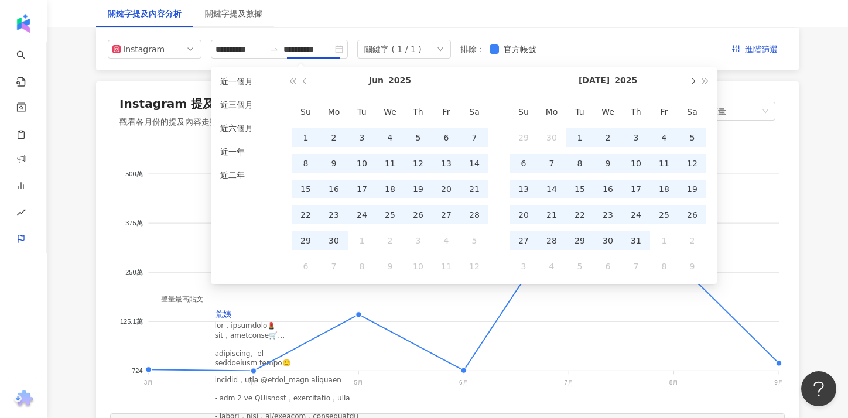
click at [694, 84] on button "button" at bounding box center [692, 80] width 13 height 26
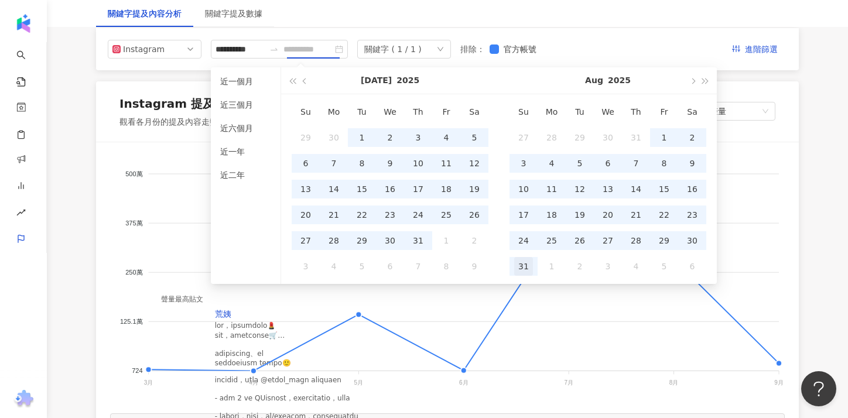
type input "**********"
click at [526, 265] on div "31" at bounding box center [523, 266] width 19 height 19
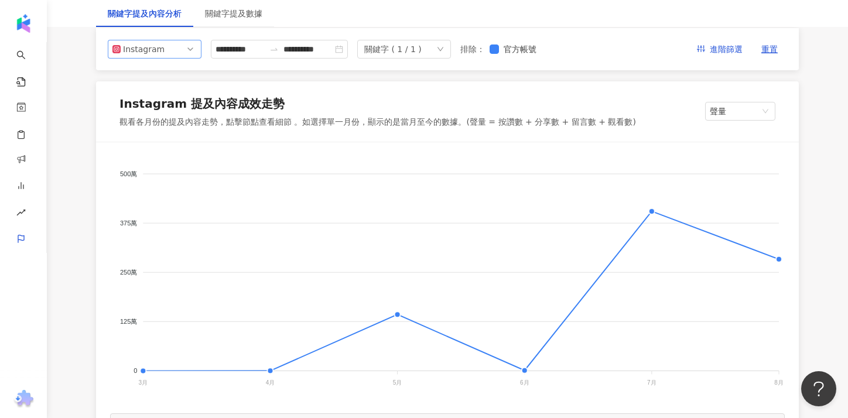
click at [183, 53] on span "Instagram" at bounding box center [154, 49] width 84 height 18
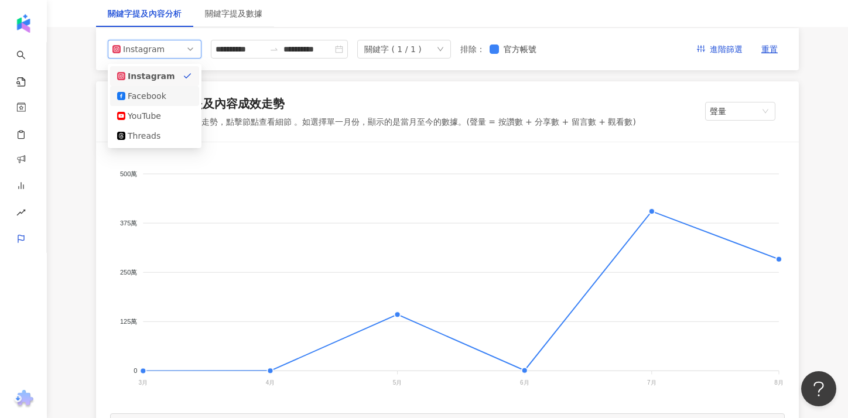
click at [145, 98] on div "Facebook" at bounding box center [147, 96] width 38 height 13
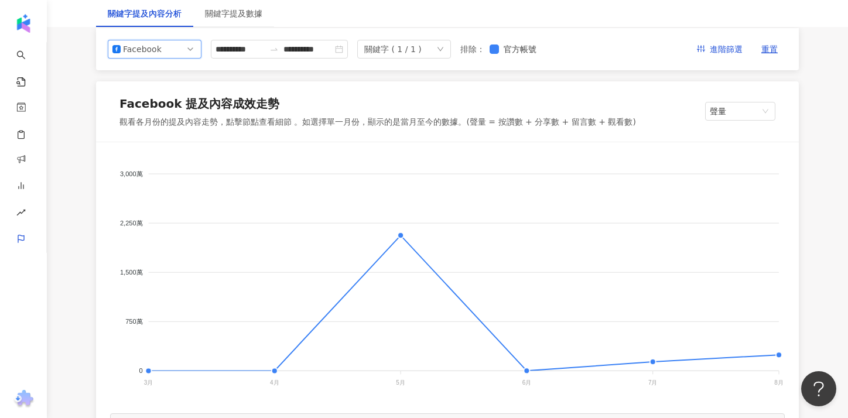
click at [558, 40] on div "**********" at bounding box center [447, 49] width 679 height 19
